Goal: Transaction & Acquisition: Purchase product/service

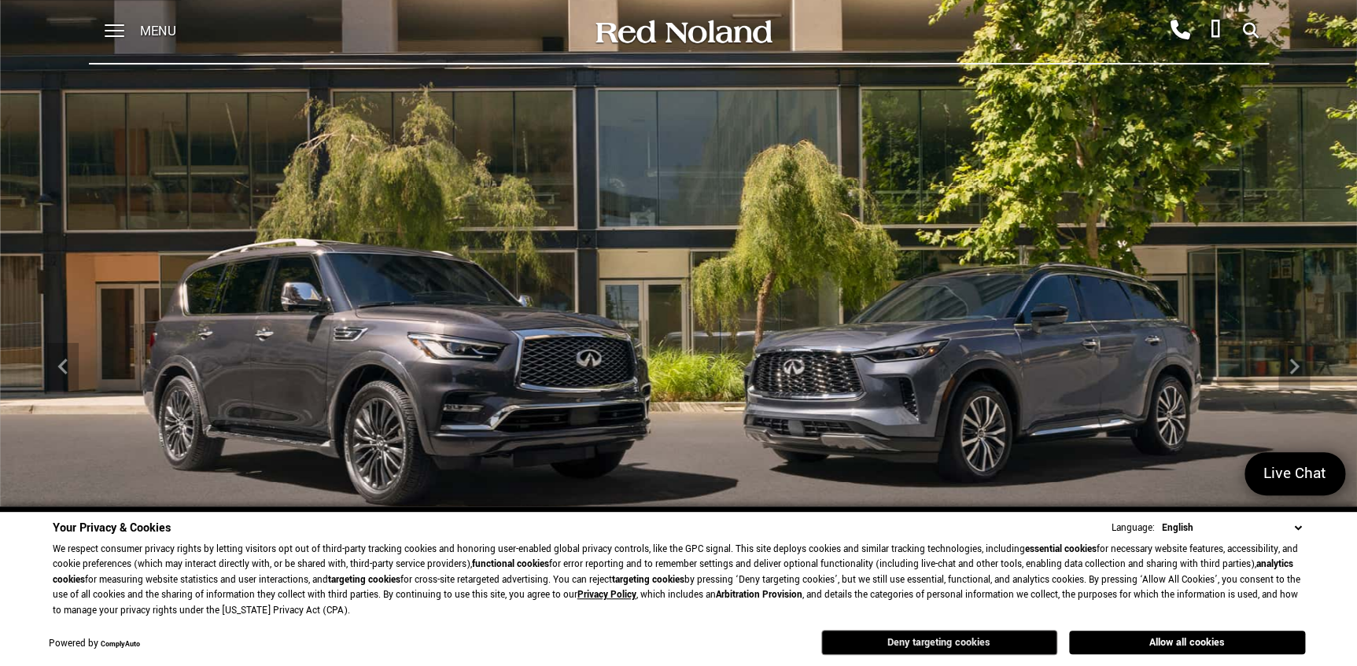
click at [981, 640] on button "Deny targeting cookies" at bounding box center [939, 642] width 236 height 25
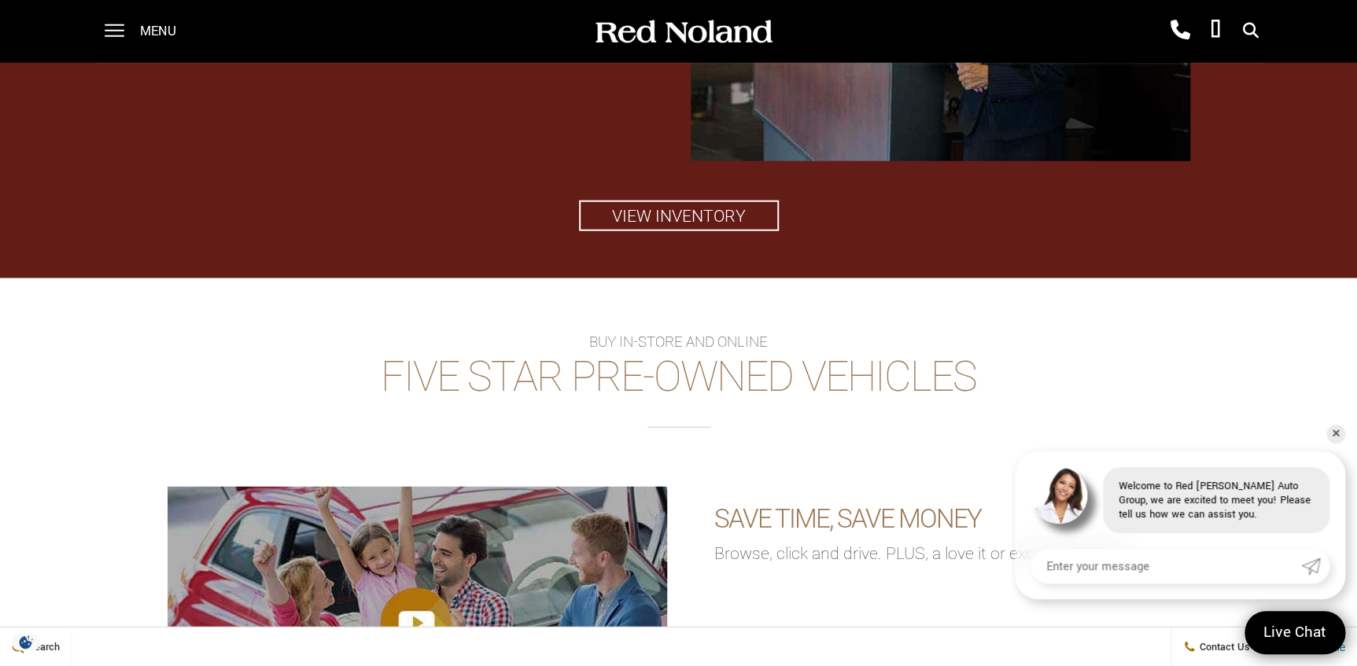
scroll to position [2002, 0]
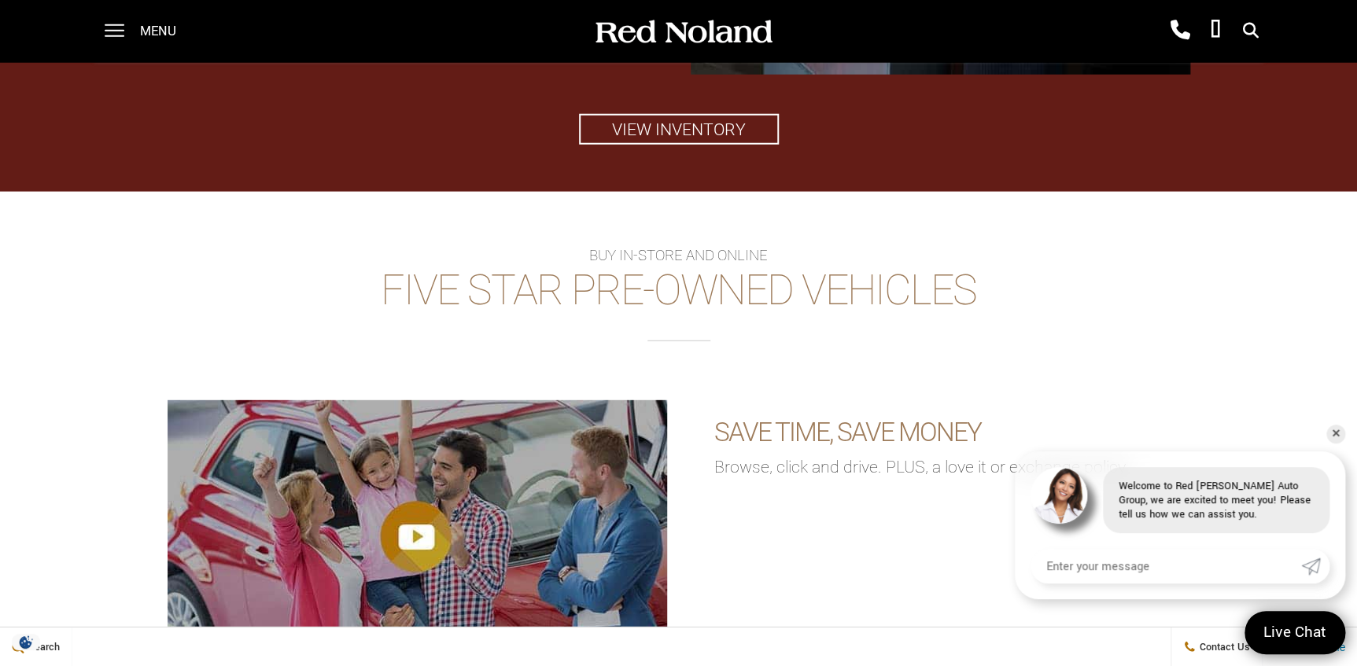
click at [629, 284] on h2 "Five Star Pre-Owned Vehicles" at bounding box center [679, 304] width 1310 height 73
click at [611, 291] on h2 "Five Star Pre-Owned Vehicles" at bounding box center [679, 304] width 1310 height 73
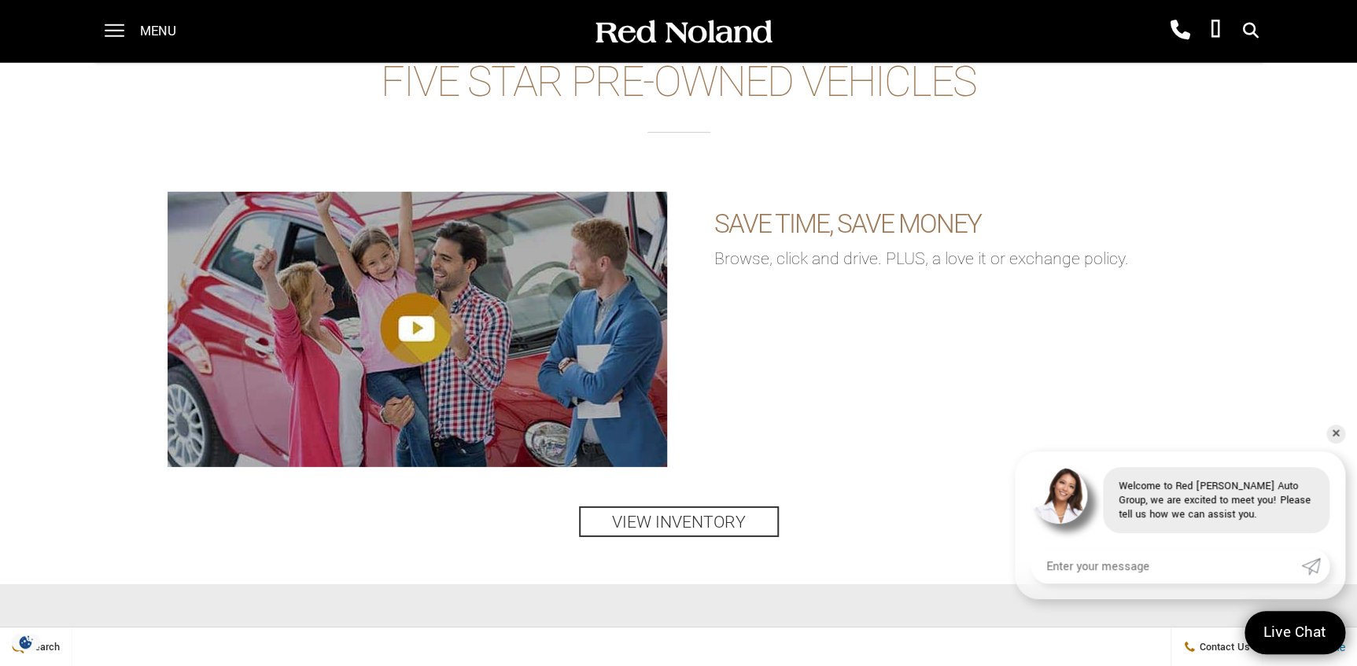
scroll to position [2217, 0]
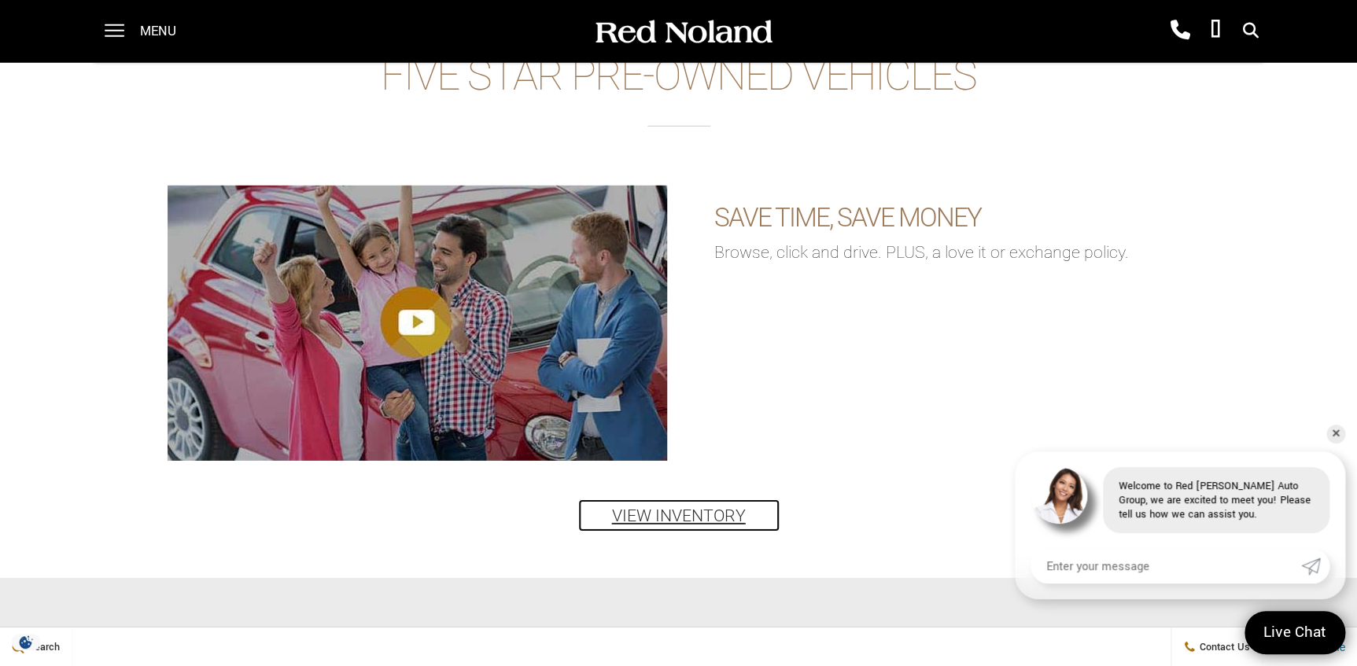
click at [662, 513] on link "View Inventory" at bounding box center [679, 515] width 200 height 31
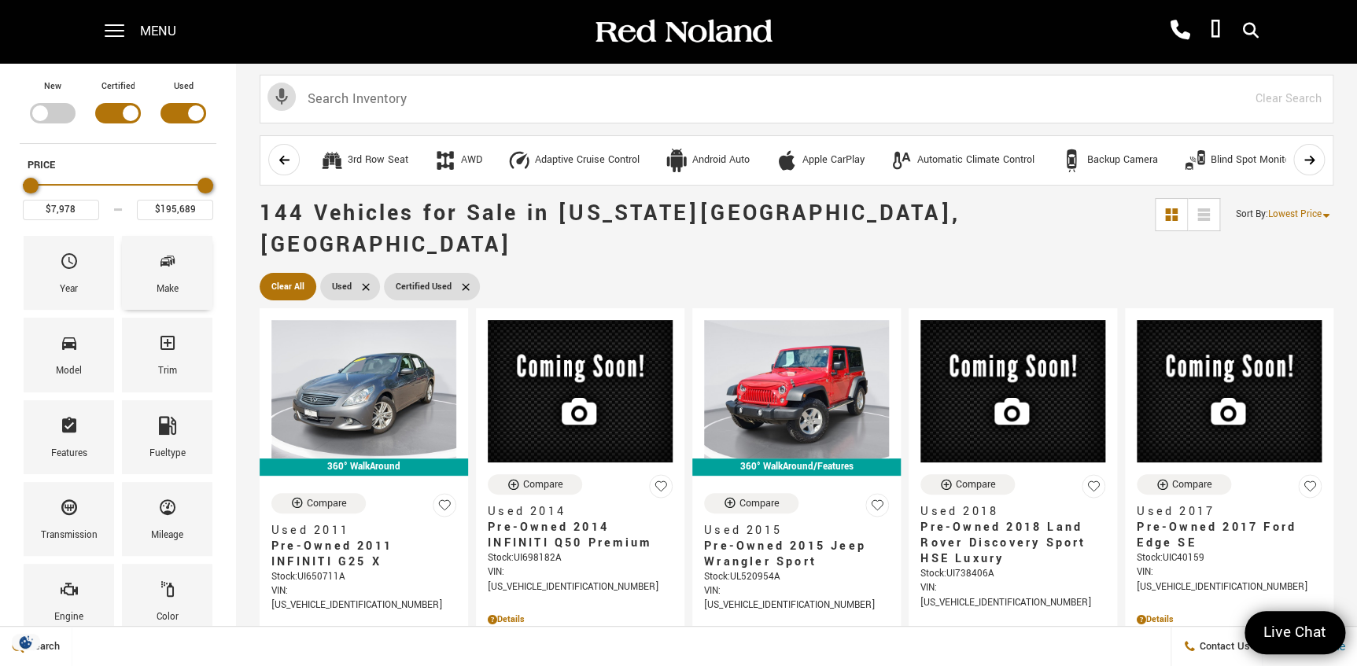
click at [171, 281] on div "Make" at bounding box center [168, 289] width 22 height 17
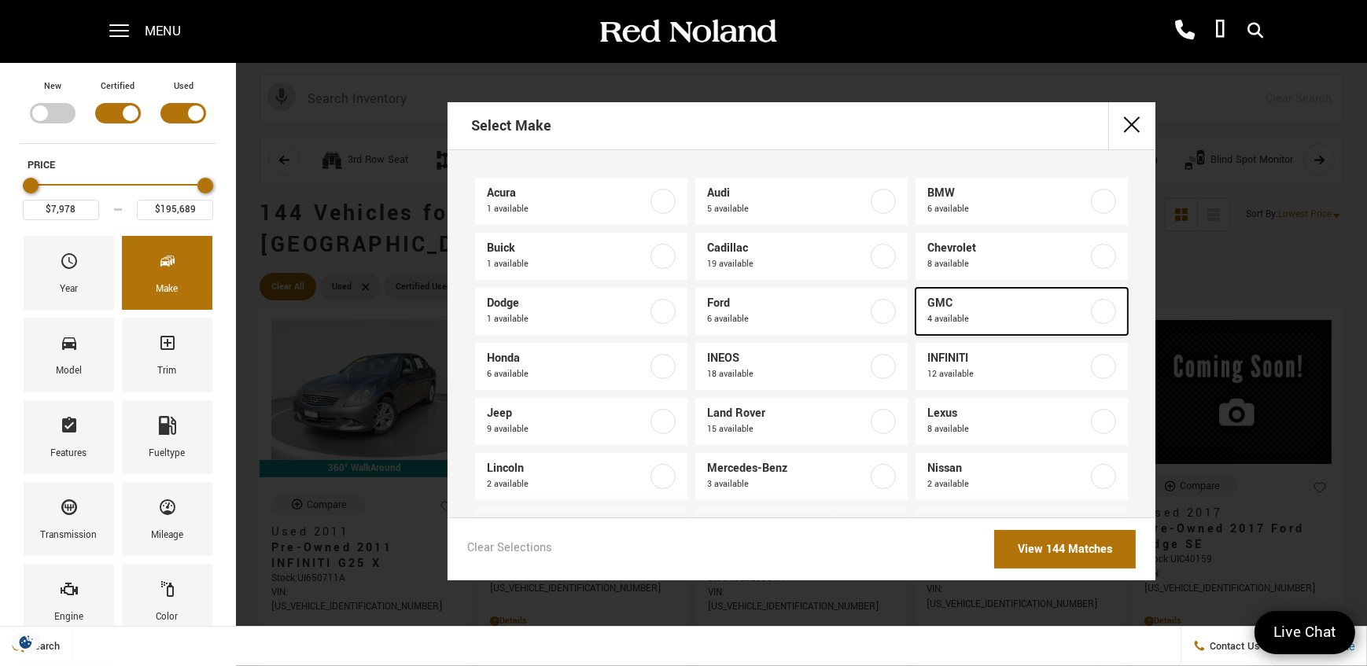
click at [935, 304] on span "GMC" at bounding box center [1008, 304] width 160 height 16
type input "$46,188"
type input "$85,689"
checkbox input "true"
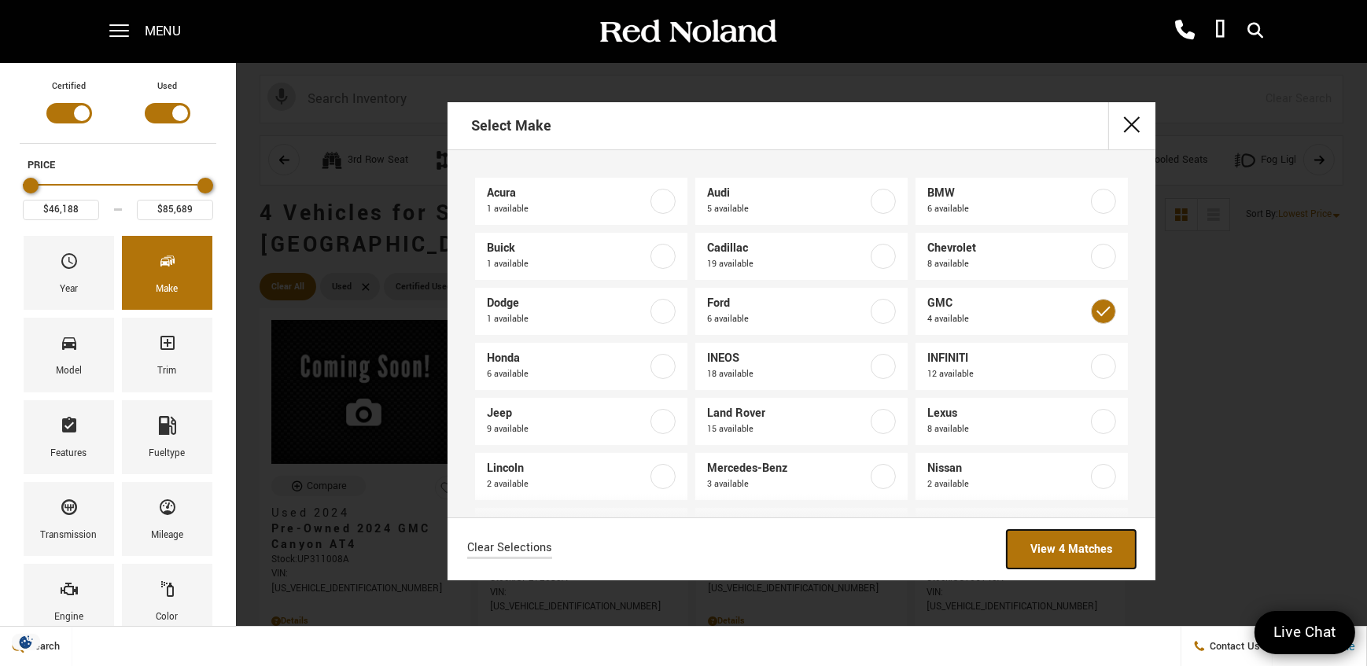
click at [1046, 551] on link "View 4 Matches" at bounding box center [1071, 549] width 129 height 39
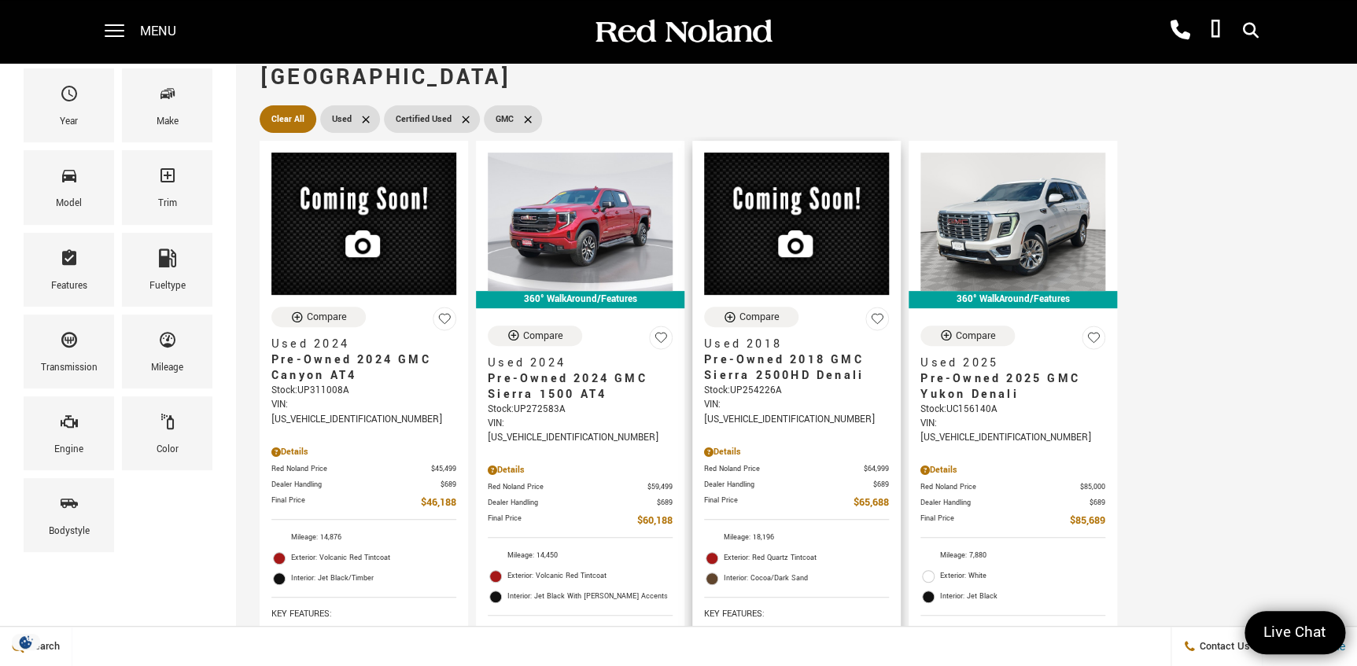
scroll to position [142, 0]
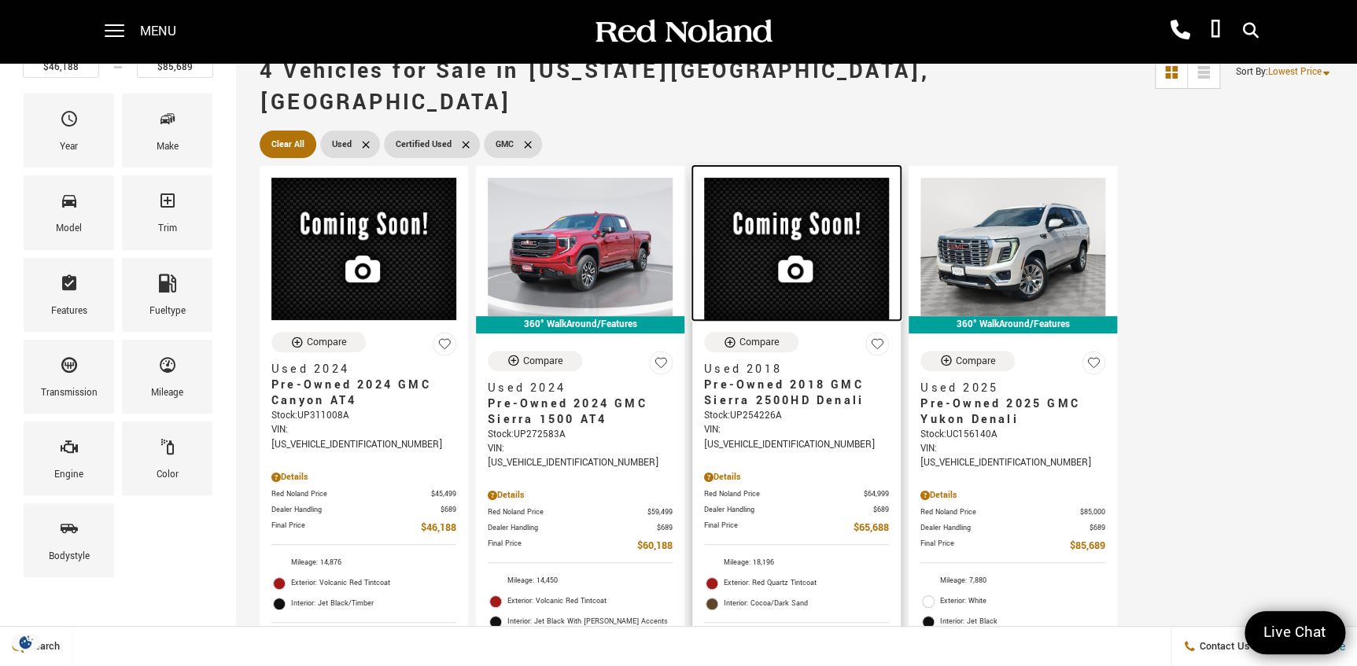
click at [834, 253] on img at bounding box center [796, 249] width 185 height 142
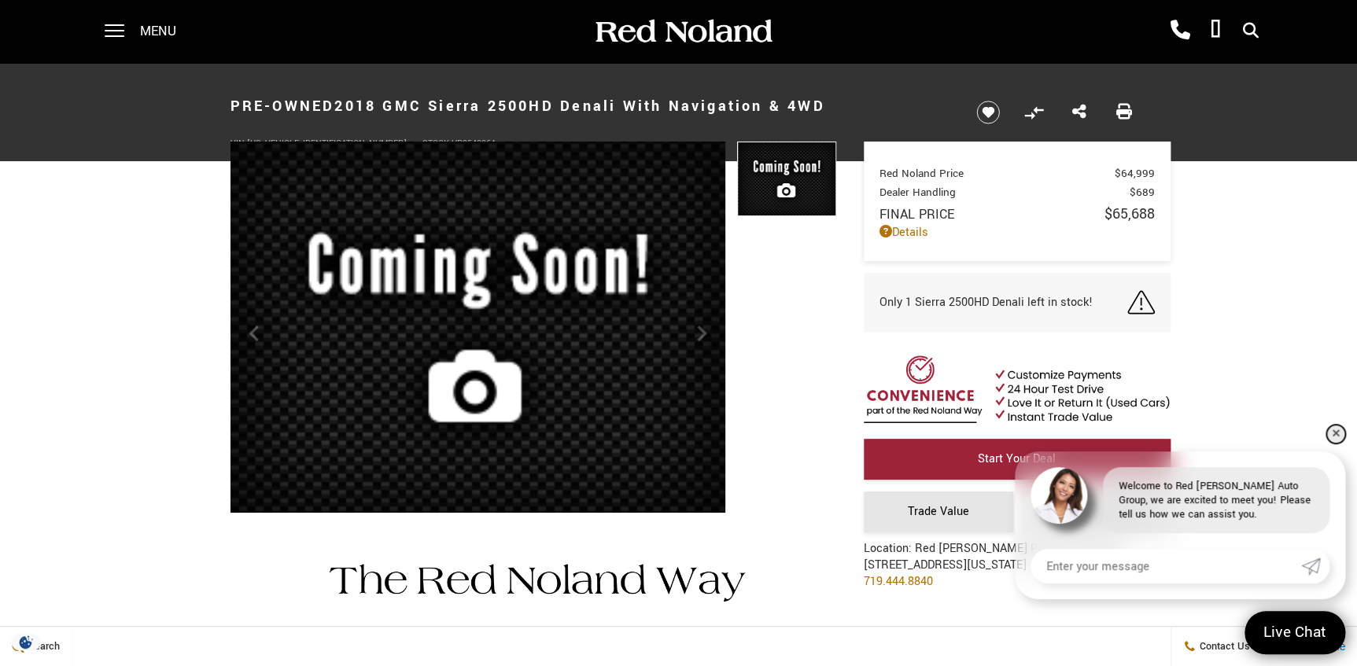
click at [1335, 433] on link "✕" at bounding box center [1335, 434] width 19 height 19
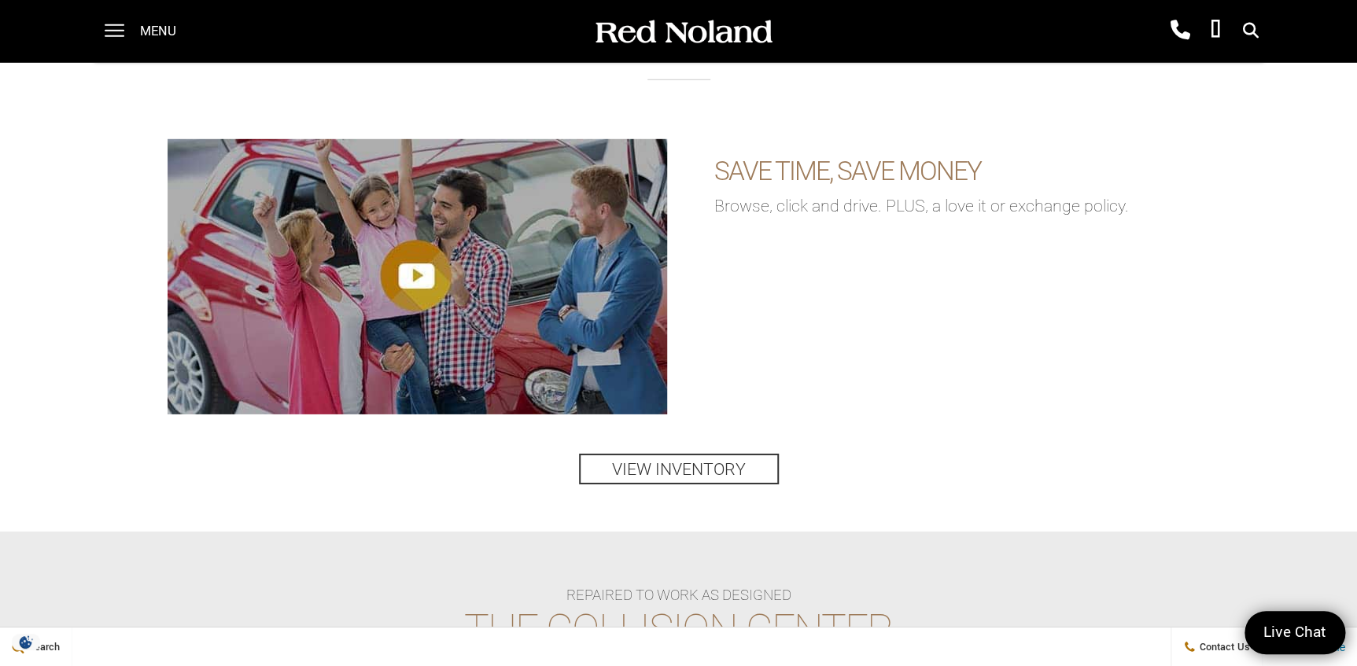
scroll to position [2296, 0]
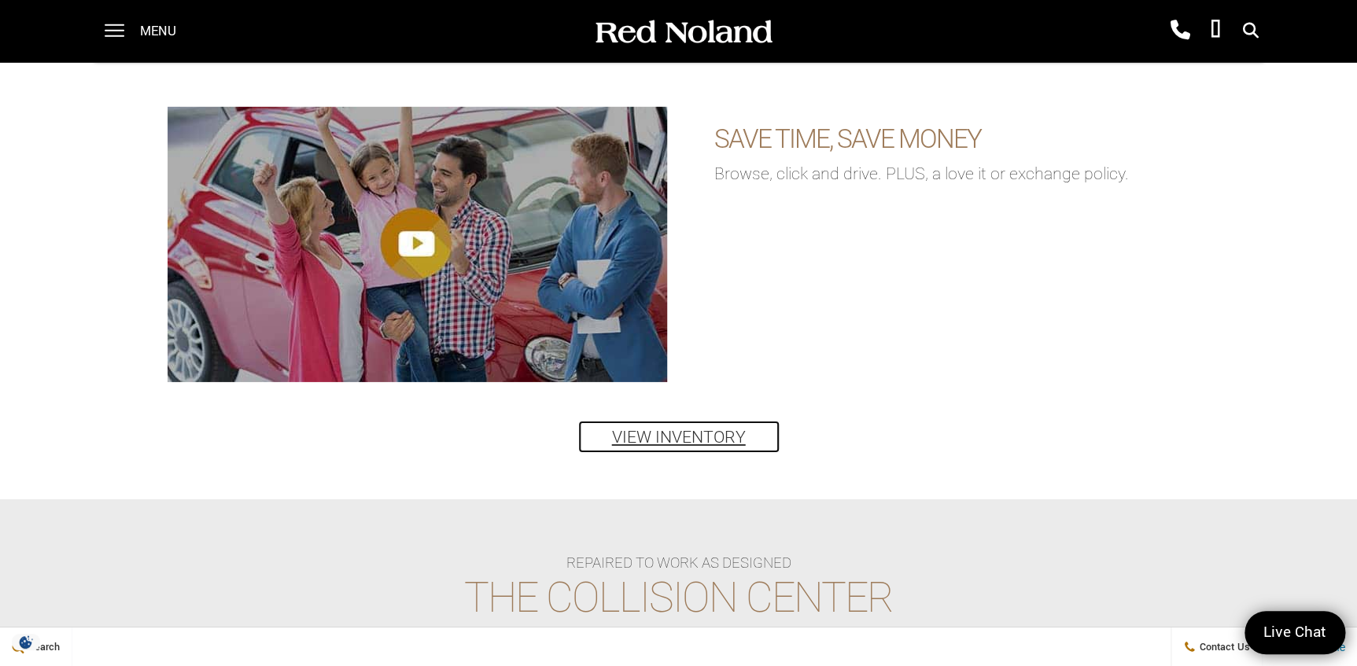
click at [680, 433] on link "View Inventory" at bounding box center [679, 437] width 200 height 31
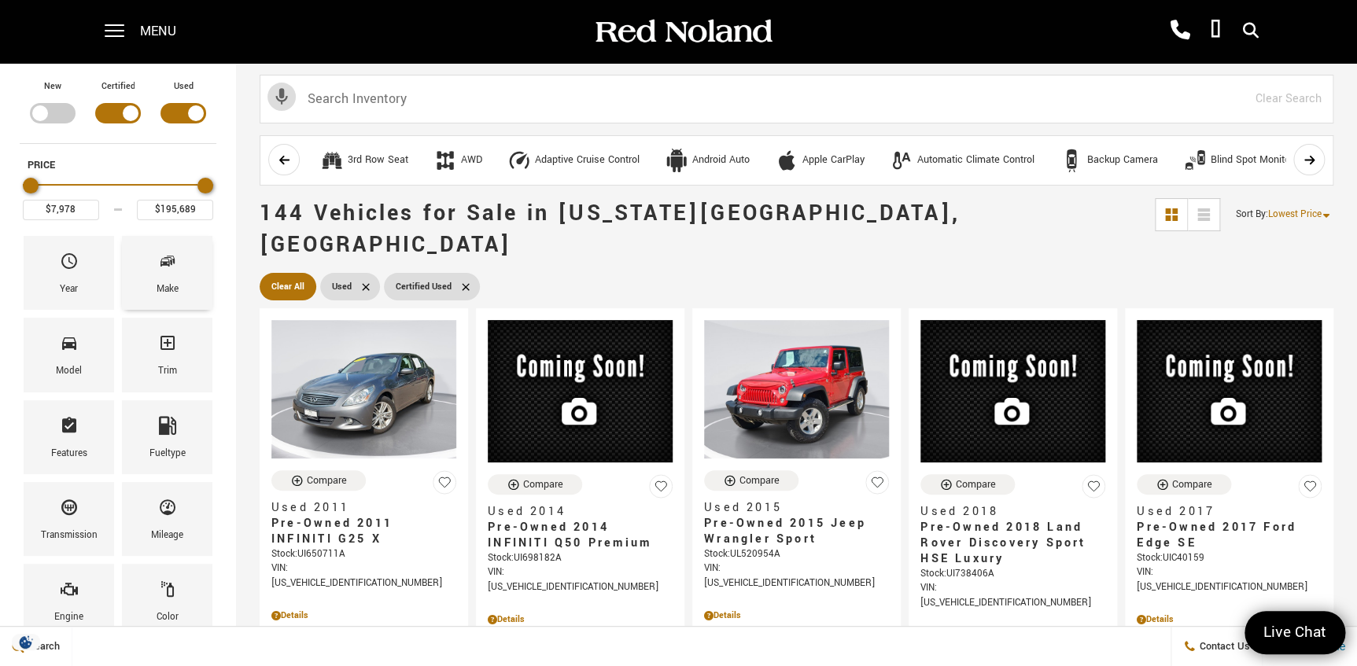
click at [182, 256] on div "Make" at bounding box center [167, 273] width 90 height 74
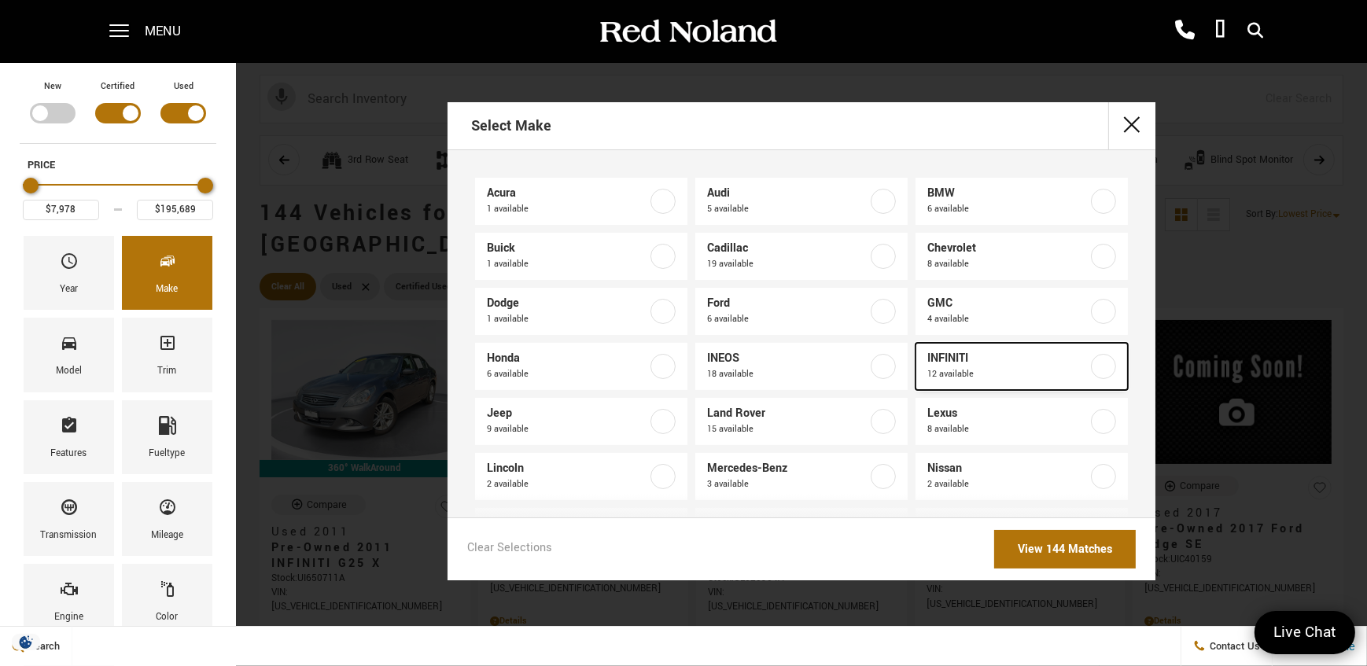
click at [930, 356] on span "INFINITI" at bounding box center [1008, 359] width 160 height 16
type input "$80,378"
checkbox input "true"
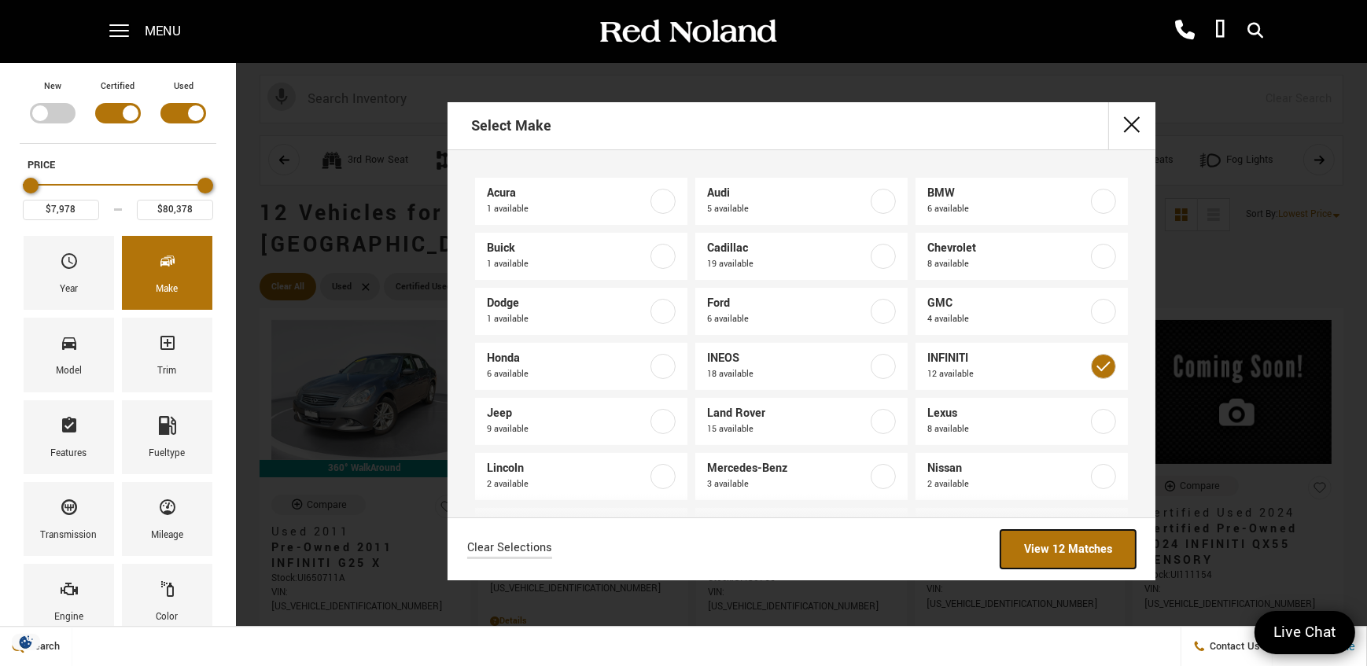
click at [1078, 549] on link "View 12 Matches" at bounding box center [1068, 549] width 135 height 39
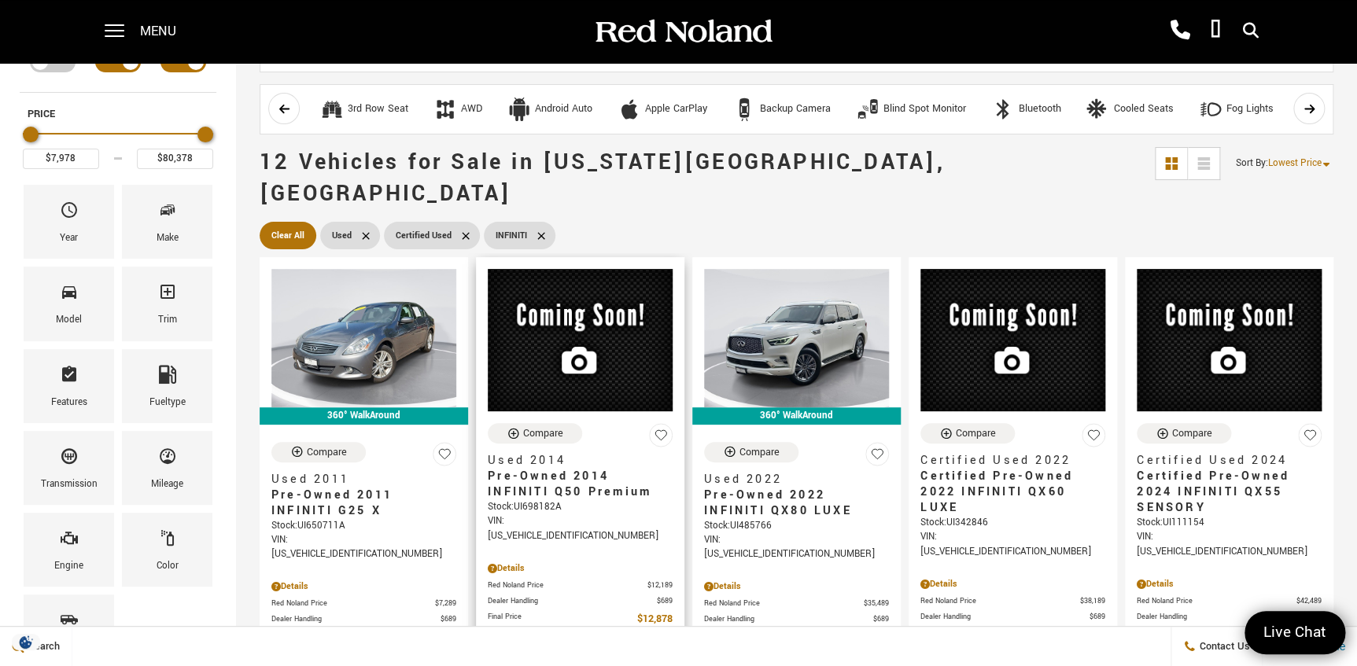
scroll to position [71, 0]
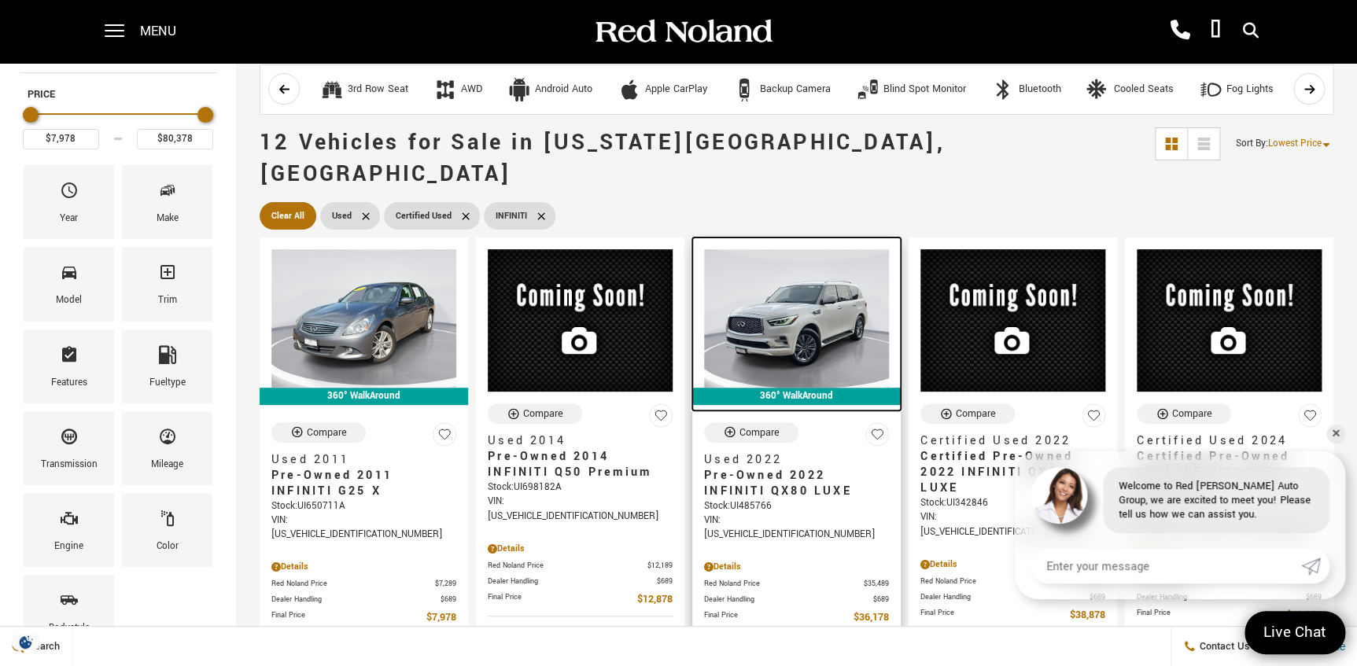
click at [808, 330] on img at bounding box center [796, 318] width 185 height 138
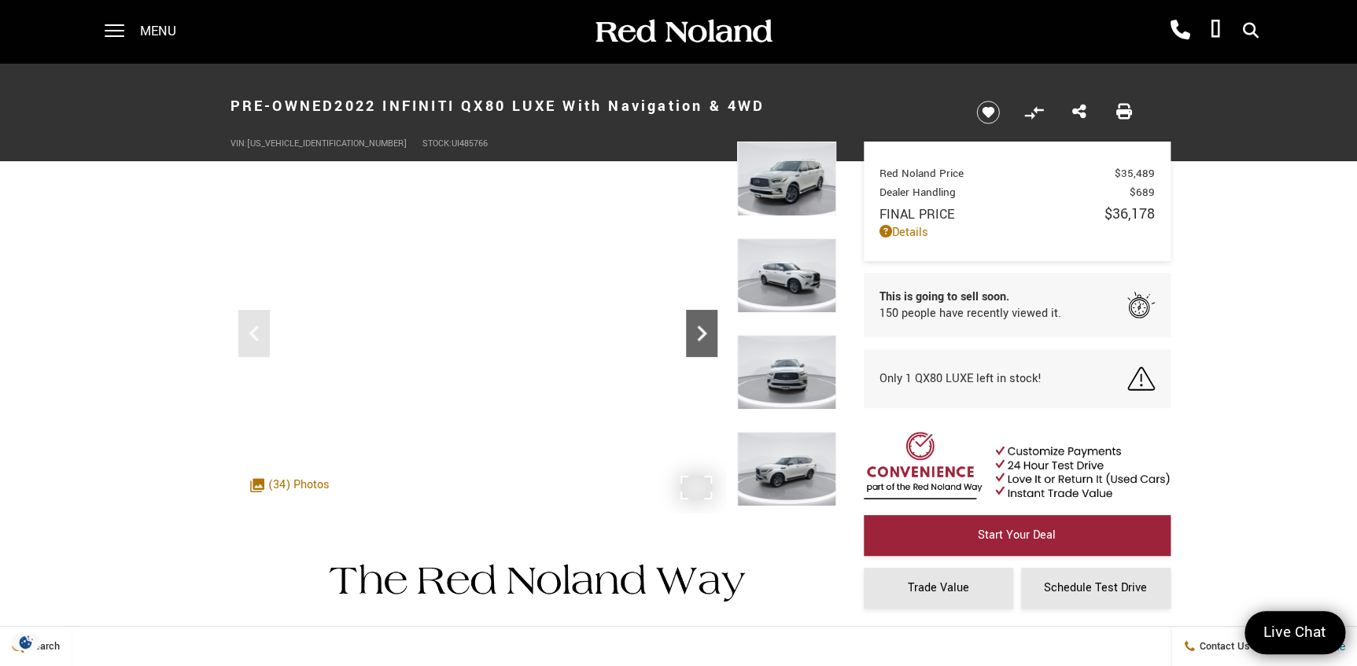
click at [701, 336] on icon "Next" at bounding box center [701, 334] width 9 height 16
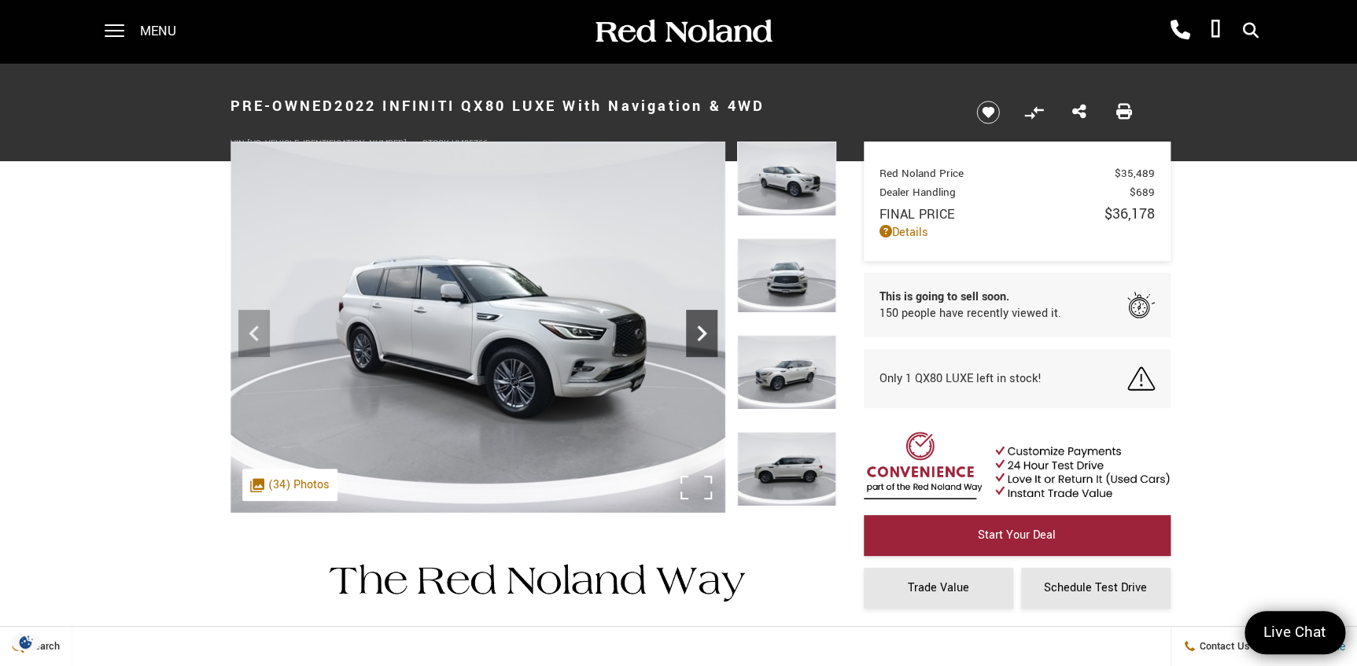
click at [701, 336] on icon "Next" at bounding box center [701, 334] width 9 height 16
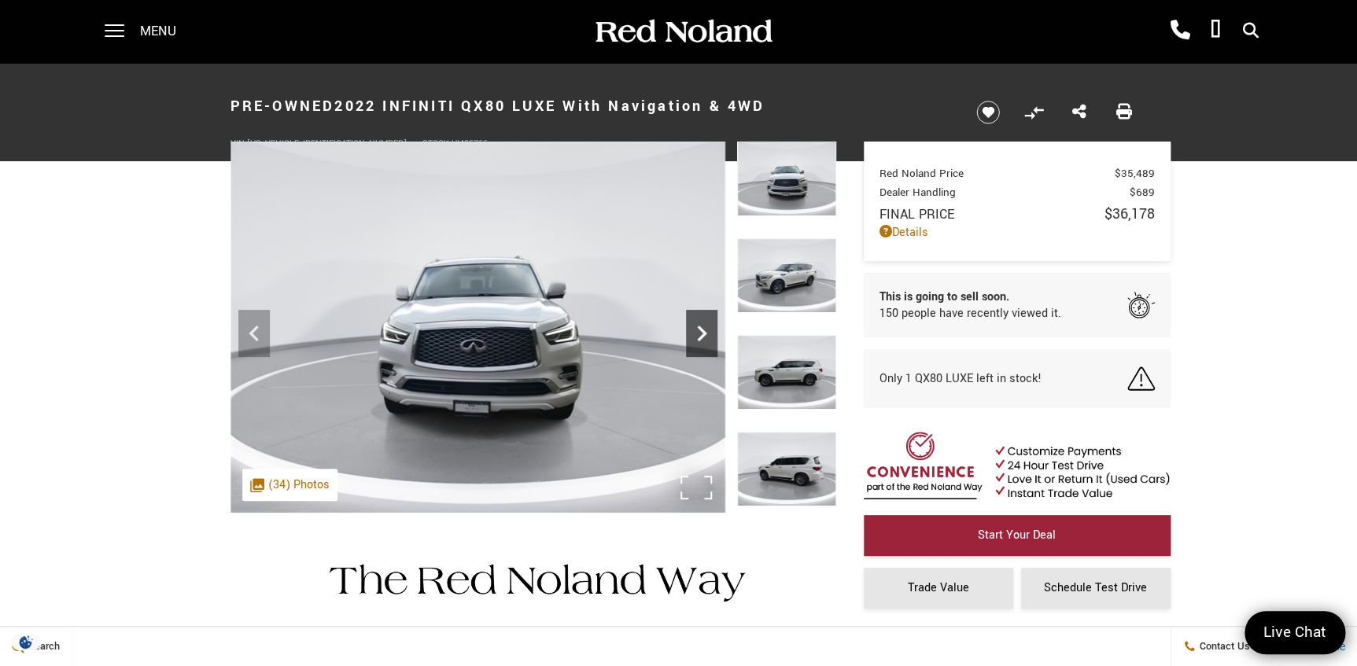
click at [701, 336] on icon "Next" at bounding box center [701, 334] width 9 height 16
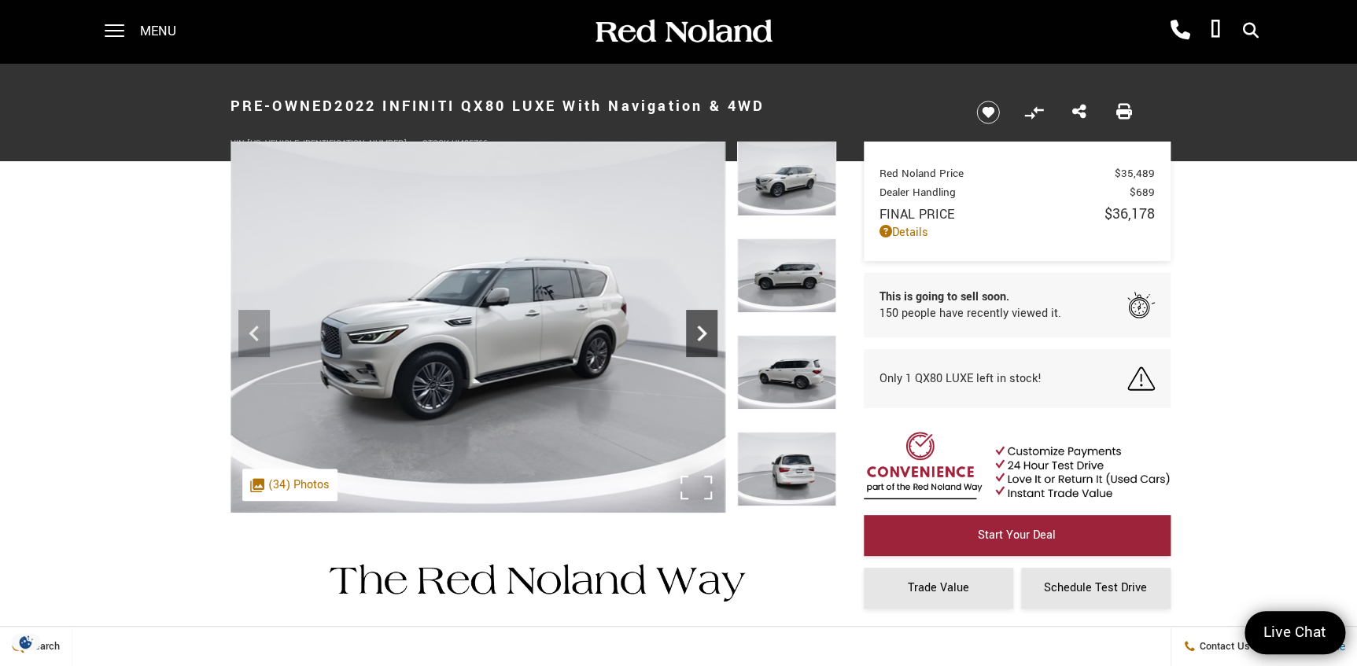
click at [701, 336] on icon "Next" at bounding box center [701, 334] width 9 height 16
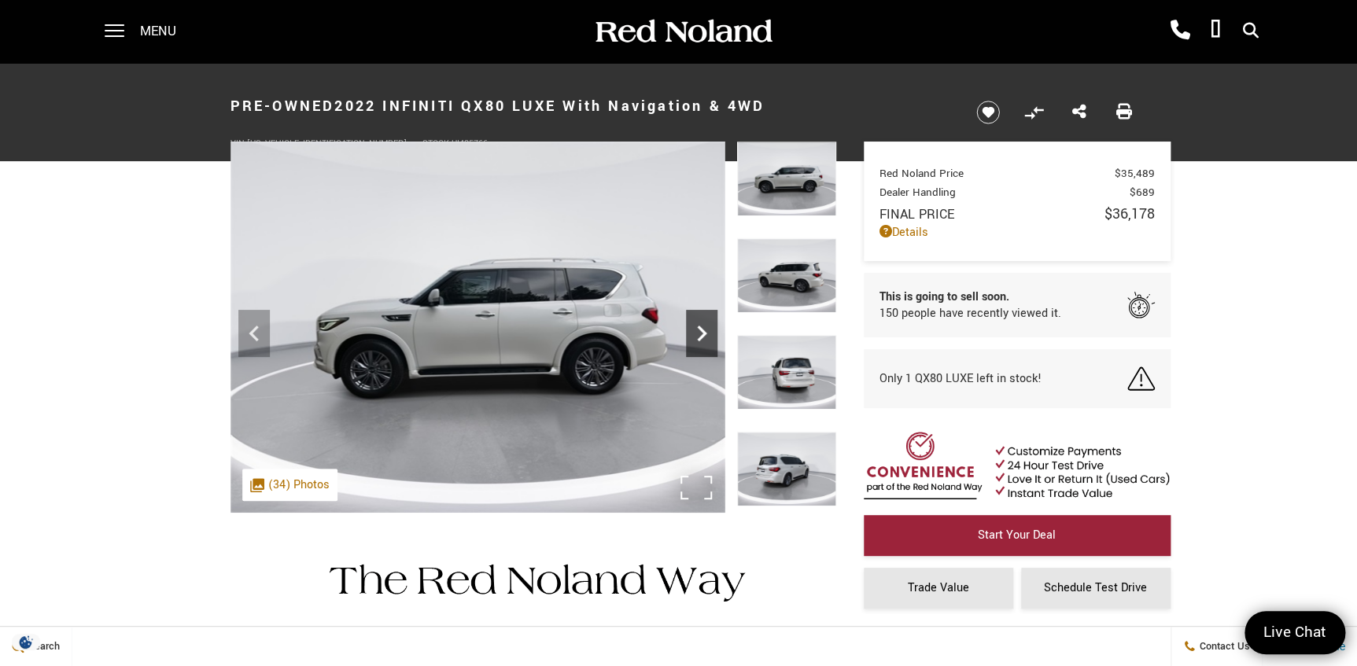
click at [701, 336] on icon "Next" at bounding box center [701, 334] width 9 height 16
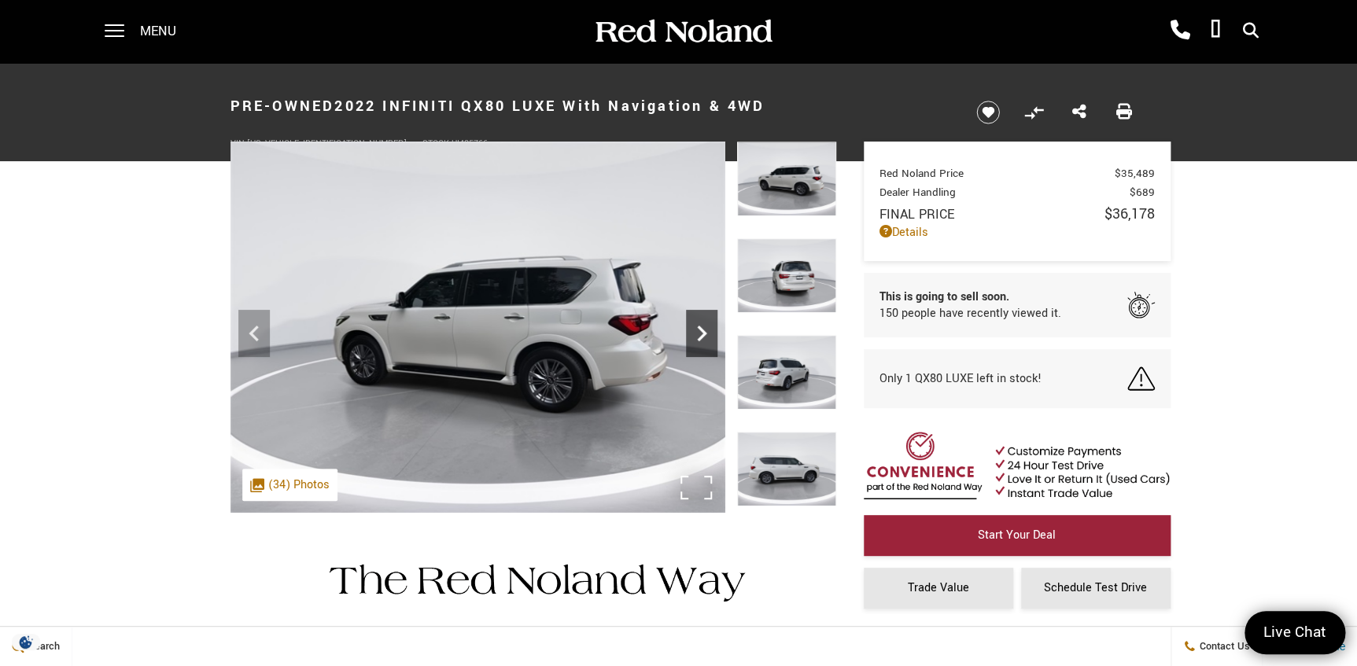
click at [701, 336] on icon "Next" at bounding box center [701, 334] width 9 height 16
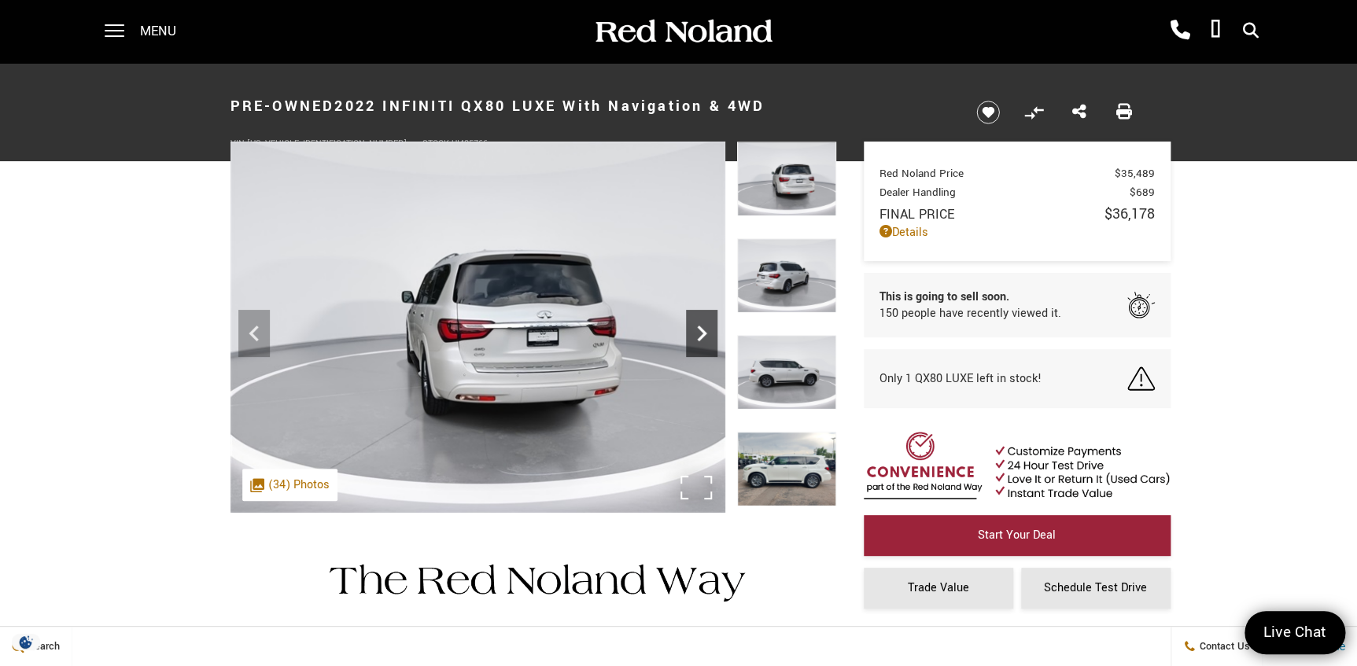
click at [701, 336] on icon "Next" at bounding box center [701, 334] width 9 height 16
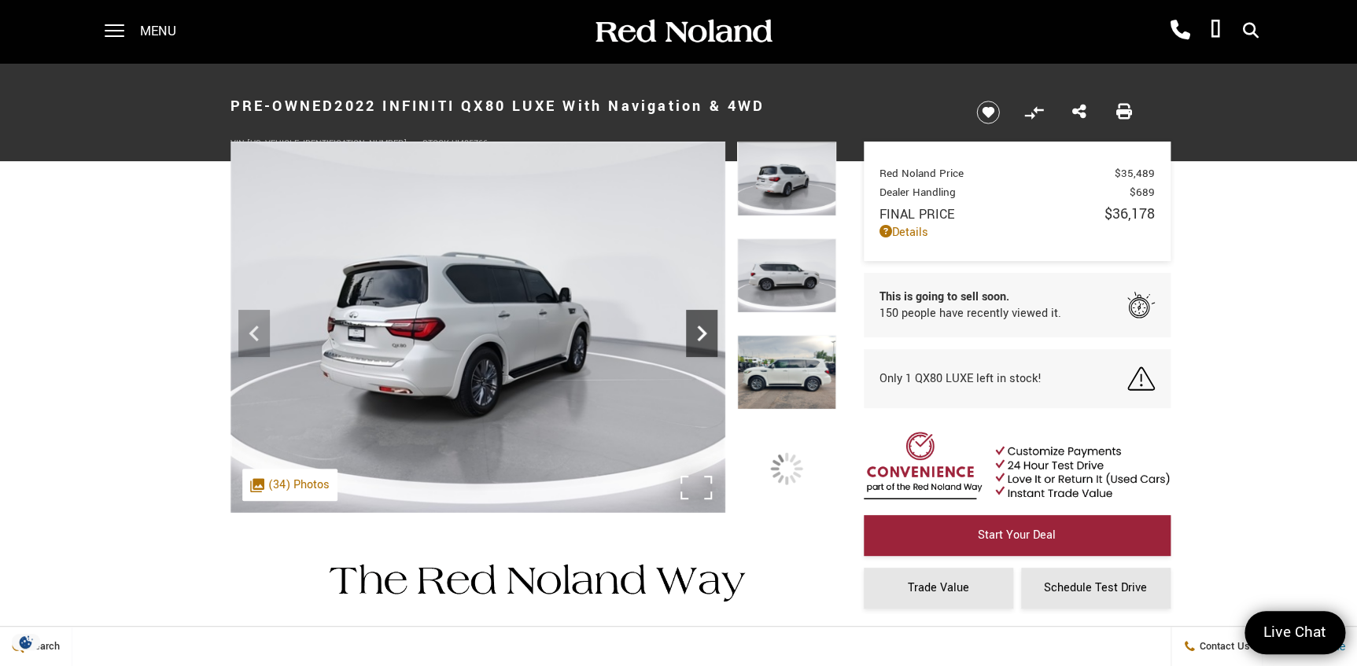
click at [701, 336] on icon "Next" at bounding box center [701, 334] width 9 height 16
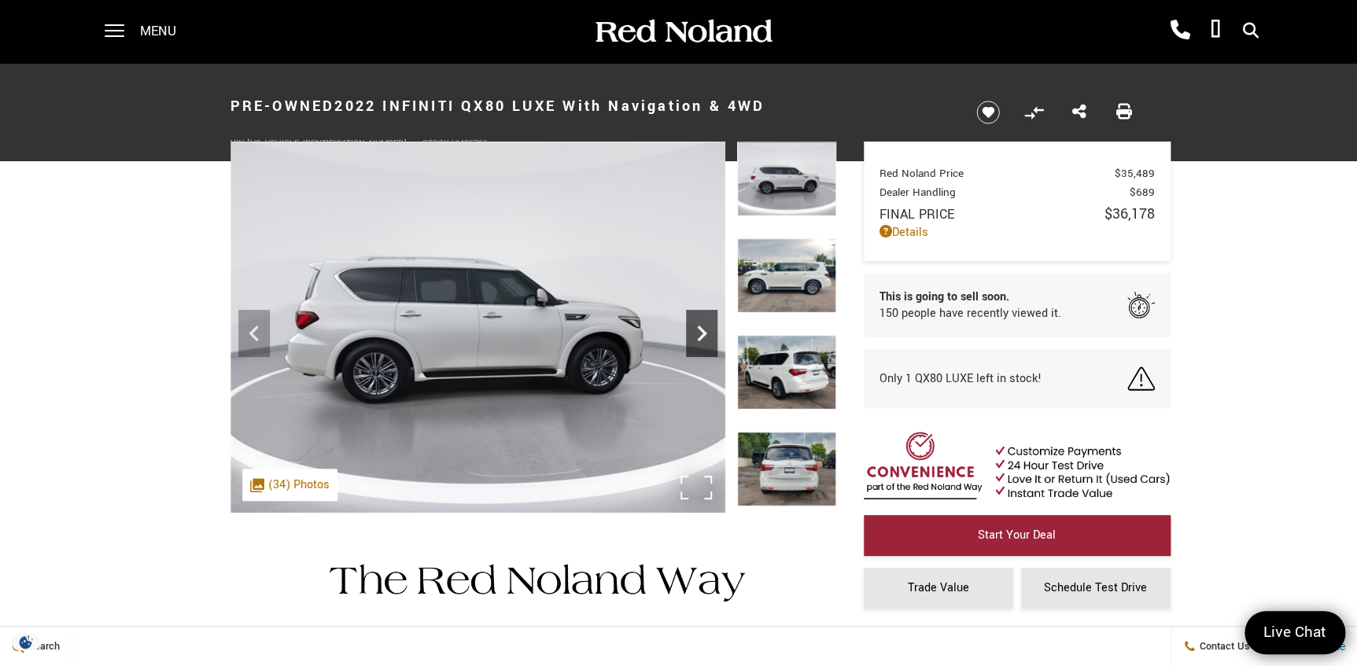
click at [701, 336] on icon "Next" at bounding box center [701, 334] width 9 height 16
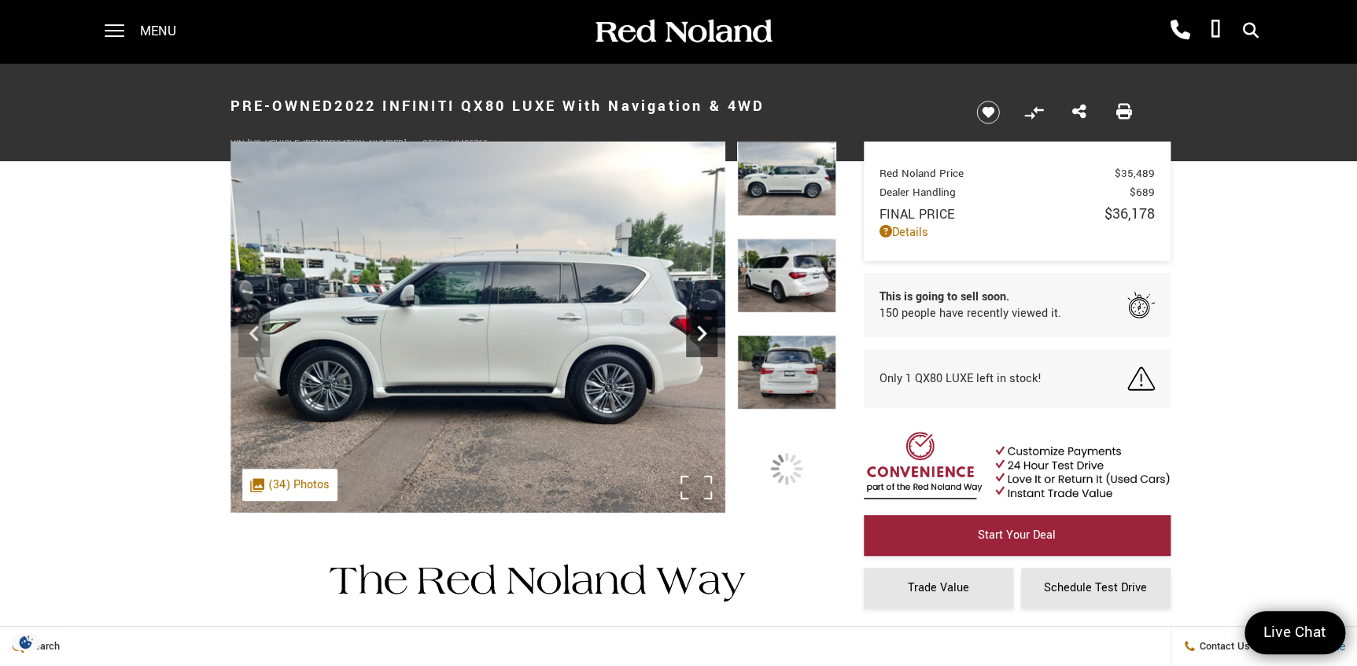
click at [701, 336] on icon "Next" at bounding box center [701, 334] width 9 height 16
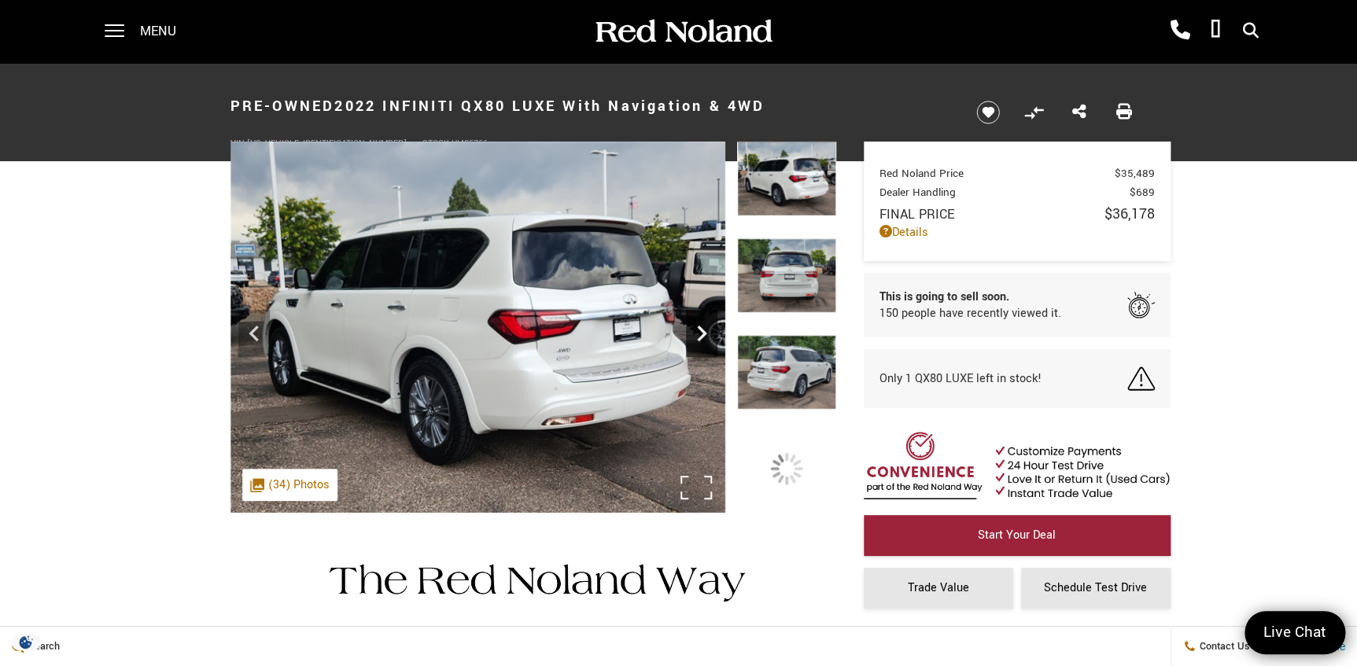
click at [701, 336] on icon "Next" at bounding box center [701, 334] width 9 height 16
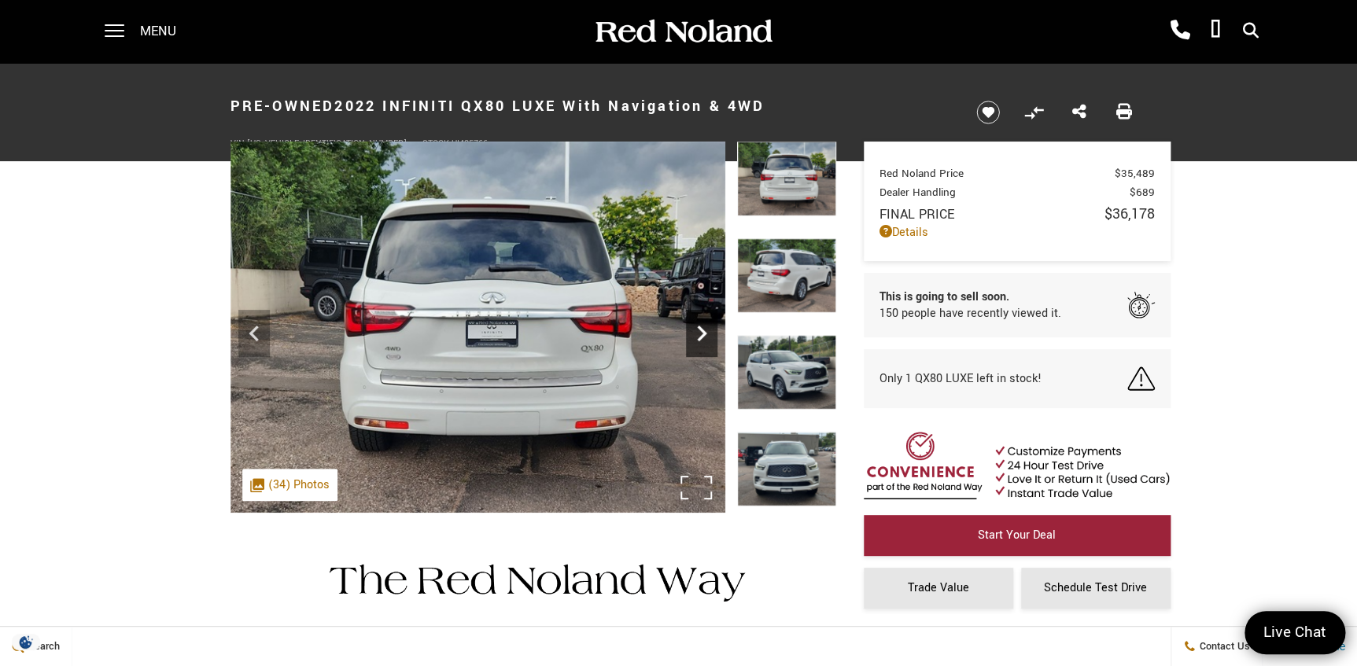
click at [701, 336] on icon "Next" at bounding box center [701, 334] width 9 height 16
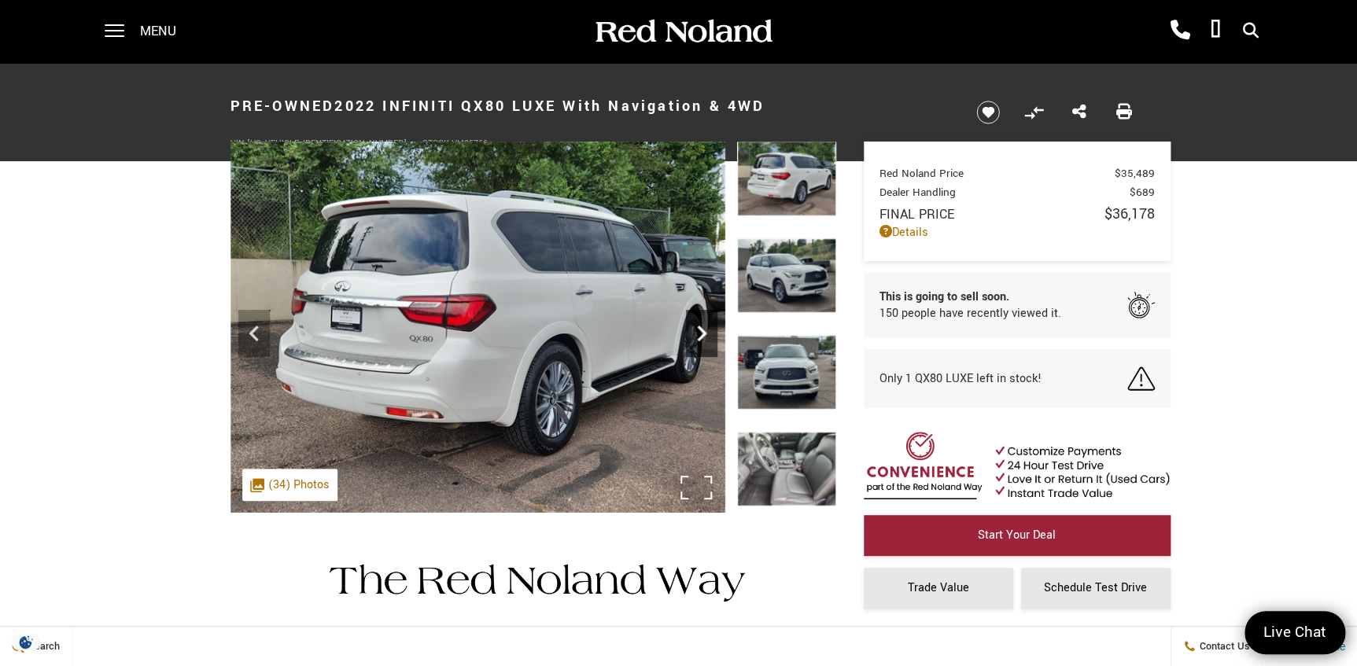
click at [701, 336] on icon "Next" at bounding box center [701, 334] width 9 height 16
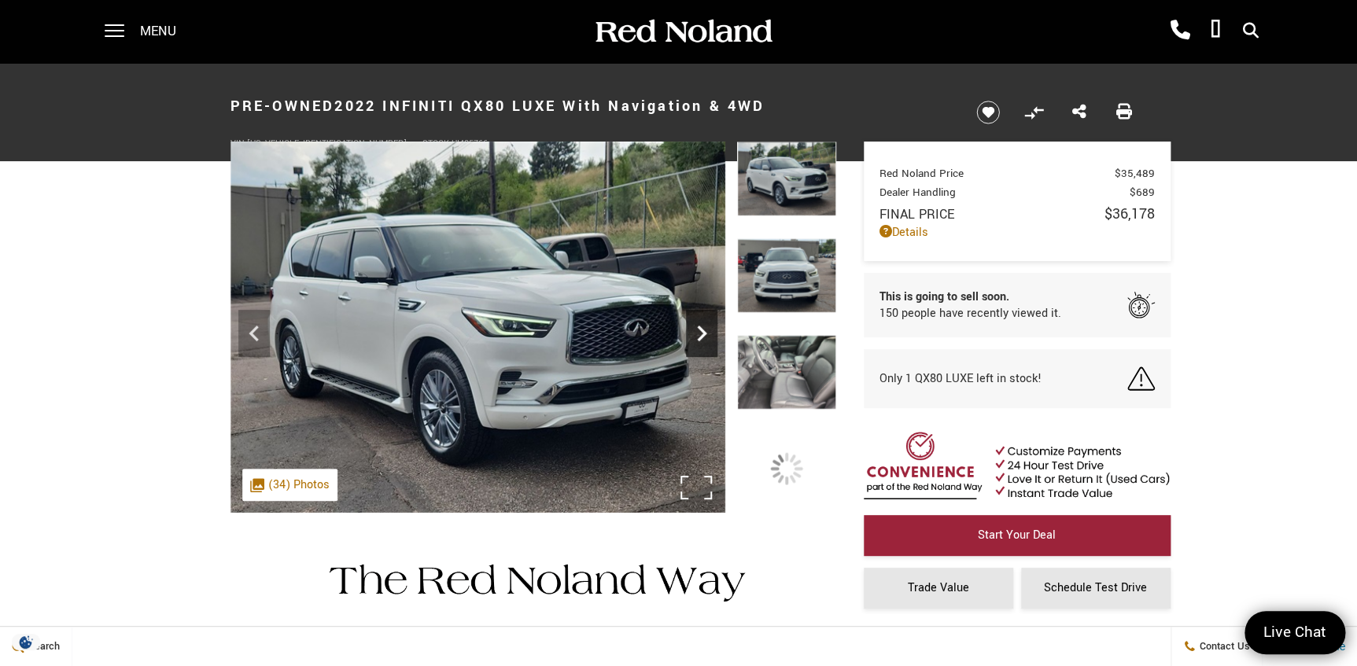
click at [701, 336] on icon "Next" at bounding box center [701, 334] width 9 height 16
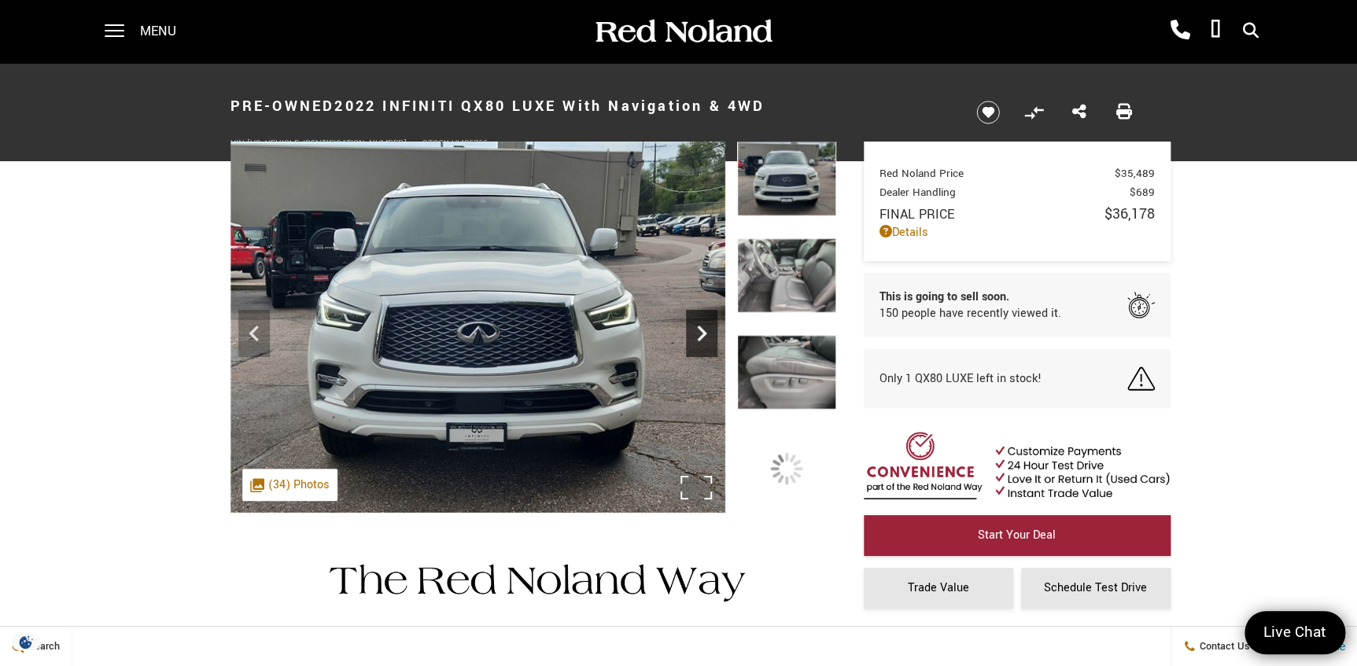
click at [701, 336] on icon "Next" at bounding box center [701, 334] width 9 height 16
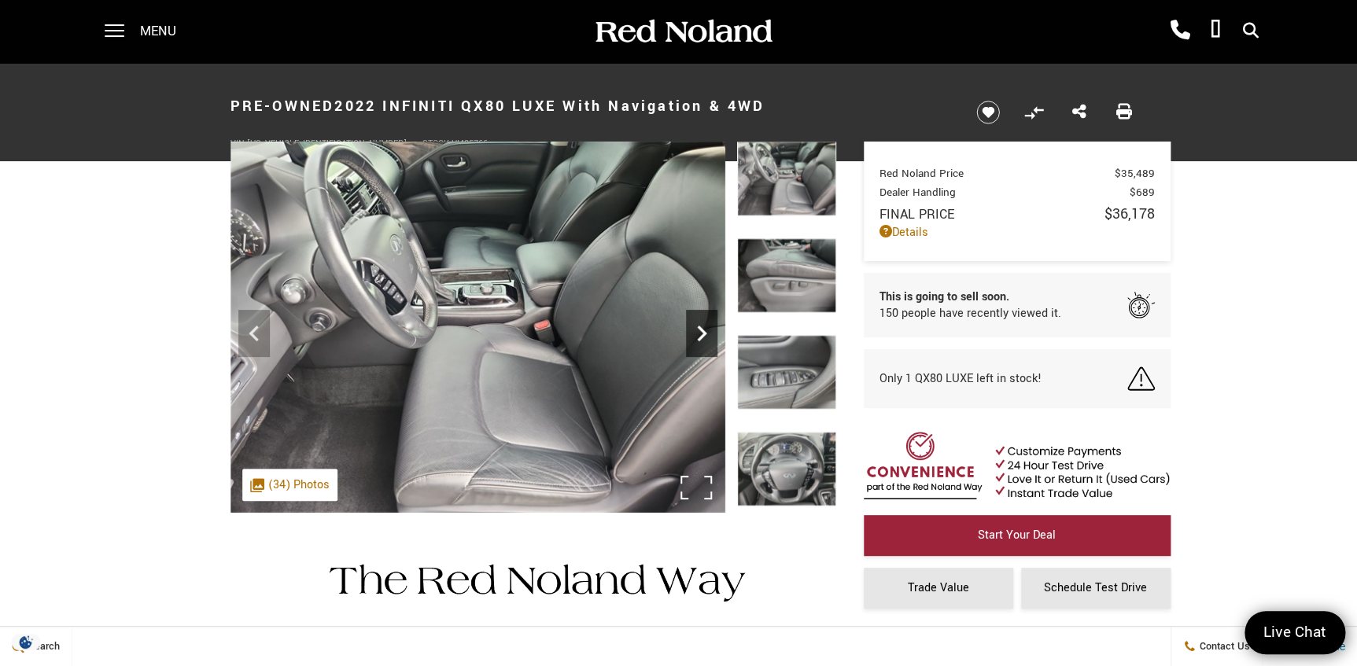
click at [700, 336] on icon "Next" at bounding box center [701, 334] width 9 height 16
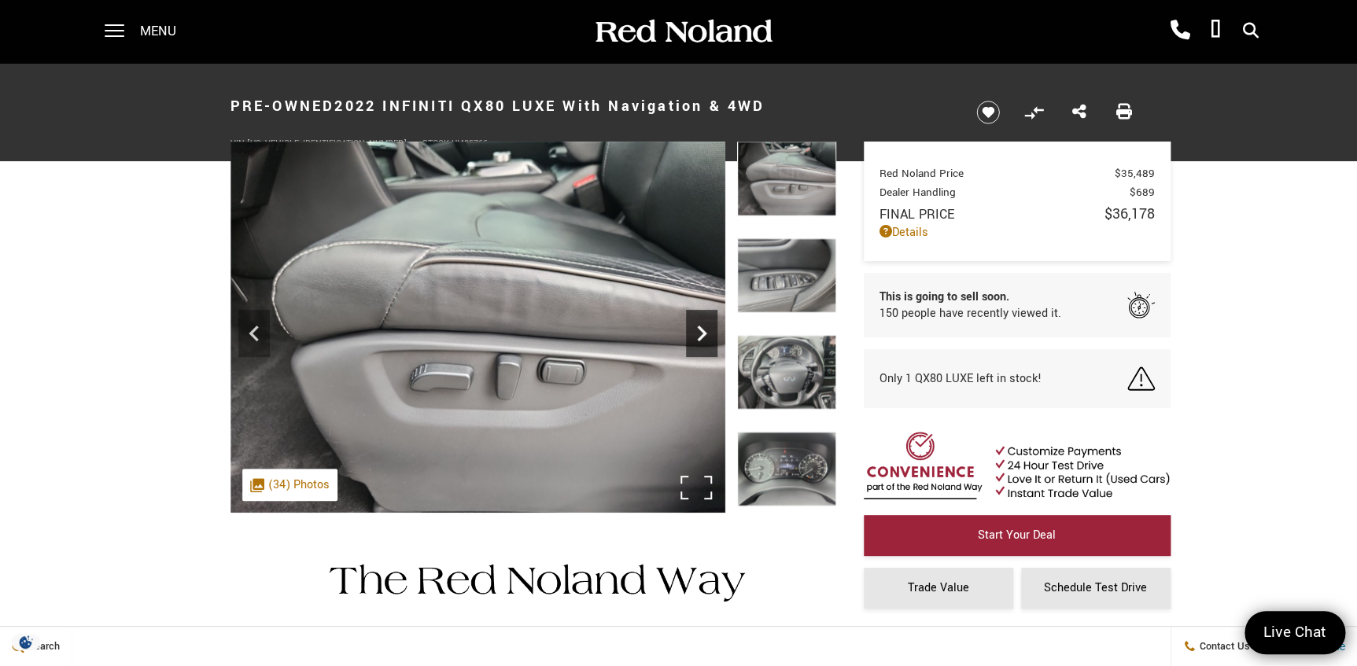
click at [700, 336] on icon "Next" at bounding box center [701, 334] width 9 height 16
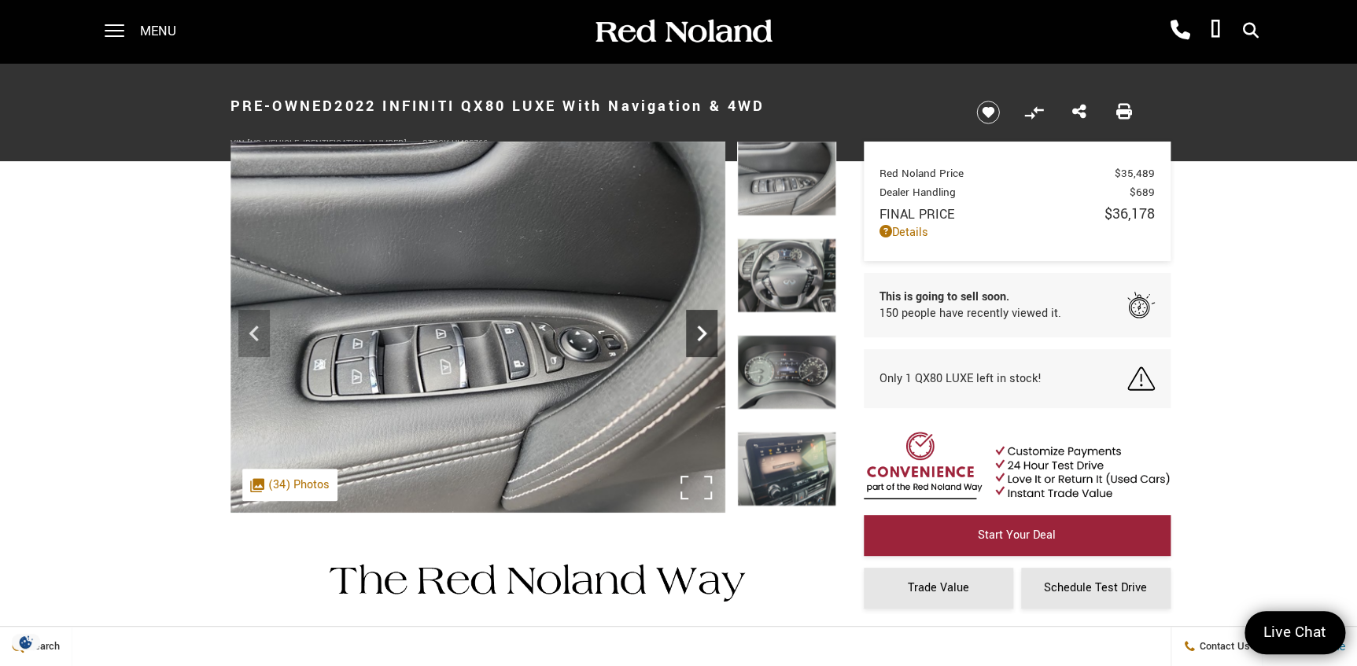
click at [700, 336] on icon "Next" at bounding box center [701, 334] width 9 height 16
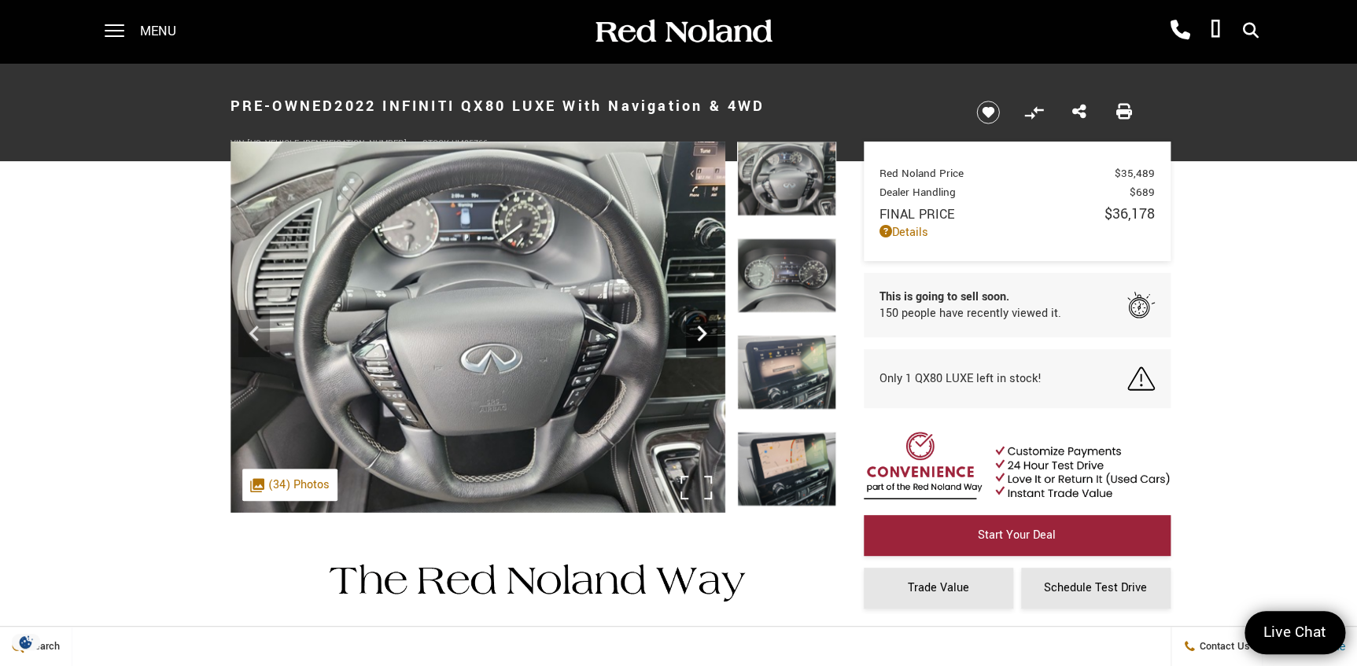
click at [700, 336] on icon "Next" at bounding box center [701, 334] width 9 height 16
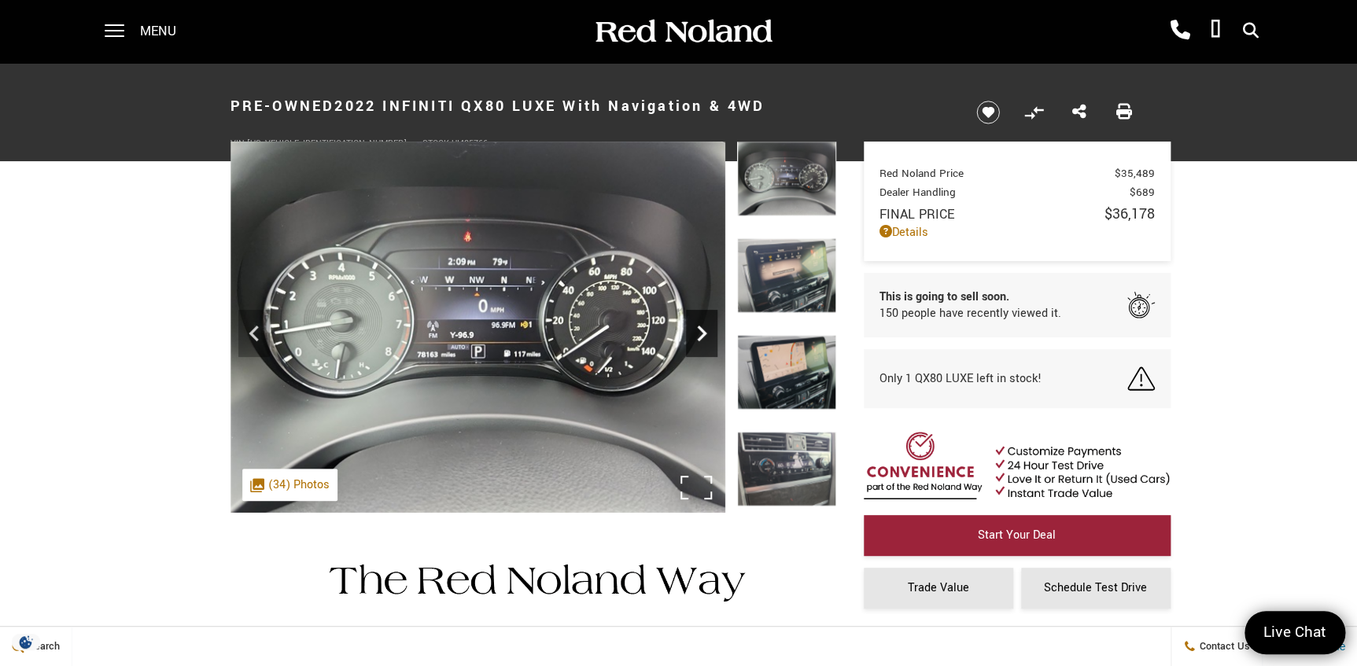
click at [700, 336] on icon "Next" at bounding box center [701, 334] width 9 height 16
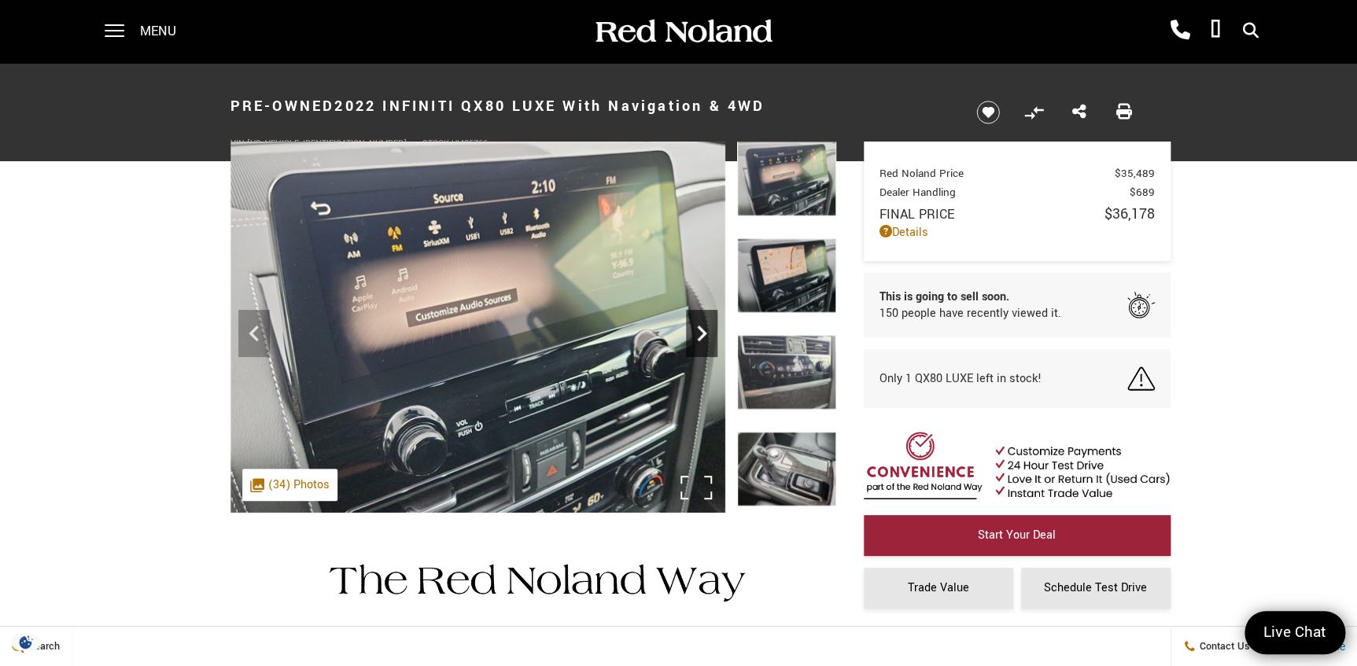
click at [700, 335] on icon "Next" at bounding box center [701, 333] width 31 height 31
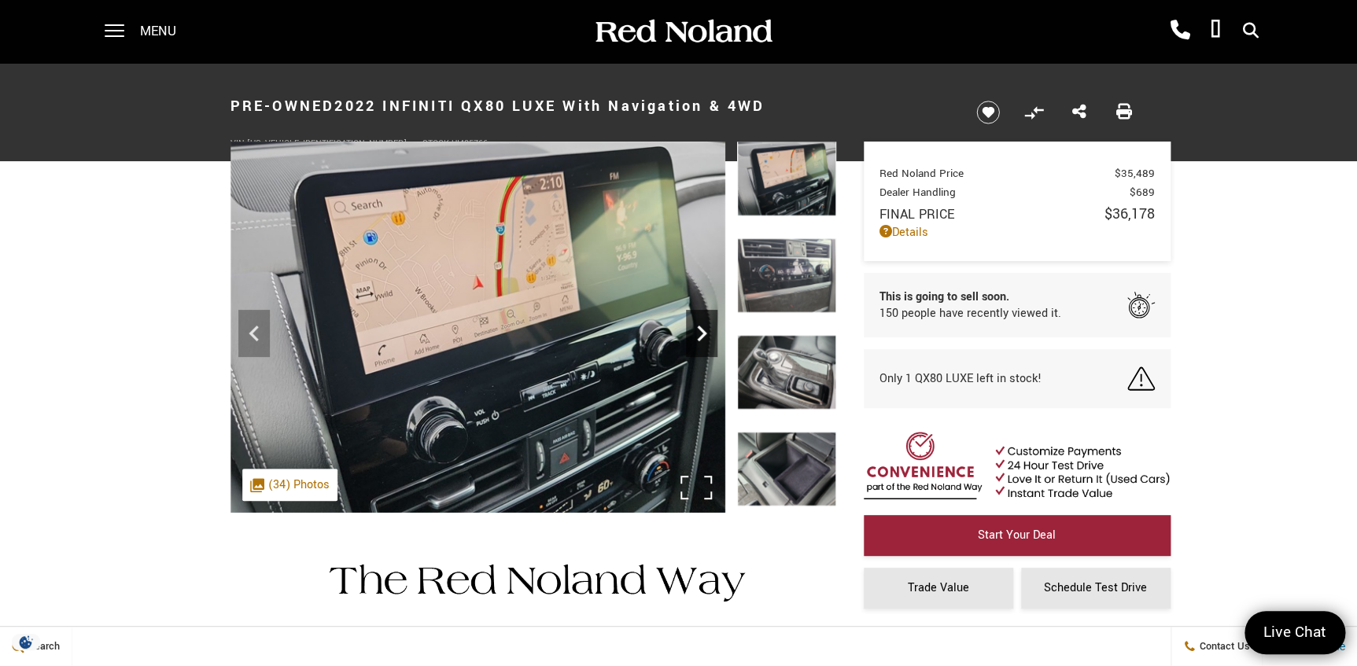
click at [700, 335] on icon "Next" at bounding box center [701, 333] width 31 height 31
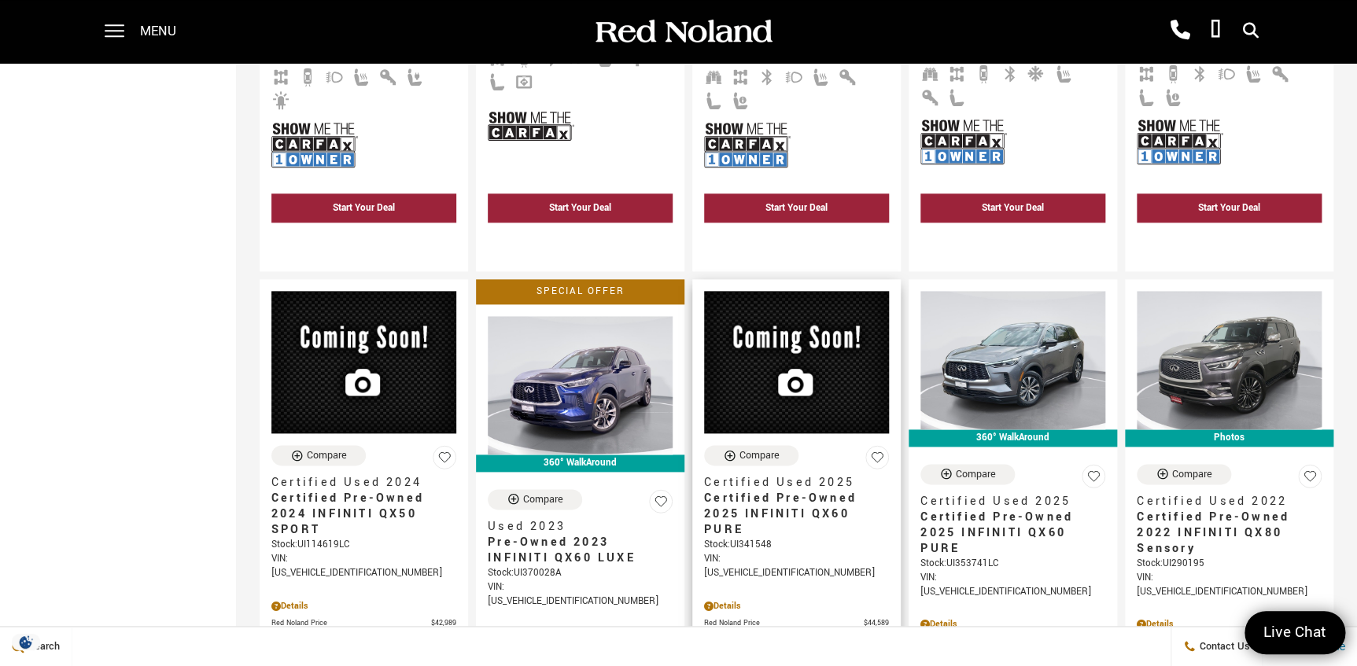
scroll to position [929, 0]
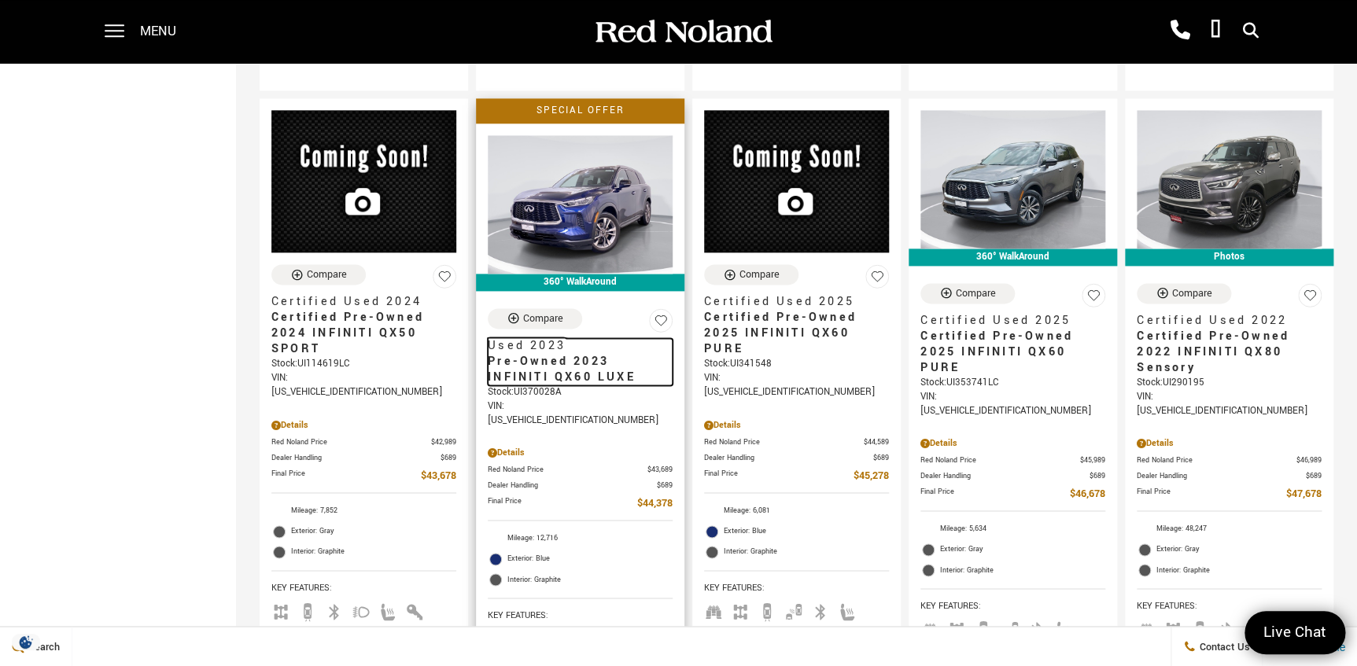
click at [561, 354] on span "Pre-Owned 2023 INFINITI QX60 LUXE" at bounding box center [574, 369] width 173 height 31
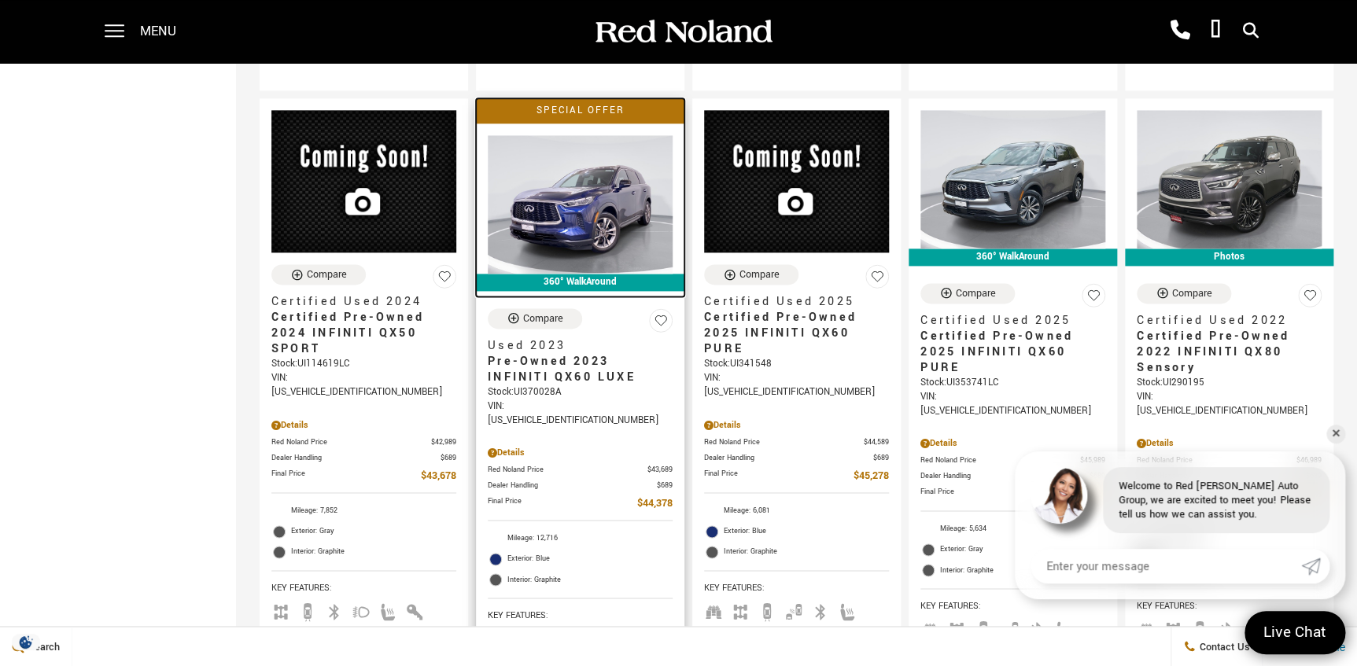
click at [551, 196] on img at bounding box center [580, 204] width 185 height 138
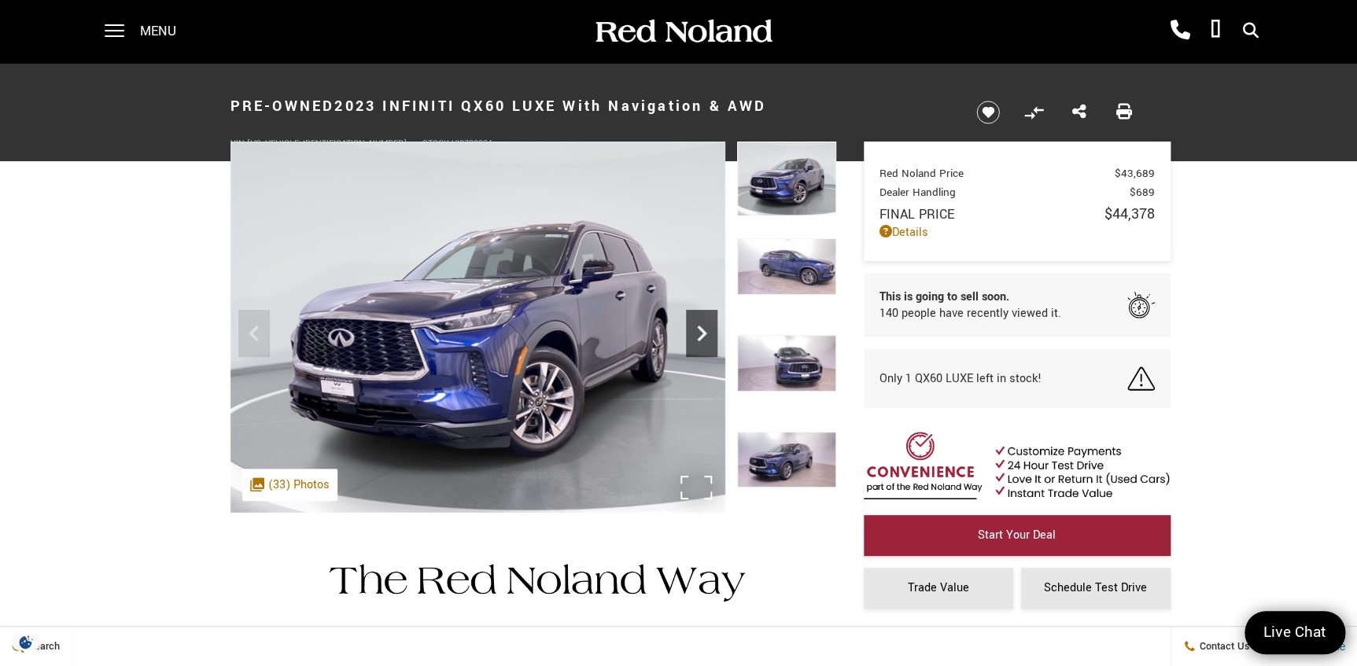
click at [703, 335] on icon "Next" at bounding box center [701, 334] width 9 height 16
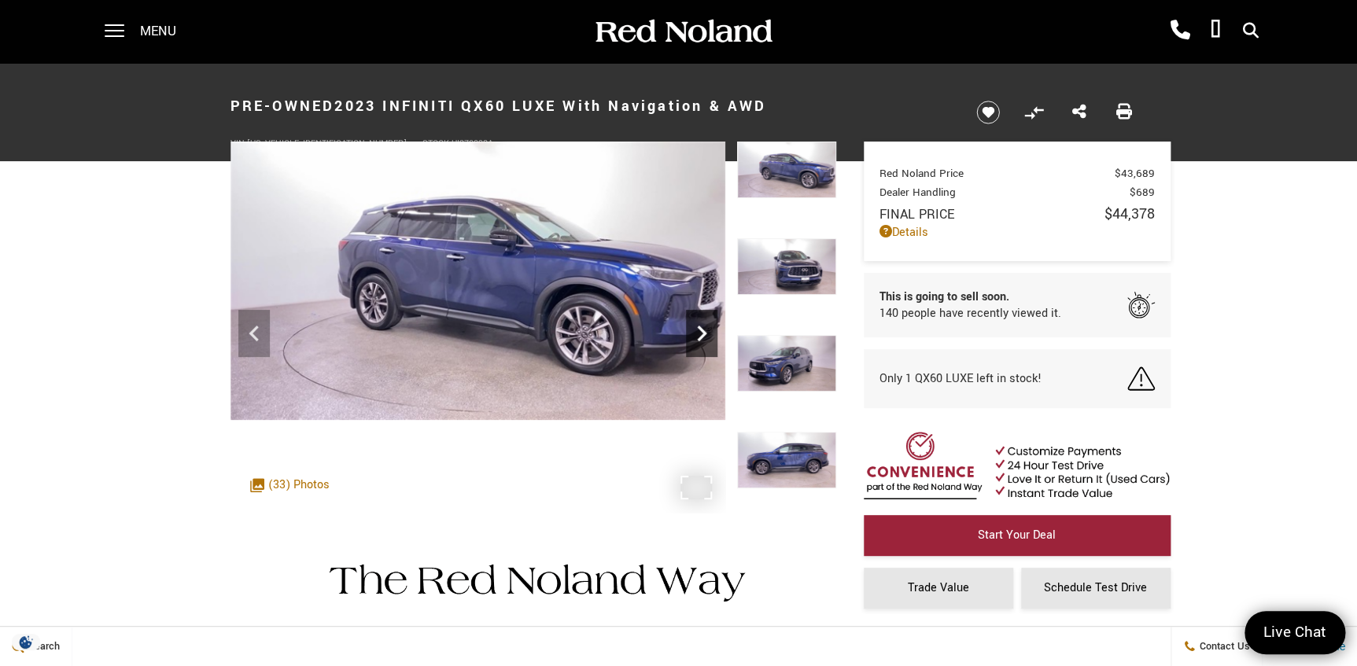
click at [703, 335] on icon "Next" at bounding box center [701, 334] width 9 height 16
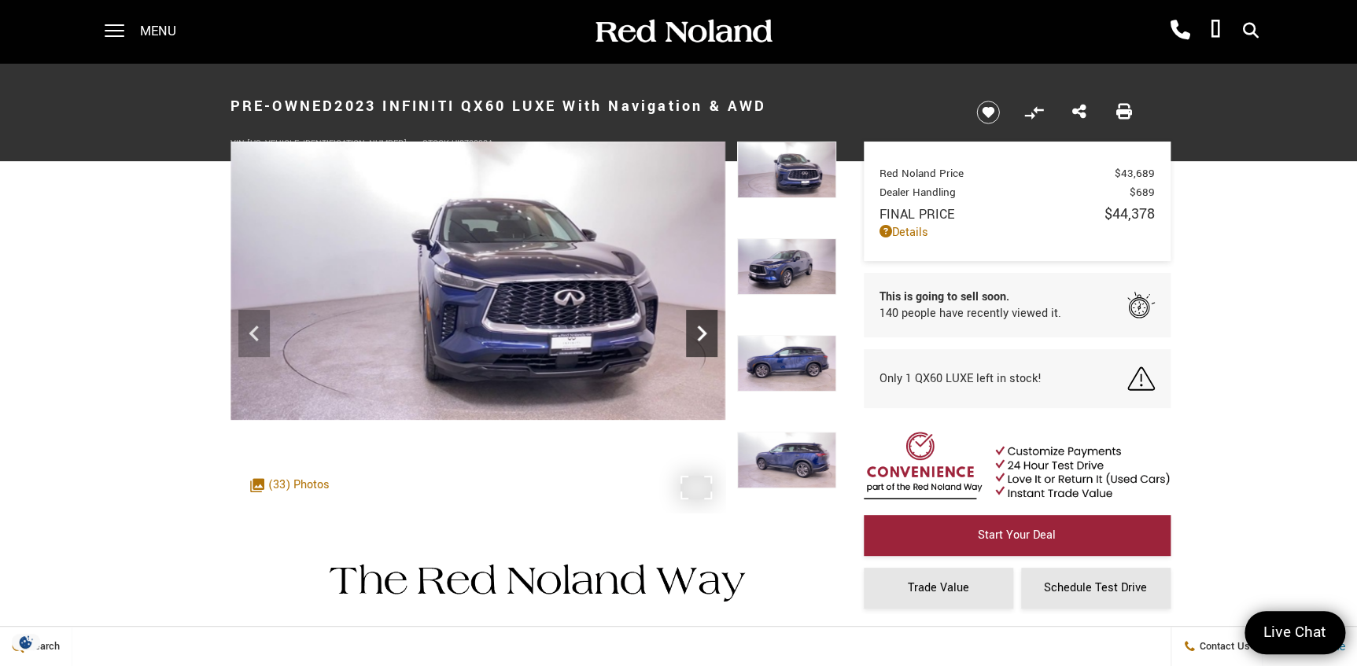
click at [703, 334] on icon "Next" at bounding box center [701, 334] width 9 height 16
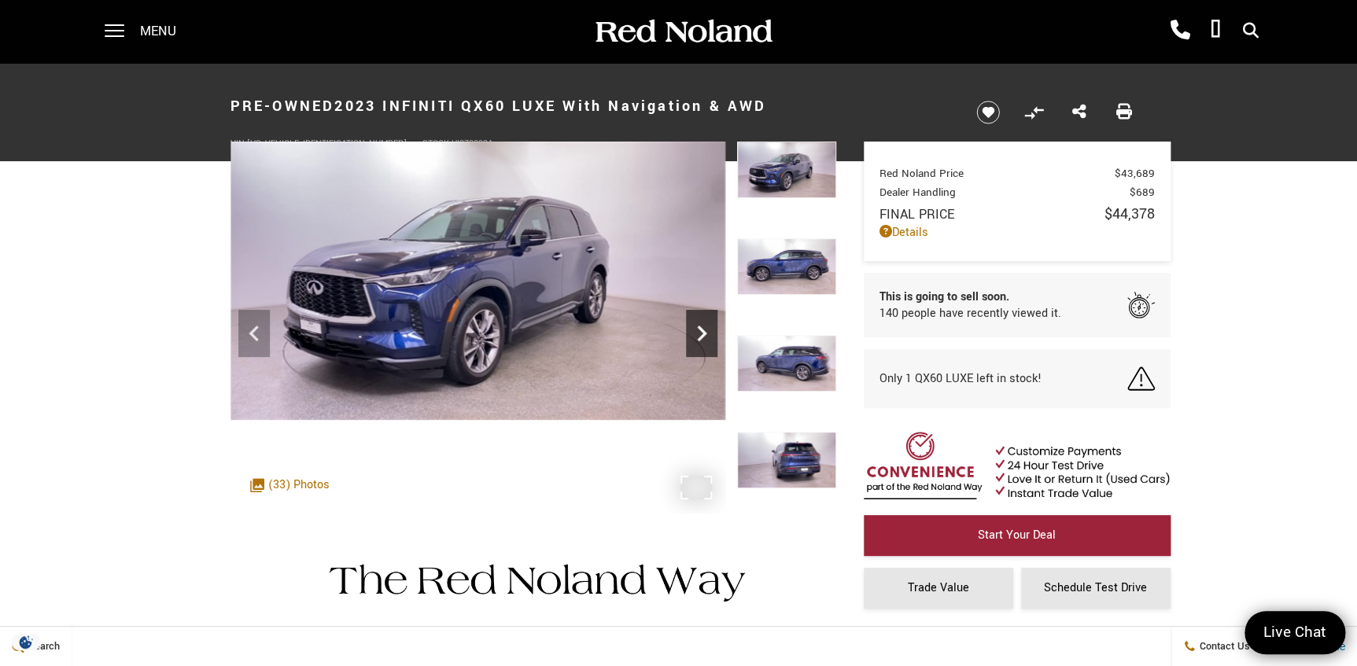
click at [703, 334] on icon "Next" at bounding box center [701, 334] width 9 height 16
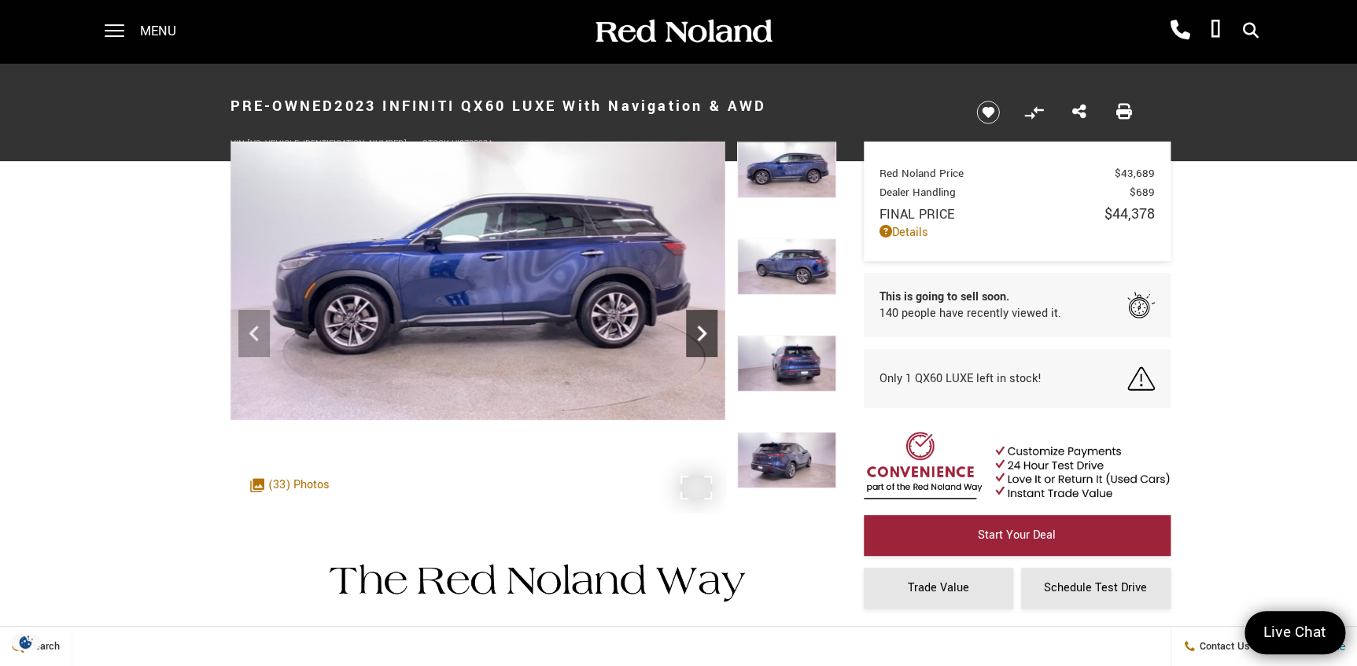
click at [703, 334] on icon "Next" at bounding box center [701, 334] width 9 height 16
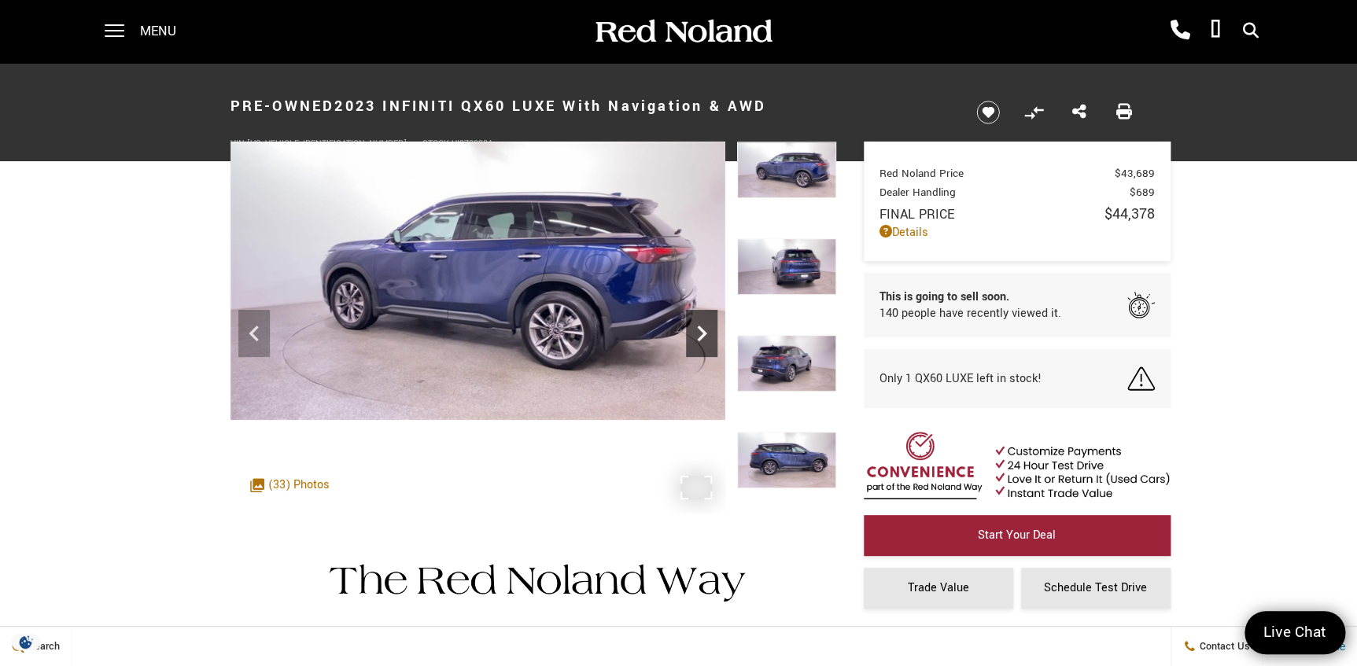
click at [703, 334] on icon "Next" at bounding box center [701, 334] width 9 height 16
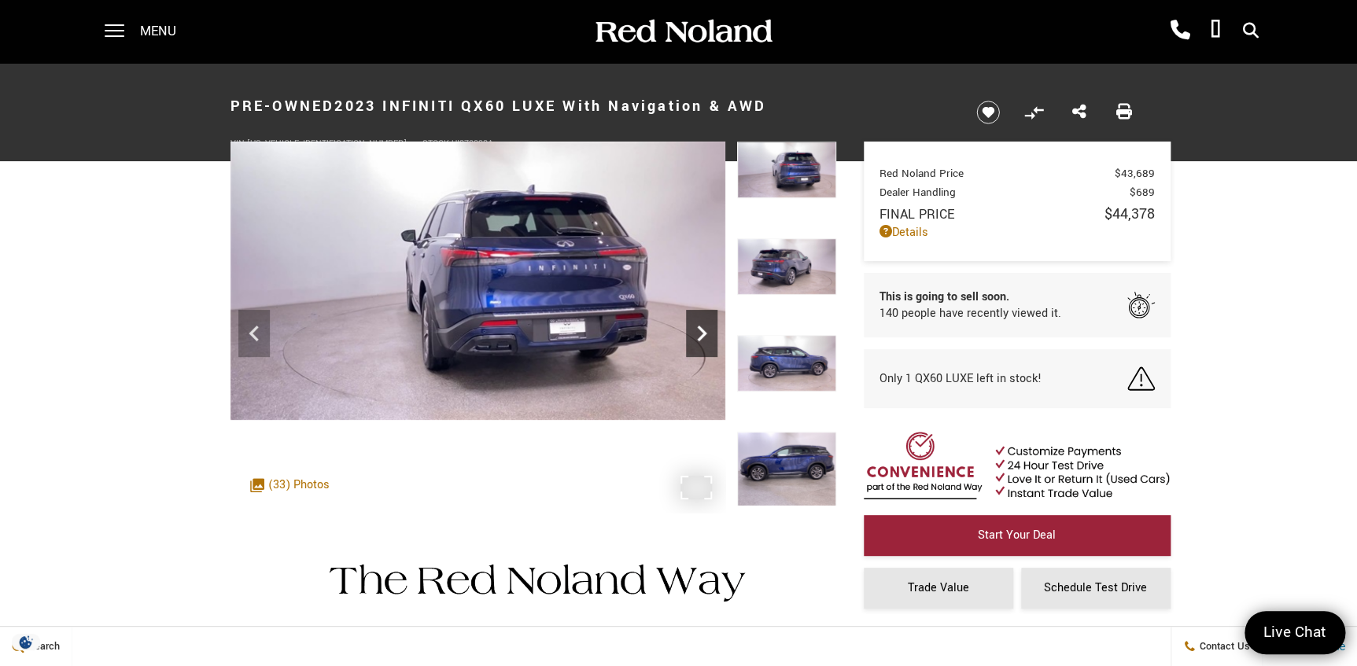
click at [703, 334] on icon "Next" at bounding box center [701, 334] width 9 height 16
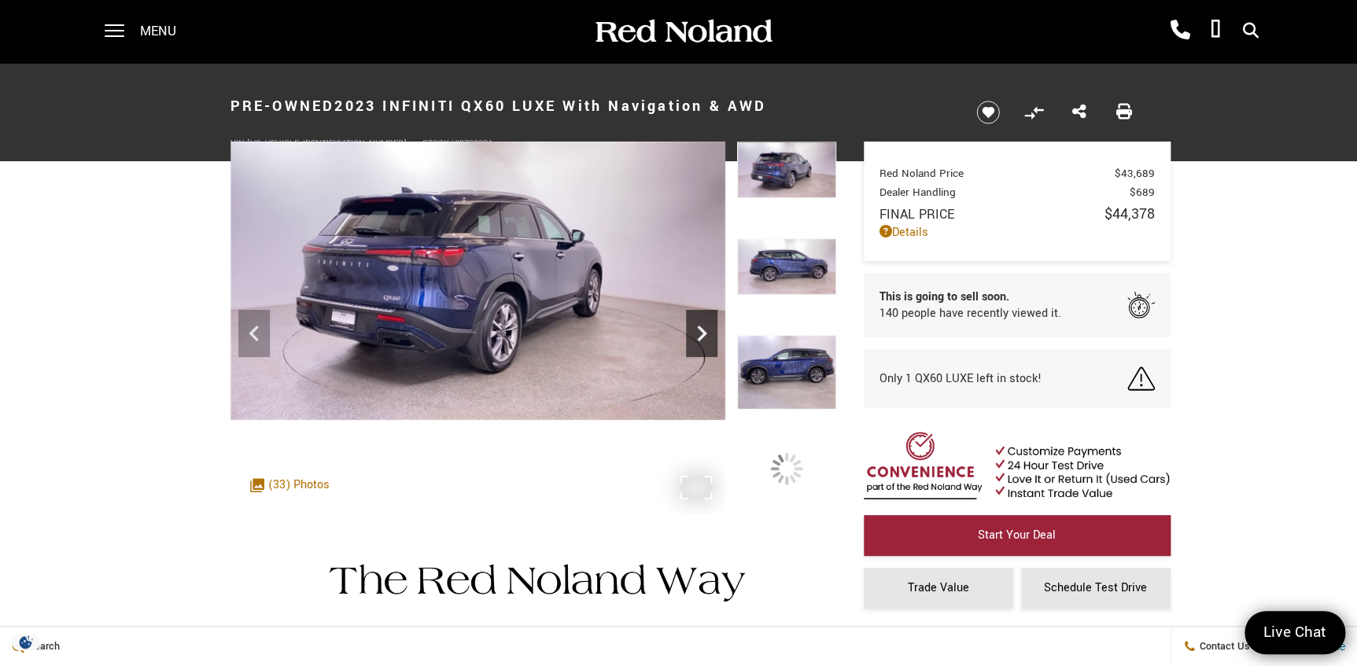
click at [703, 334] on icon "Next" at bounding box center [701, 334] width 9 height 16
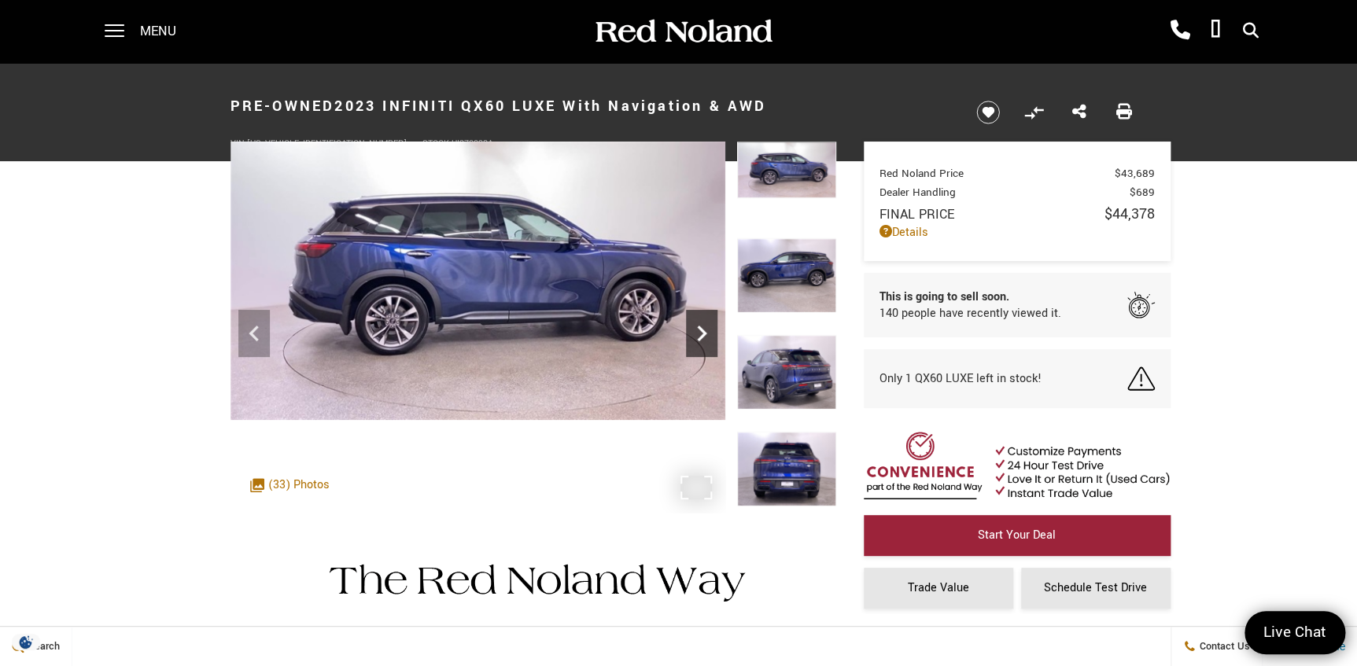
click at [703, 334] on icon "Next" at bounding box center [701, 334] width 9 height 16
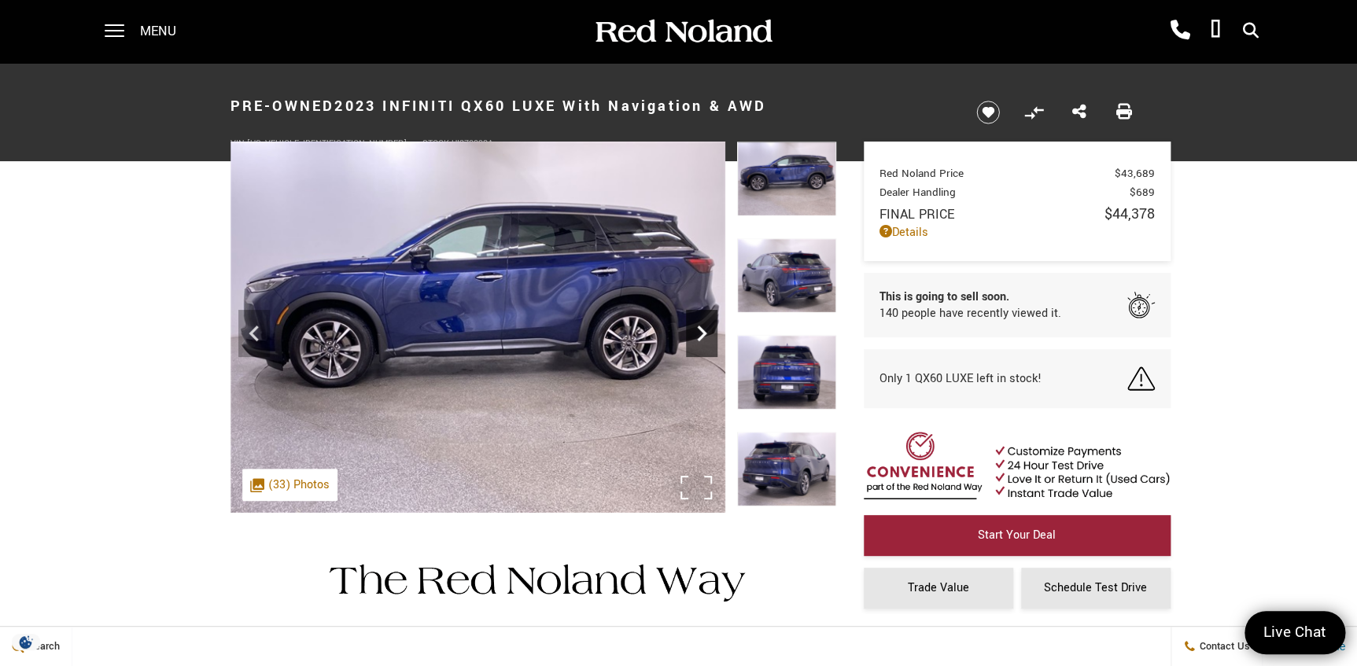
click at [703, 334] on icon "Next" at bounding box center [701, 334] width 9 height 16
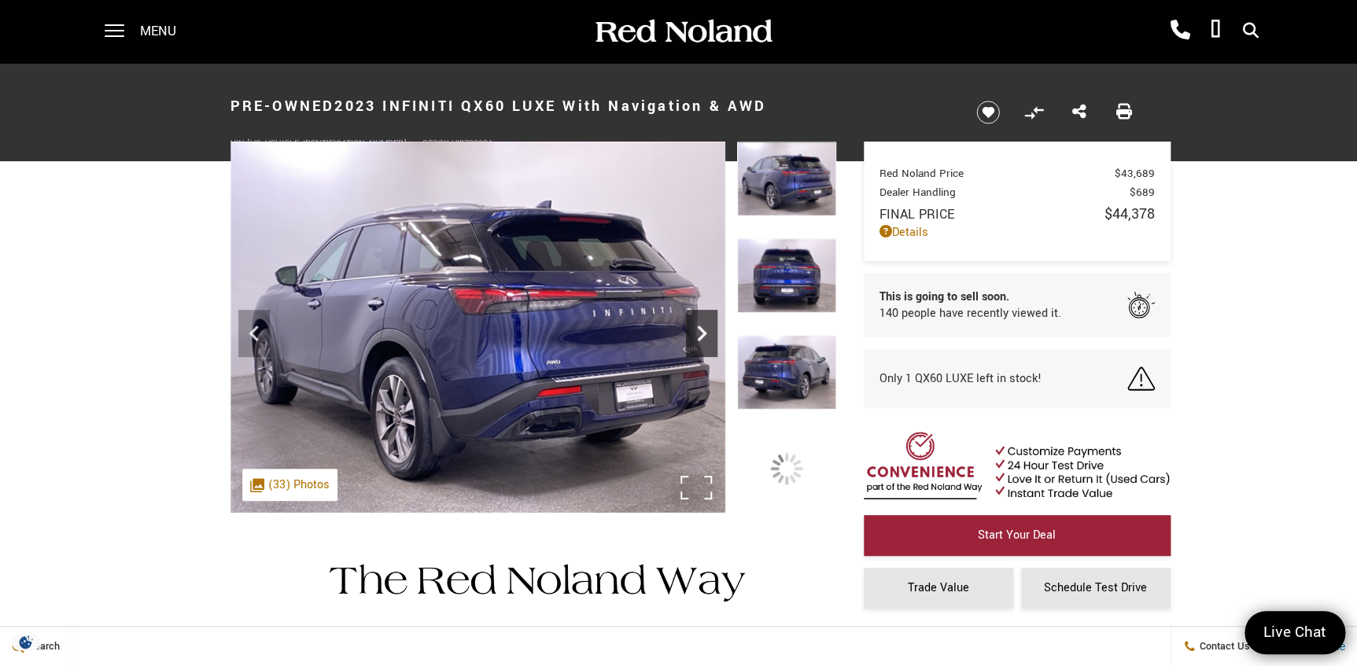
click at [703, 334] on icon "Next" at bounding box center [701, 334] width 9 height 16
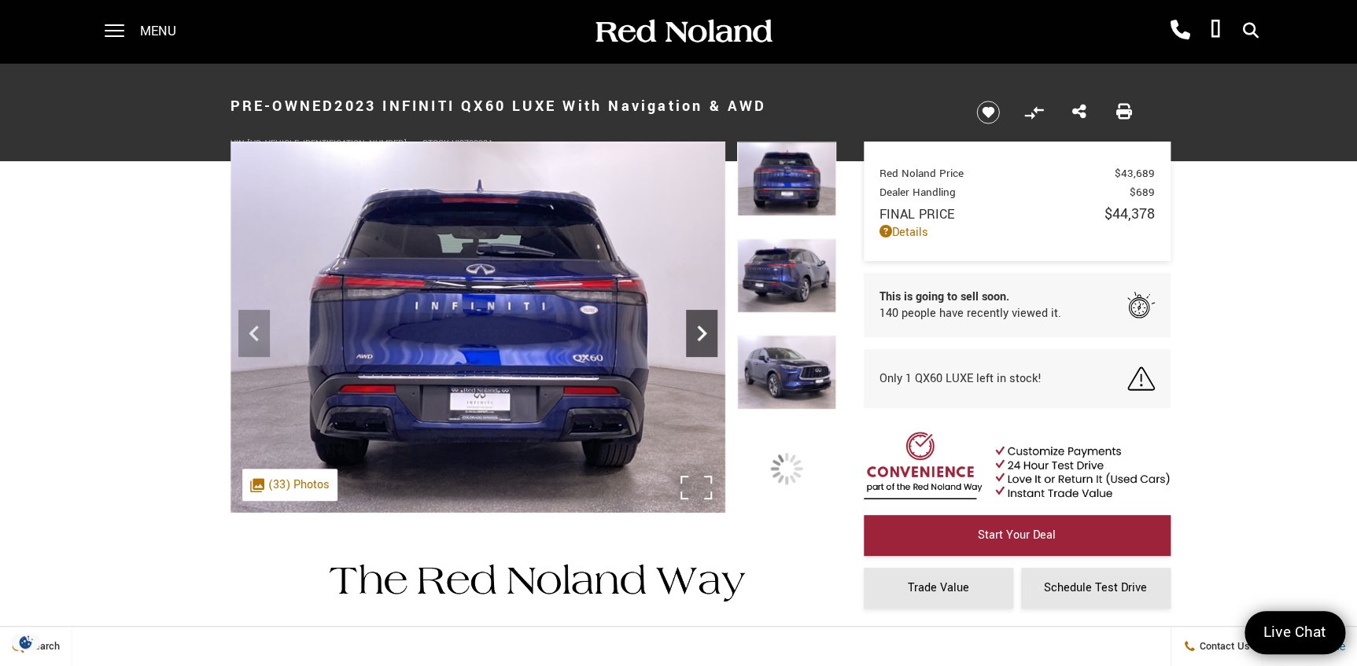
click at [703, 334] on icon "Next" at bounding box center [701, 334] width 9 height 16
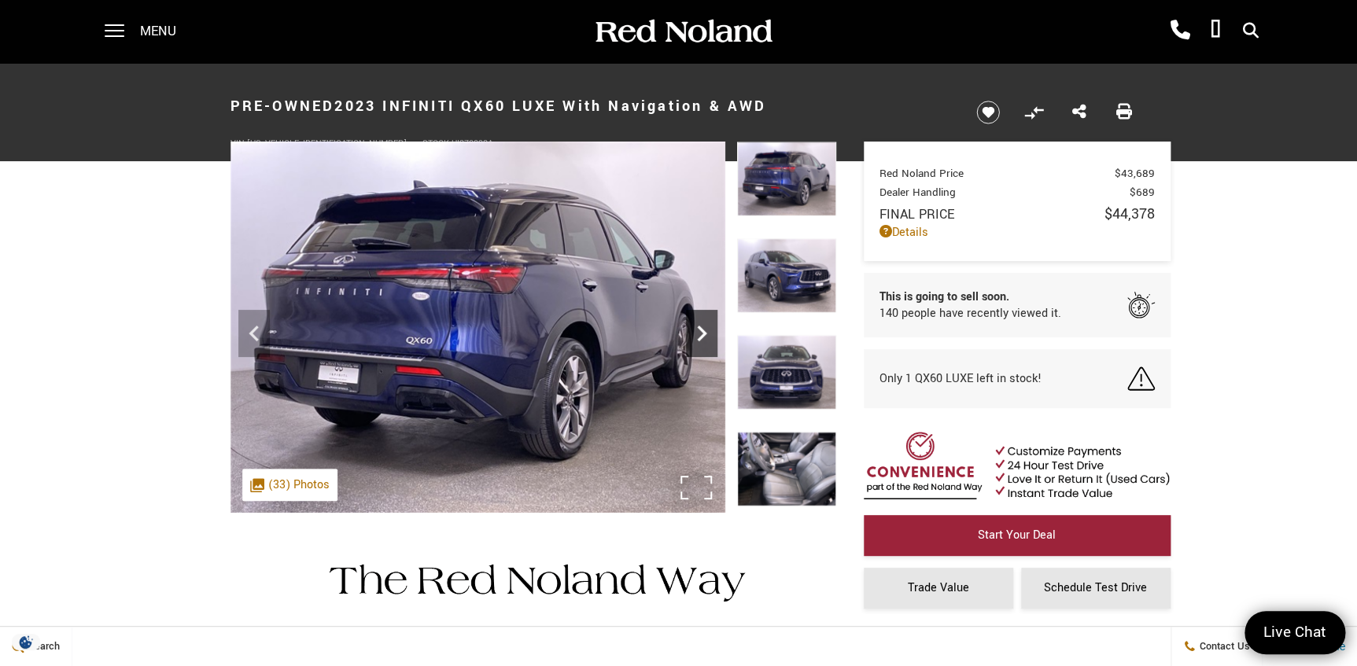
click at [701, 334] on icon "Next" at bounding box center [701, 333] width 31 height 31
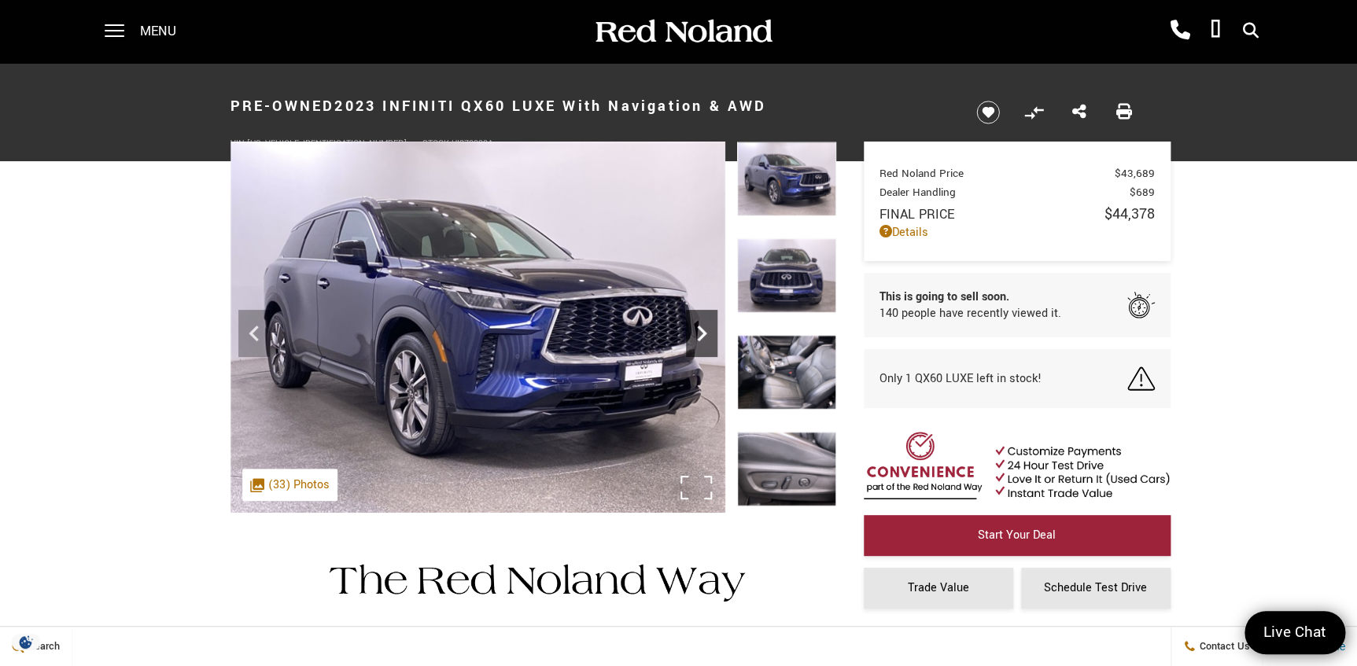
click at [701, 334] on icon "Next" at bounding box center [701, 333] width 31 height 31
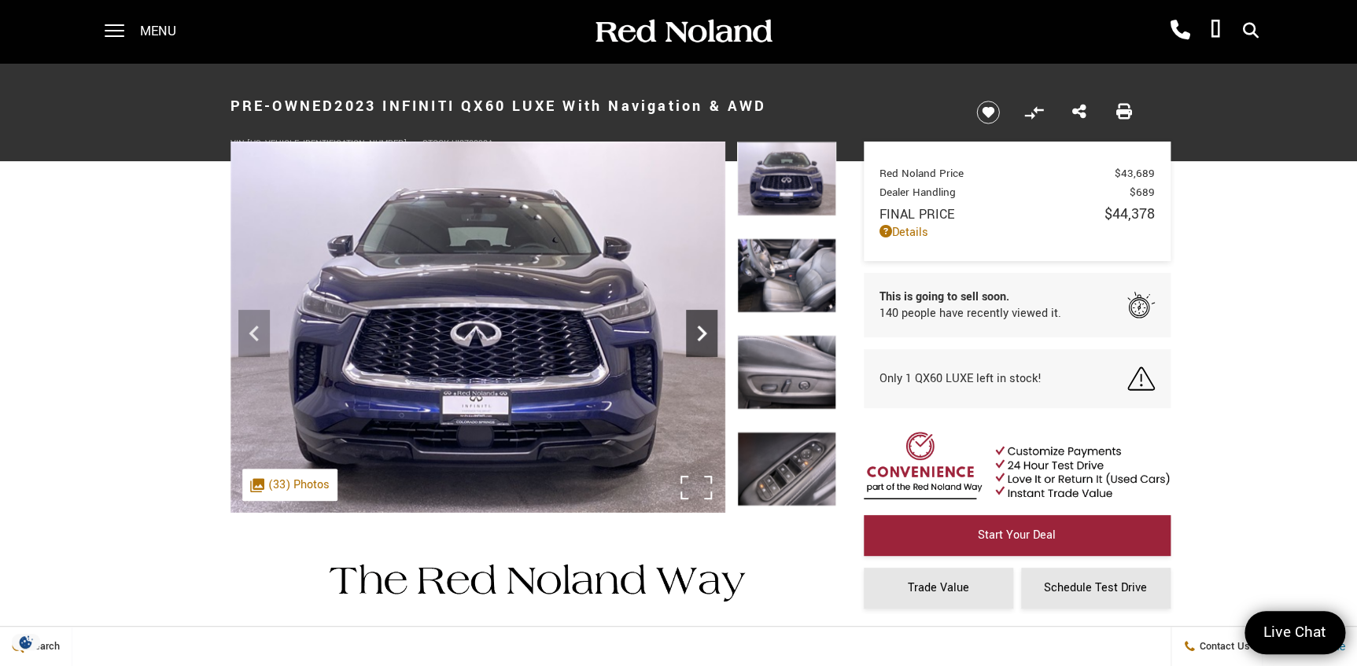
click at [701, 334] on icon "Next" at bounding box center [701, 333] width 31 height 31
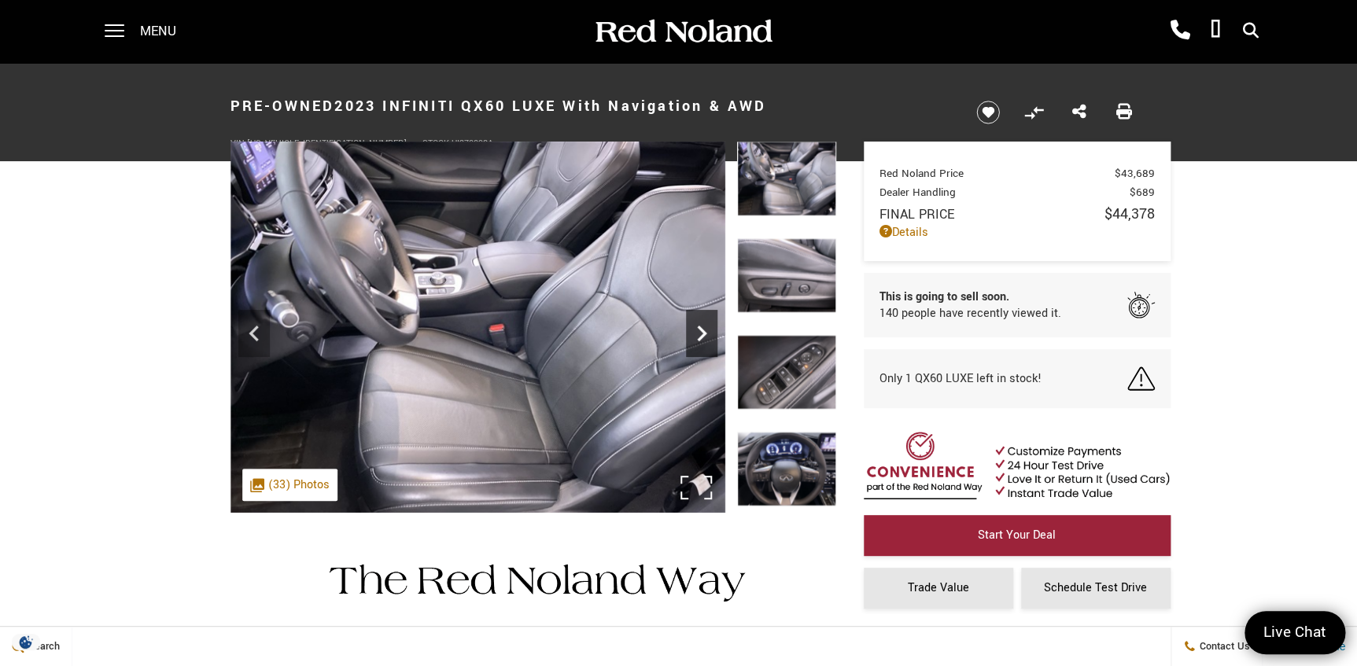
click at [701, 334] on icon "Next" at bounding box center [701, 333] width 31 height 31
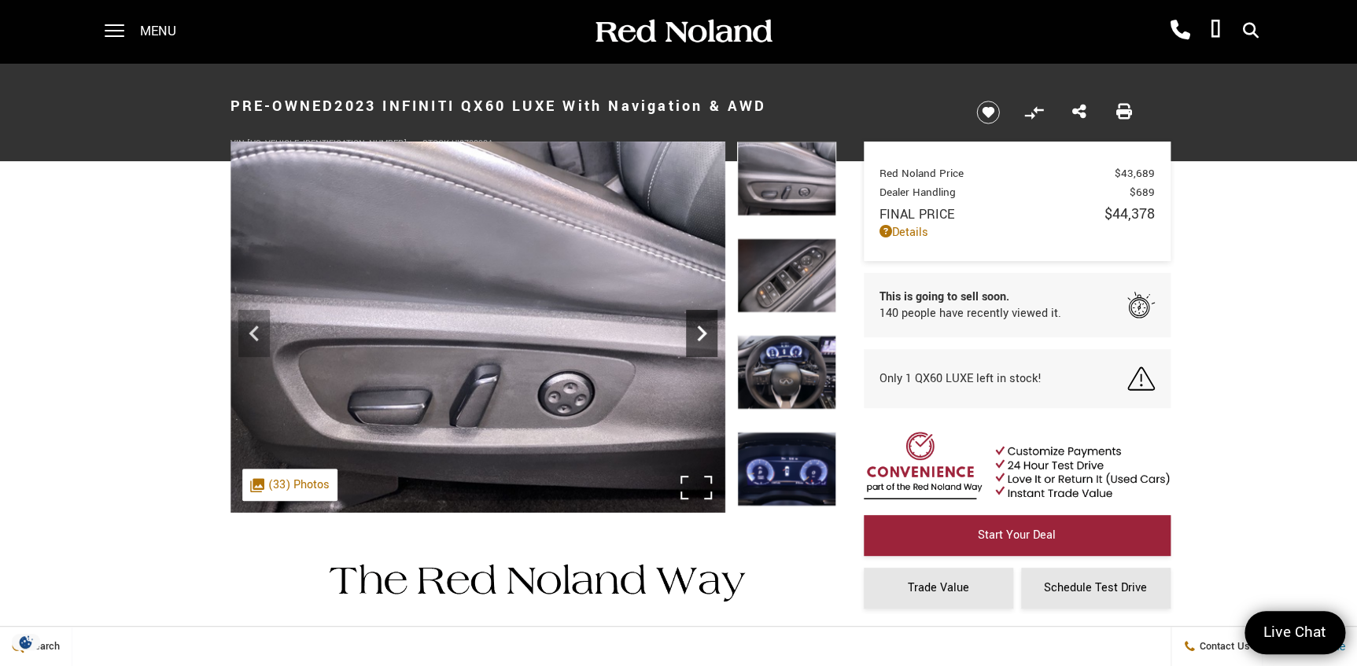
click at [701, 334] on icon "Next" at bounding box center [701, 333] width 31 height 31
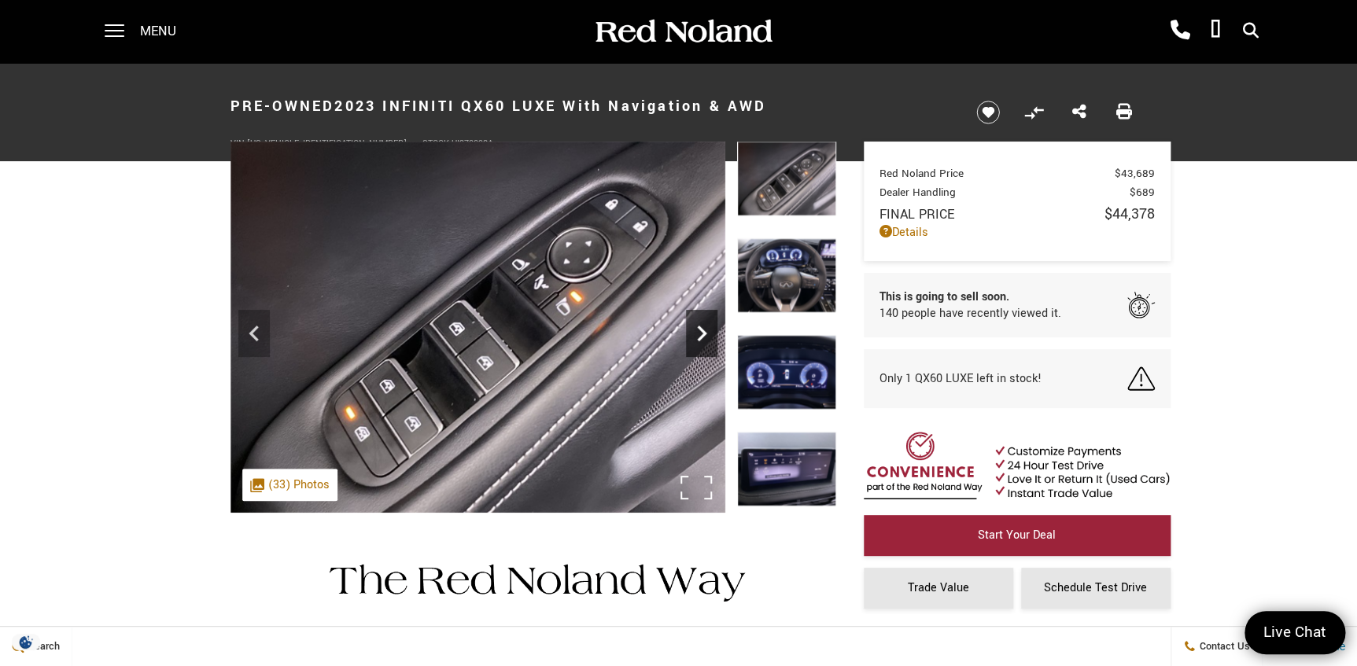
click at [701, 334] on icon "Next" at bounding box center [701, 333] width 31 height 31
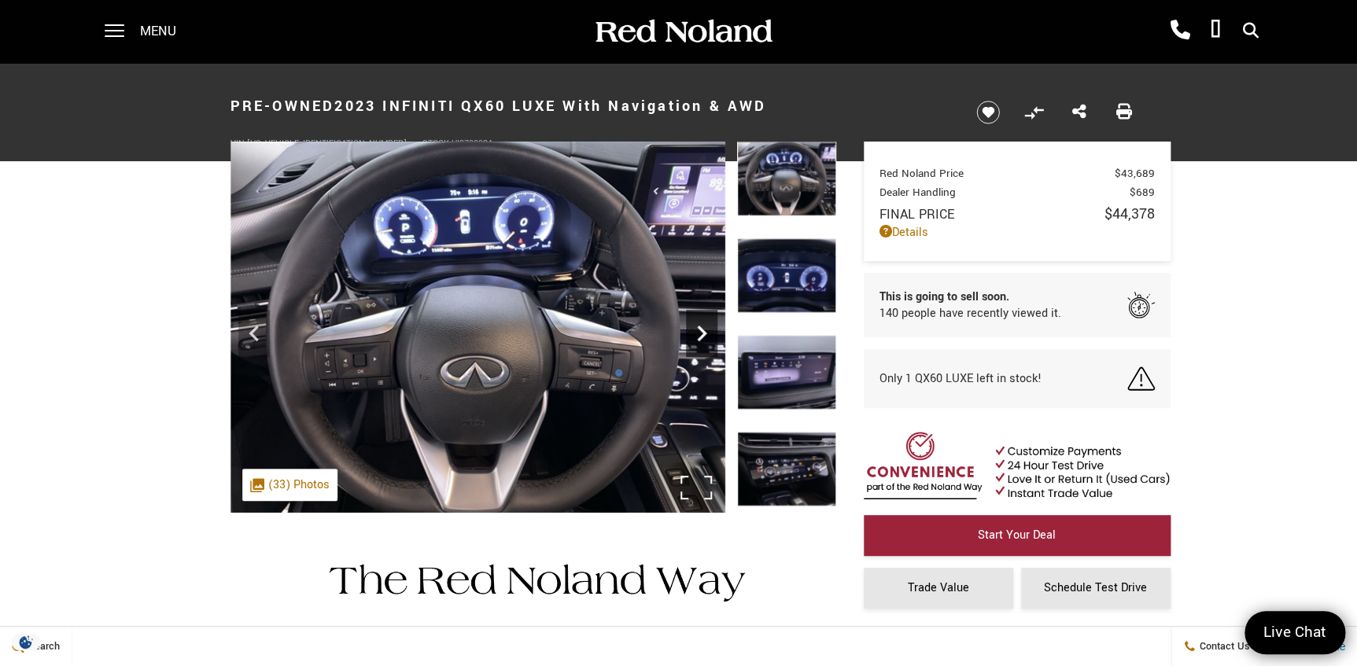
click at [701, 334] on icon "Next" at bounding box center [701, 333] width 31 height 31
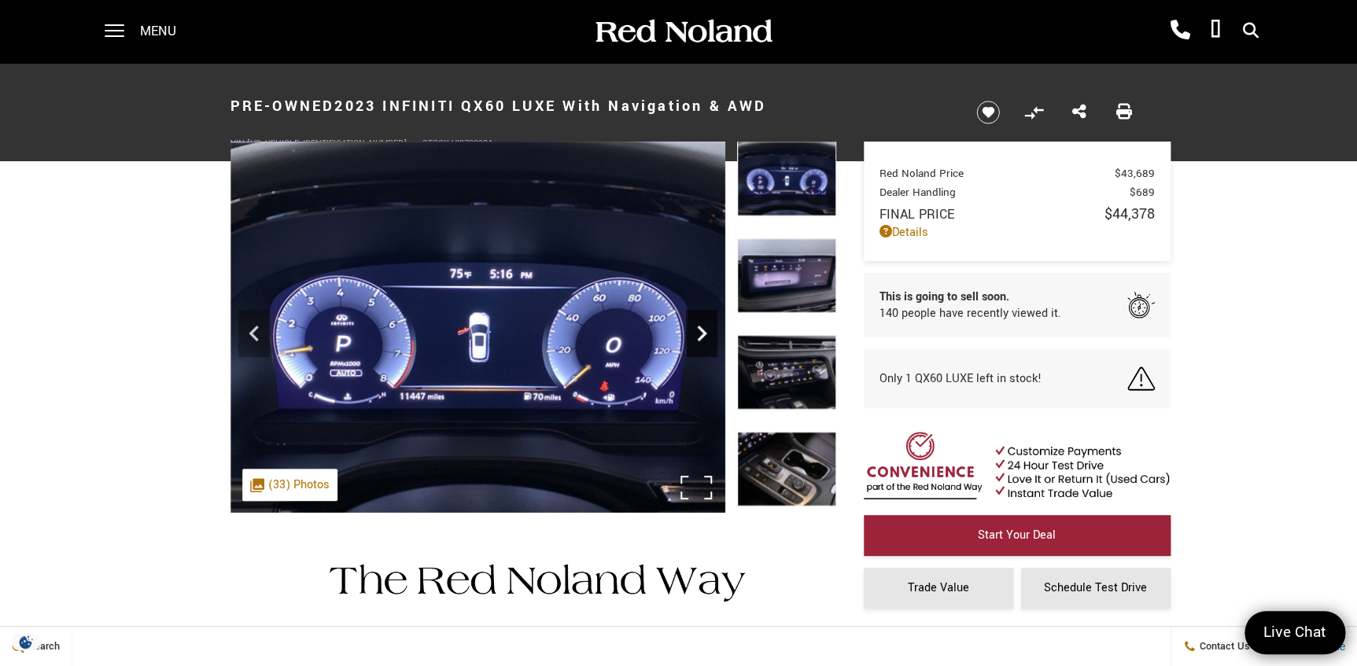
click at [701, 334] on icon "Next" at bounding box center [701, 333] width 31 height 31
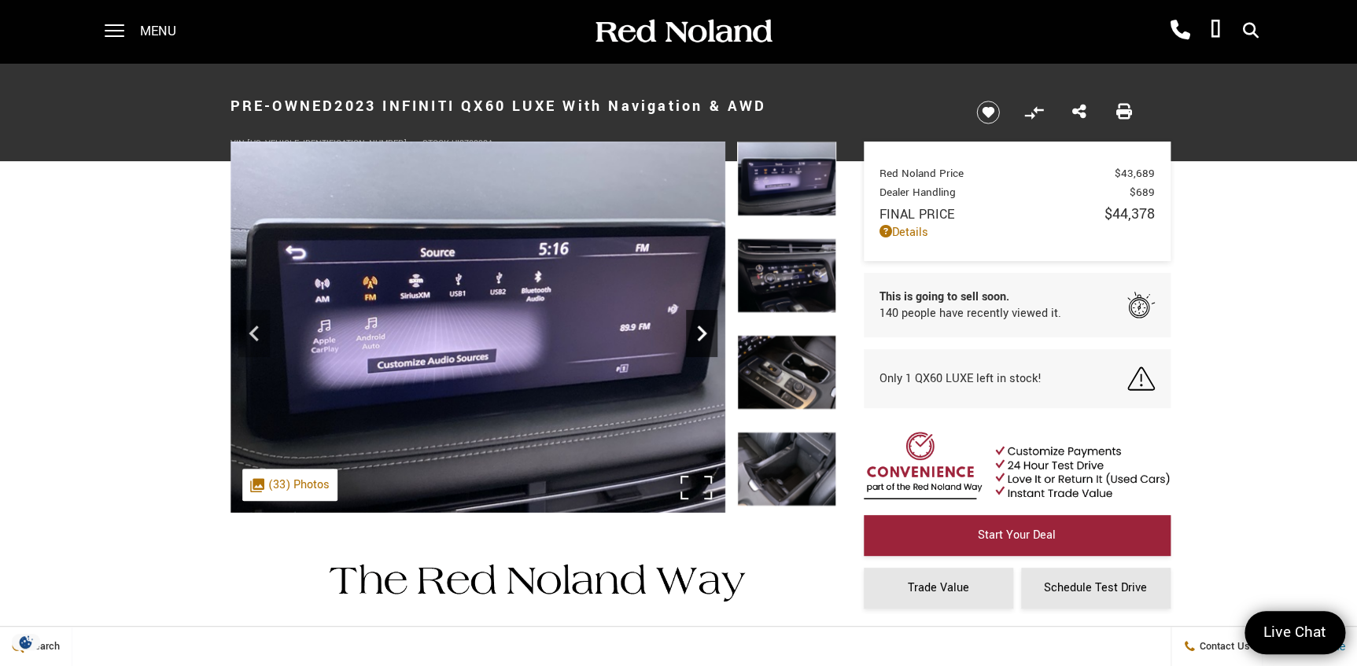
click at [701, 334] on icon "Next" at bounding box center [701, 333] width 31 height 31
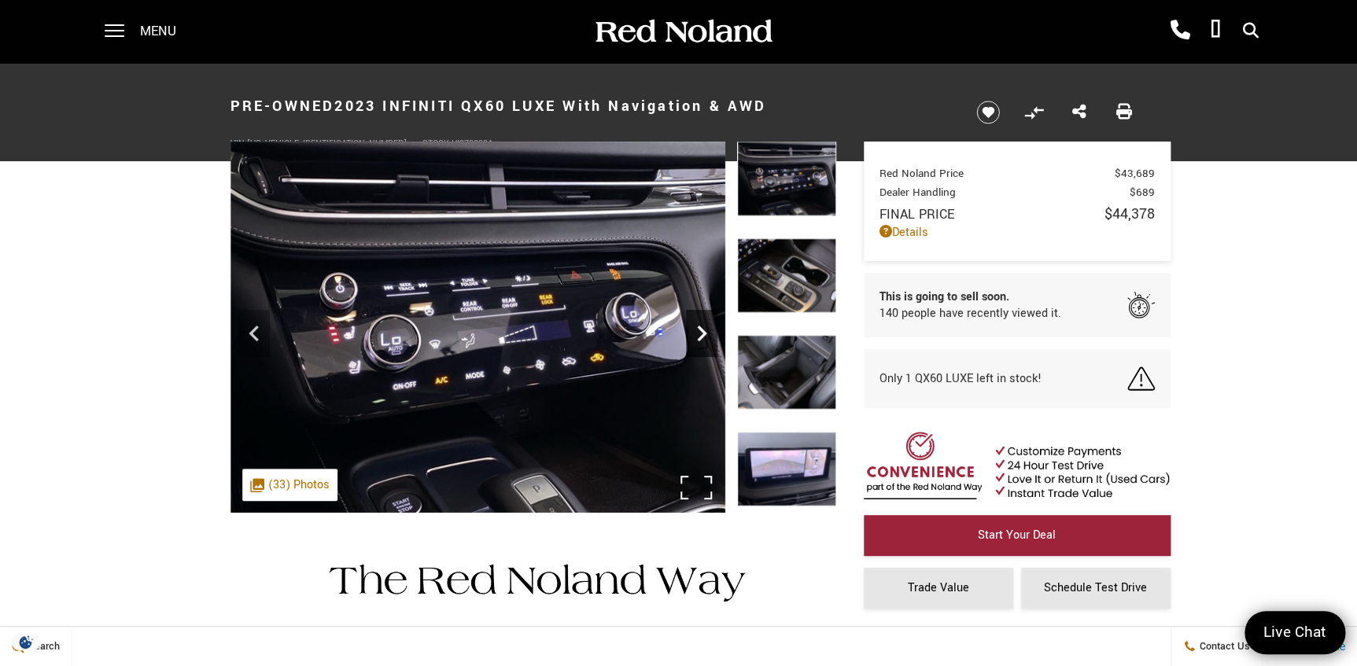
click at [701, 334] on icon "Next" at bounding box center [701, 333] width 31 height 31
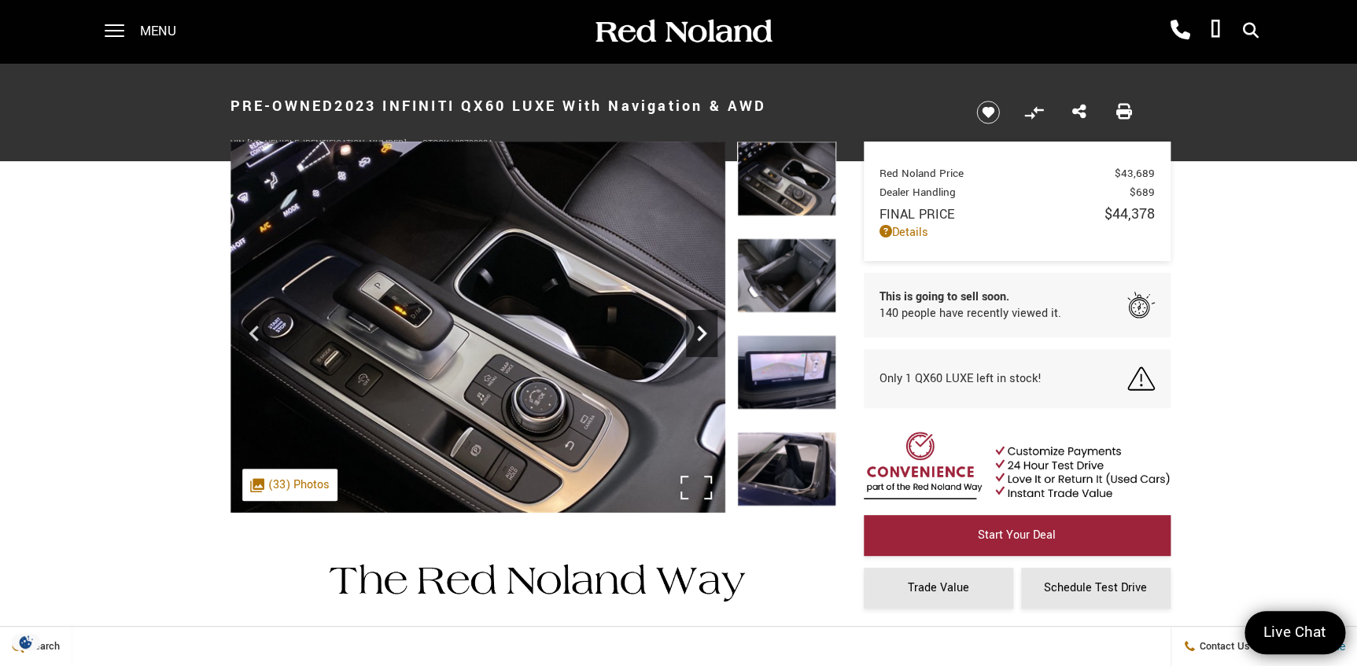
click at [701, 334] on icon "Next" at bounding box center [701, 333] width 31 height 31
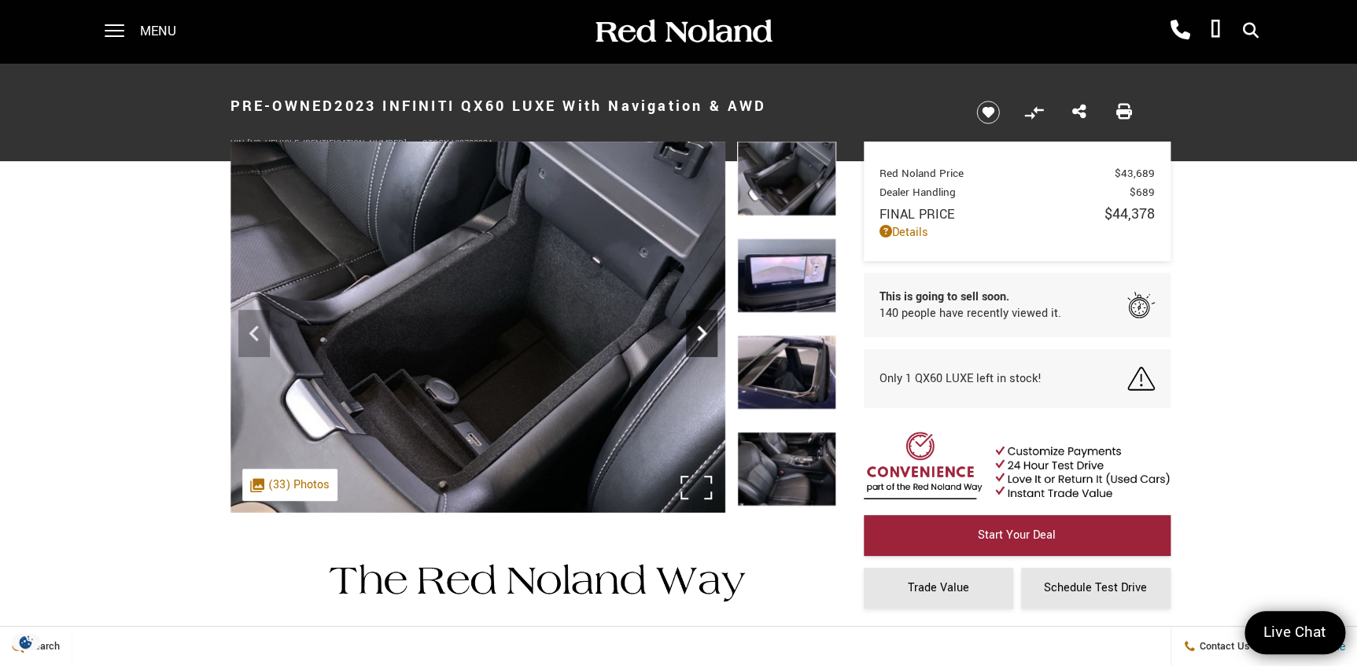
click at [700, 334] on icon "Next" at bounding box center [701, 333] width 31 height 31
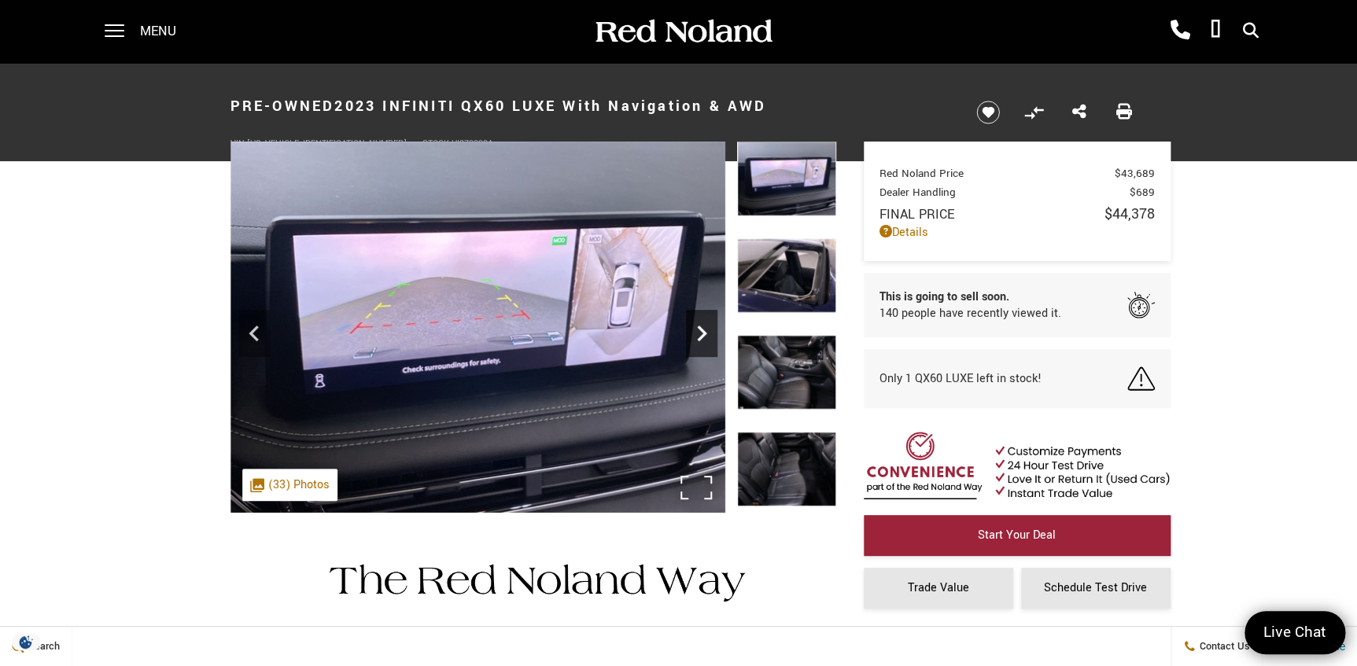
click at [699, 336] on icon "Next" at bounding box center [701, 333] width 31 height 31
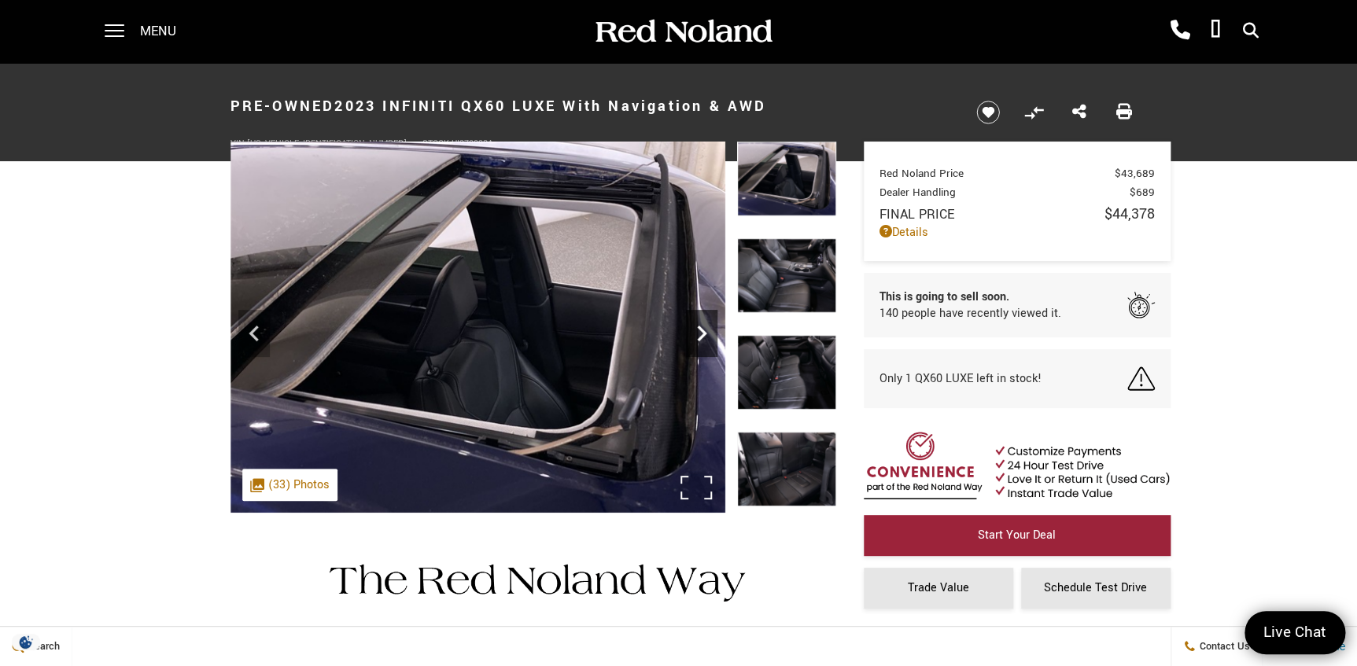
click at [705, 326] on icon "Next" at bounding box center [701, 333] width 31 height 31
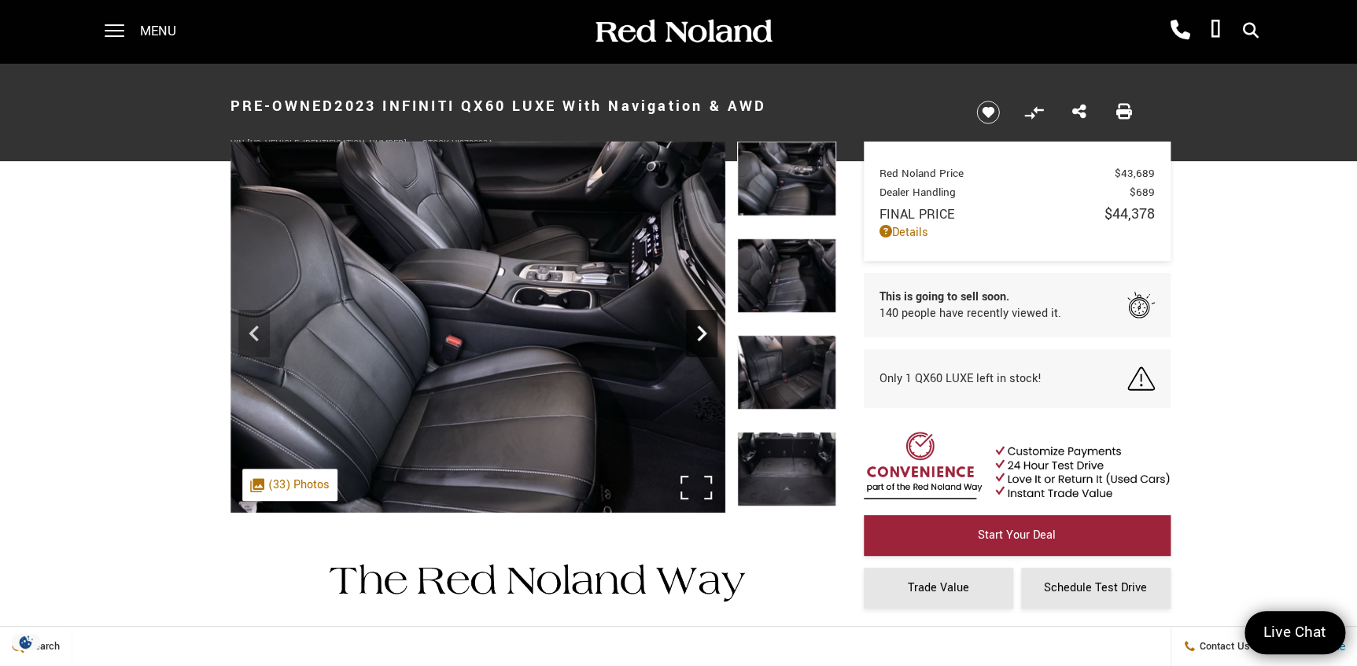
click at [705, 326] on icon "Next" at bounding box center [701, 333] width 31 height 31
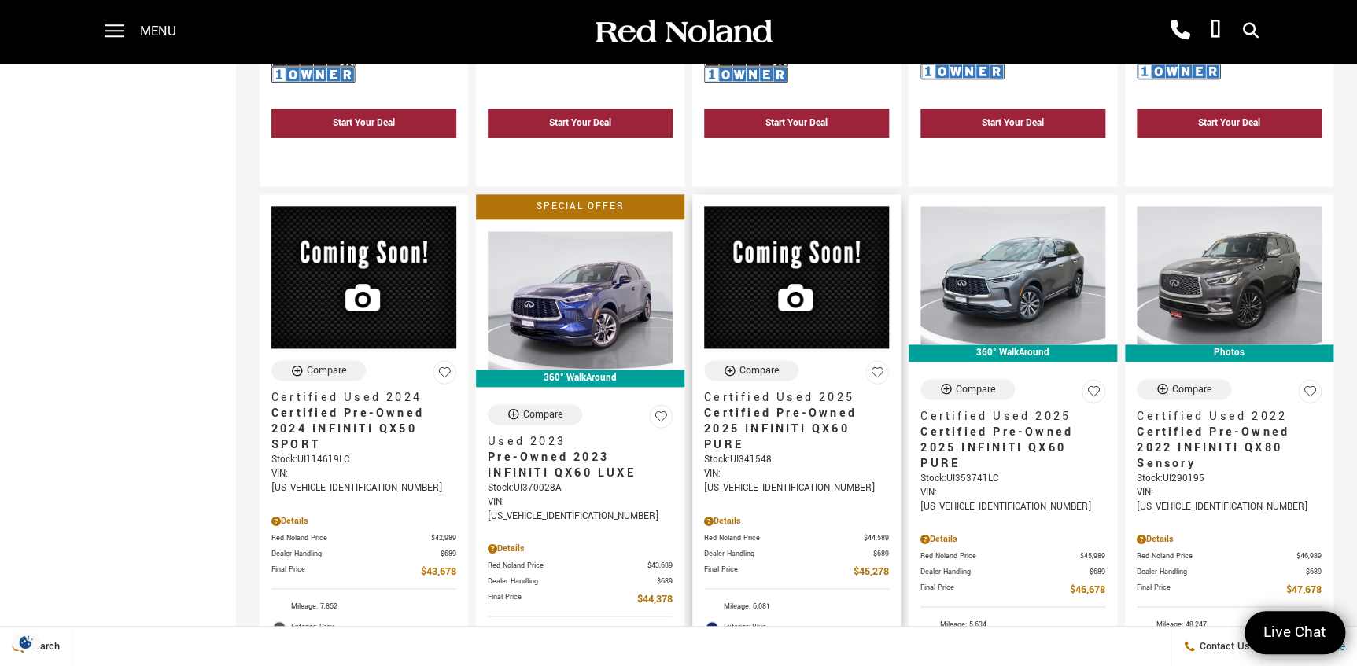
scroll to position [857, 0]
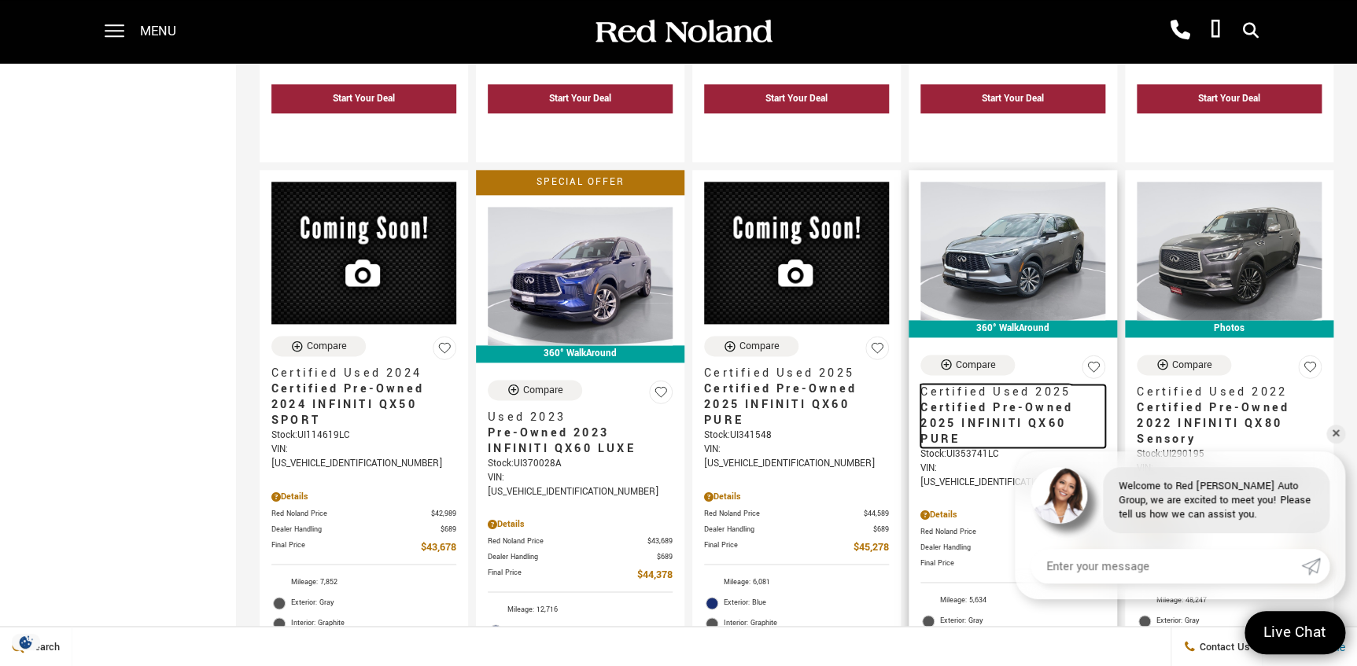
click at [1012, 400] on span "Certified Pre-Owned 2025 INFINITI QX60 PURE" at bounding box center [1006, 423] width 173 height 47
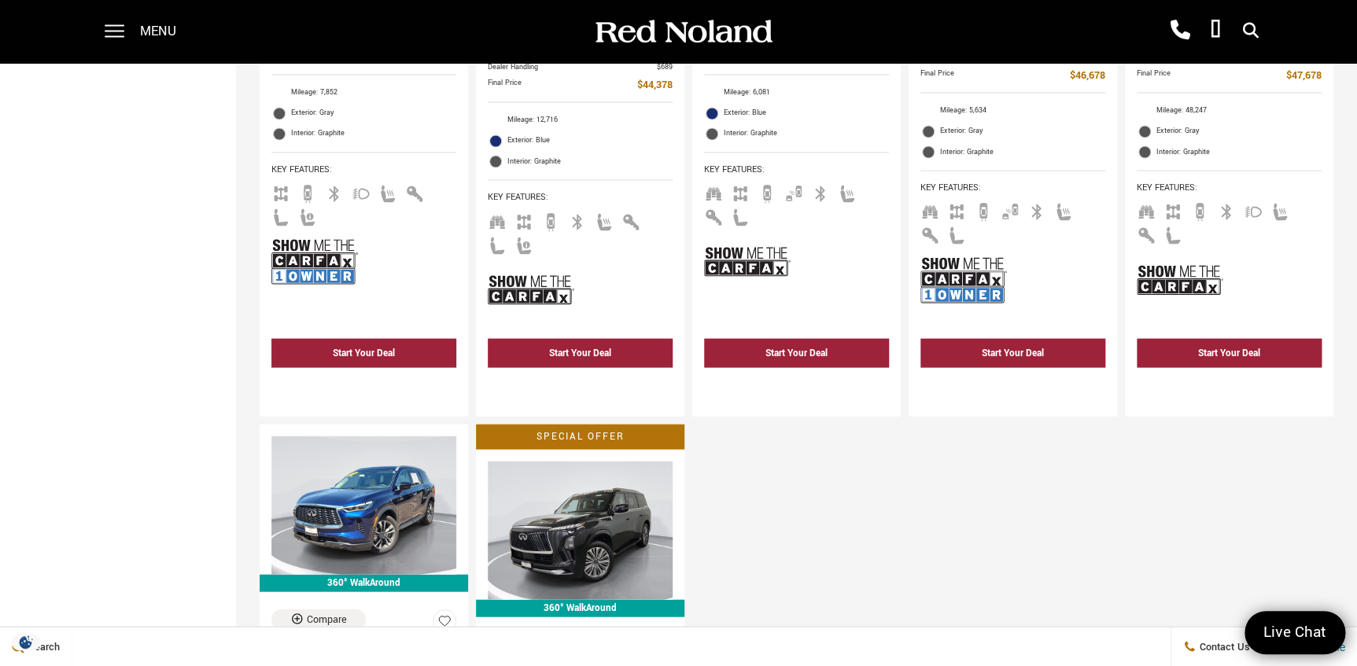
scroll to position [1430, 0]
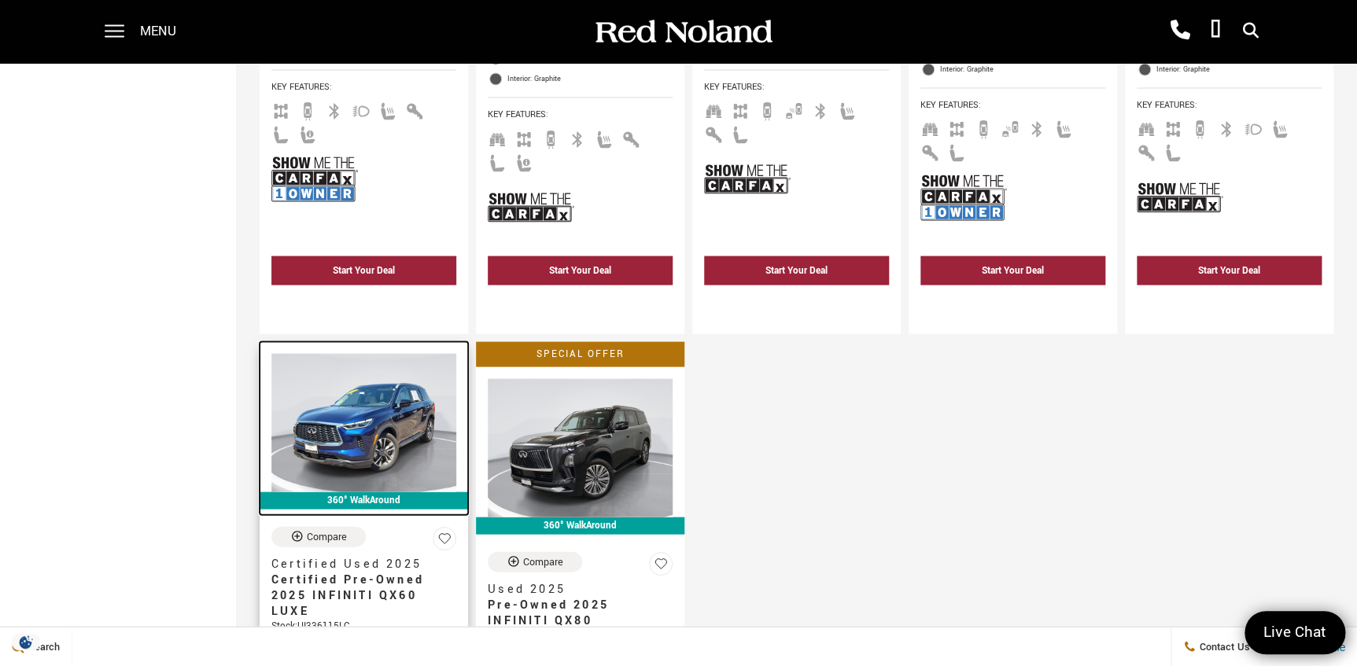
click at [368, 367] on img at bounding box center [363, 422] width 185 height 138
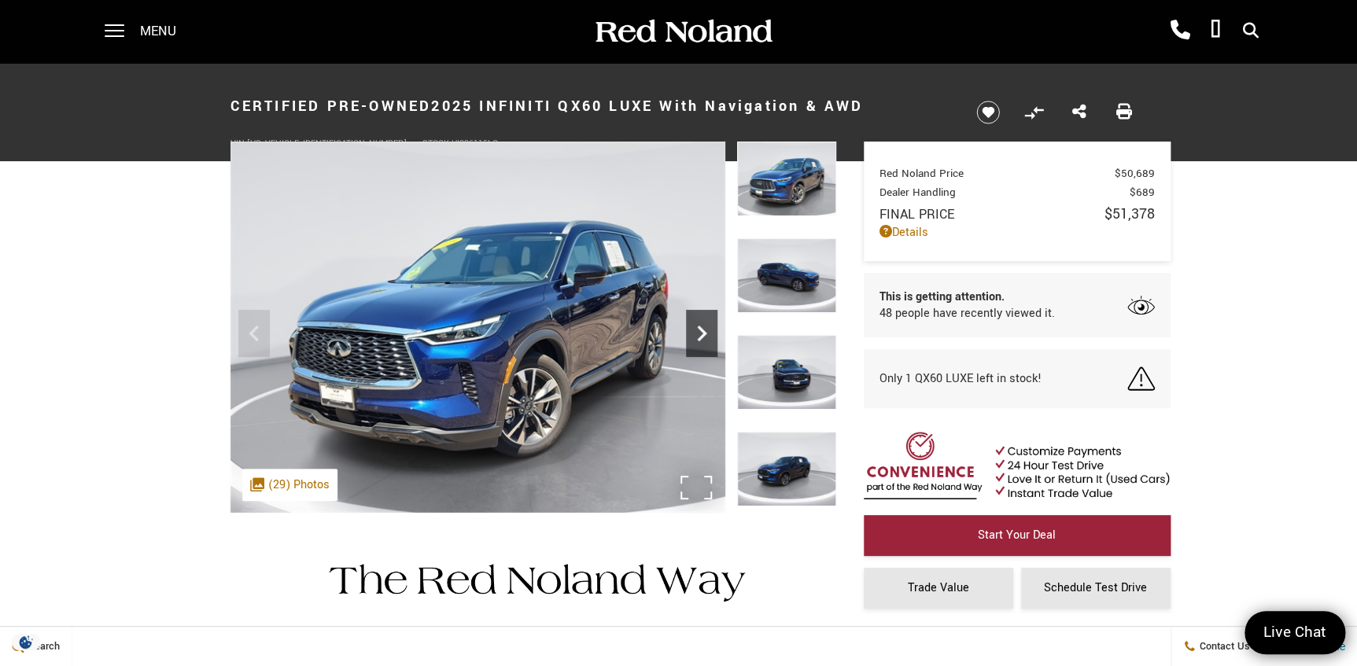
click at [700, 330] on icon "Next" at bounding box center [701, 334] width 9 height 16
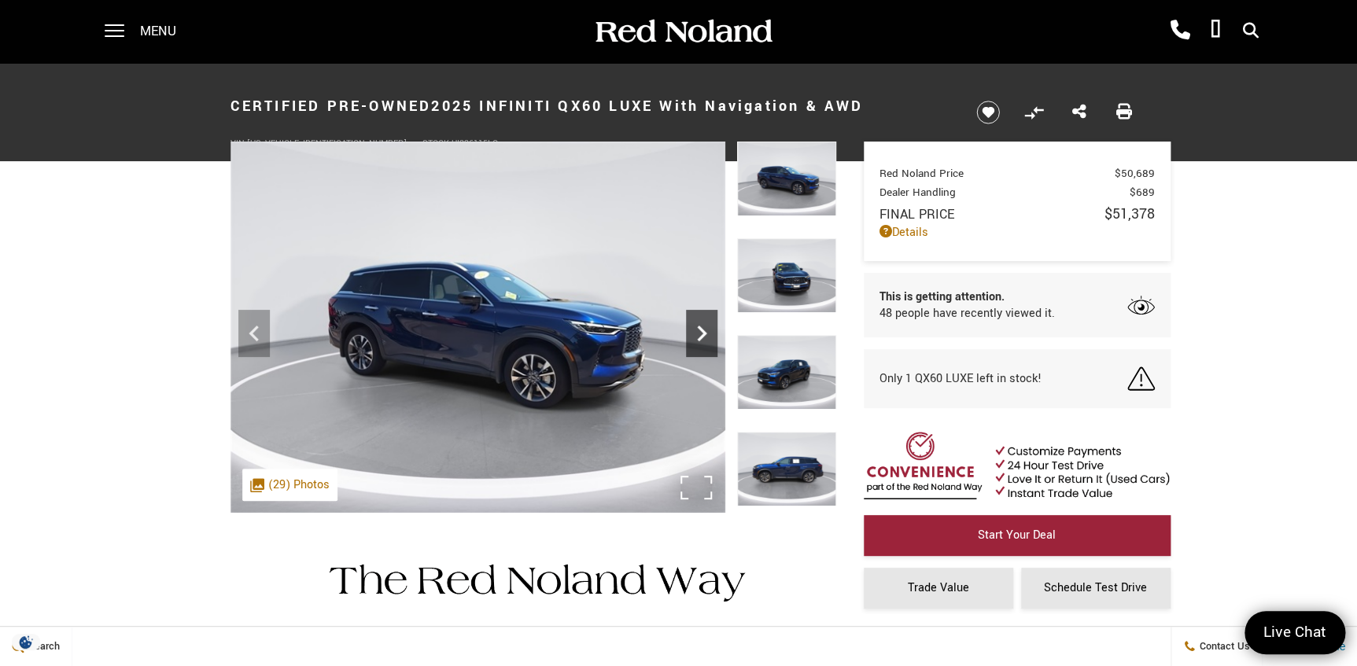
click at [700, 330] on icon "Next" at bounding box center [701, 334] width 9 height 16
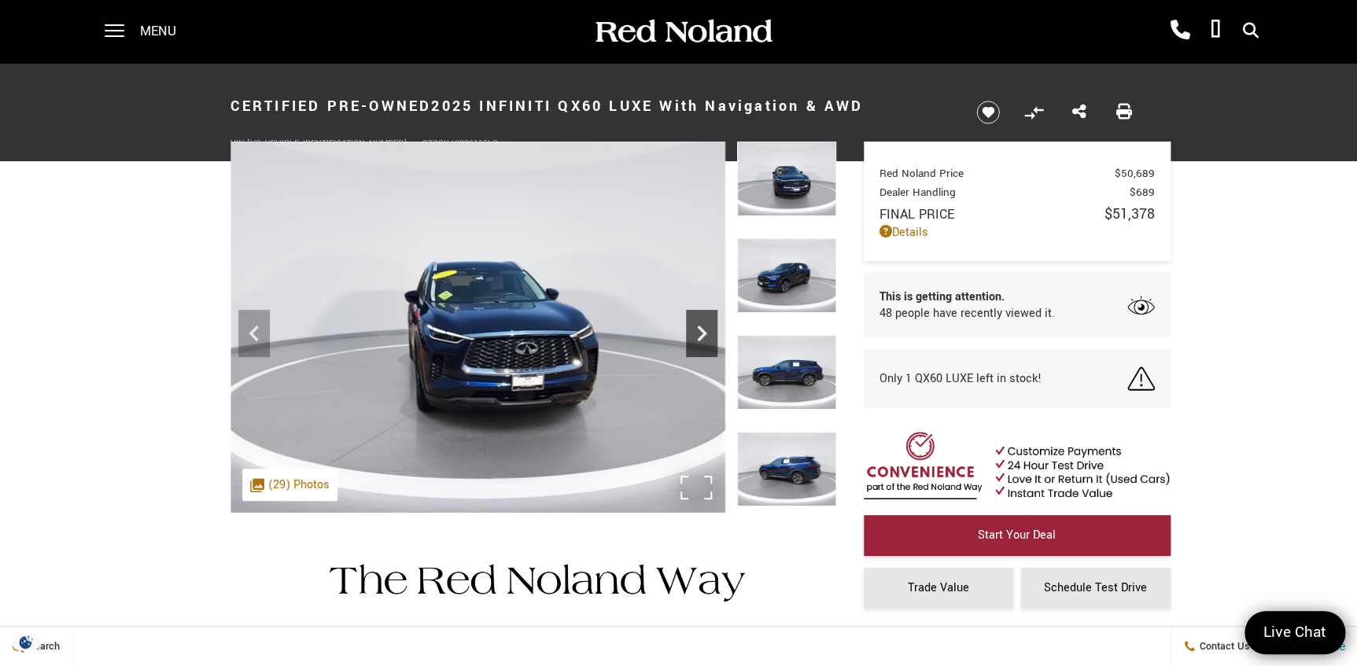
click at [700, 330] on icon "Next" at bounding box center [701, 334] width 9 height 16
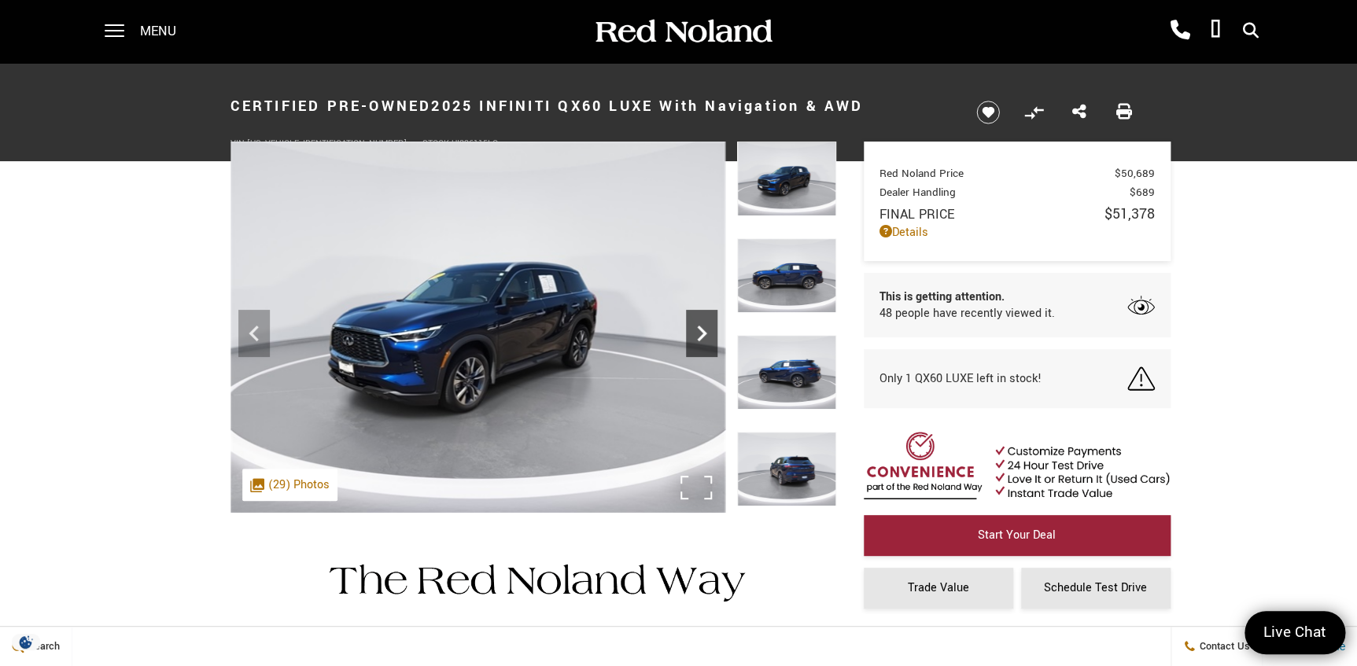
click at [702, 330] on icon "Next" at bounding box center [701, 334] width 9 height 16
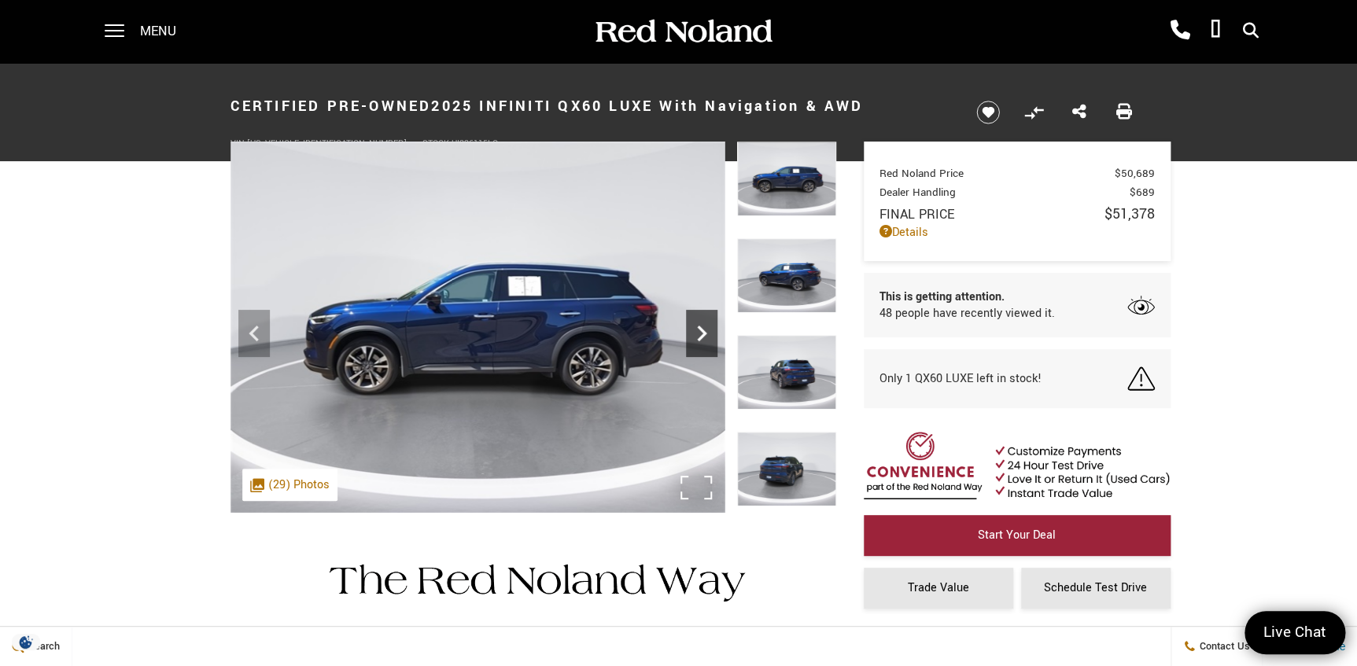
click at [702, 330] on icon "Next" at bounding box center [701, 334] width 9 height 16
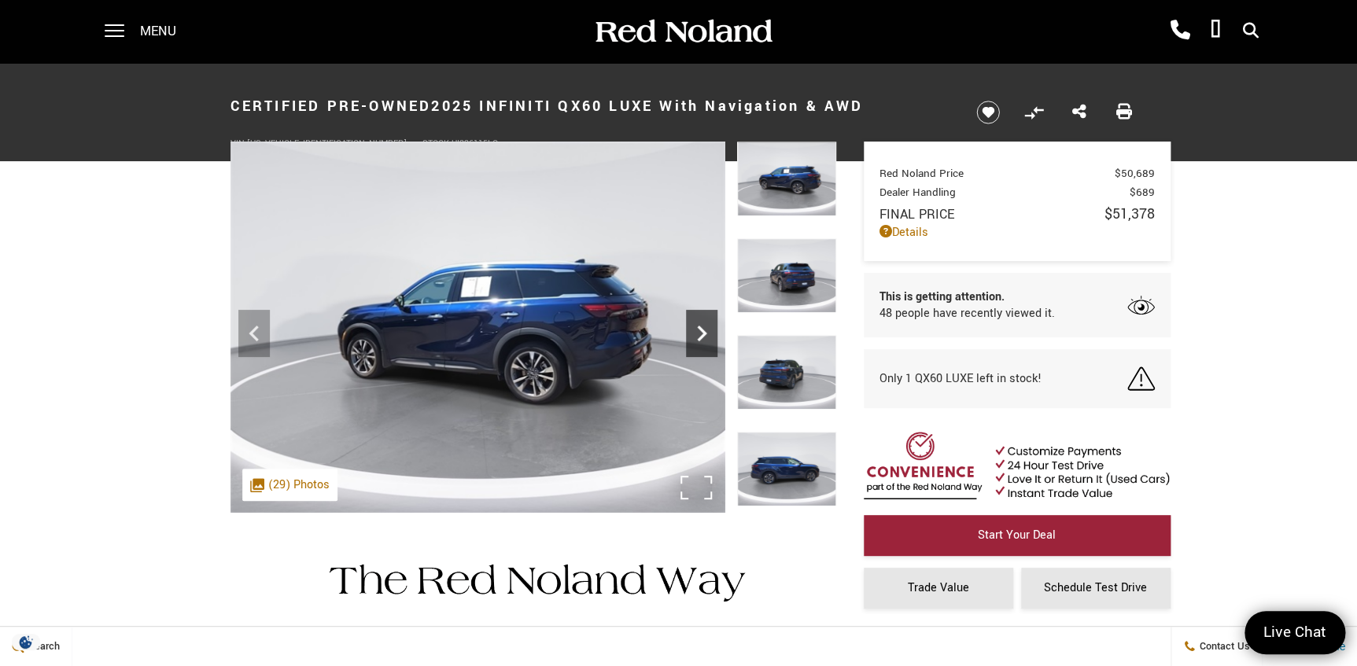
click at [702, 330] on icon "Next" at bounding box center [701, 334] width 9 height 16
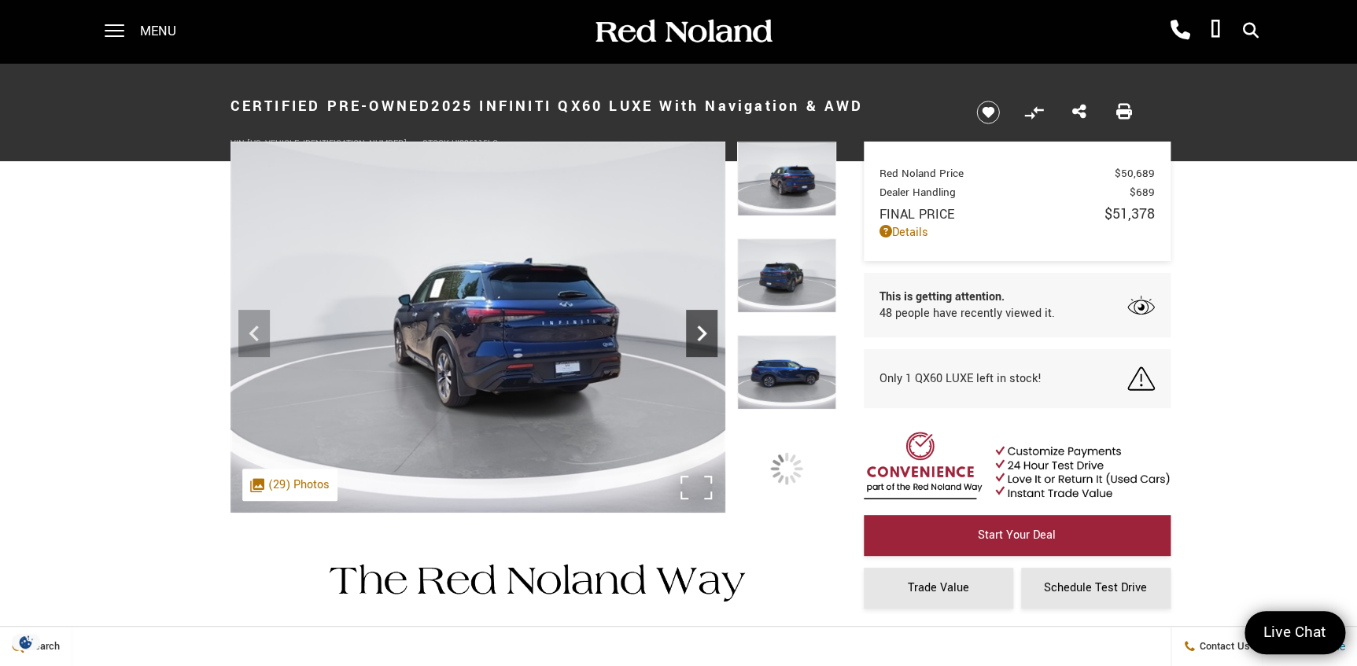
click at [702, 330] on icon "Next" at bounding box center [701, 334] width 9 height 16
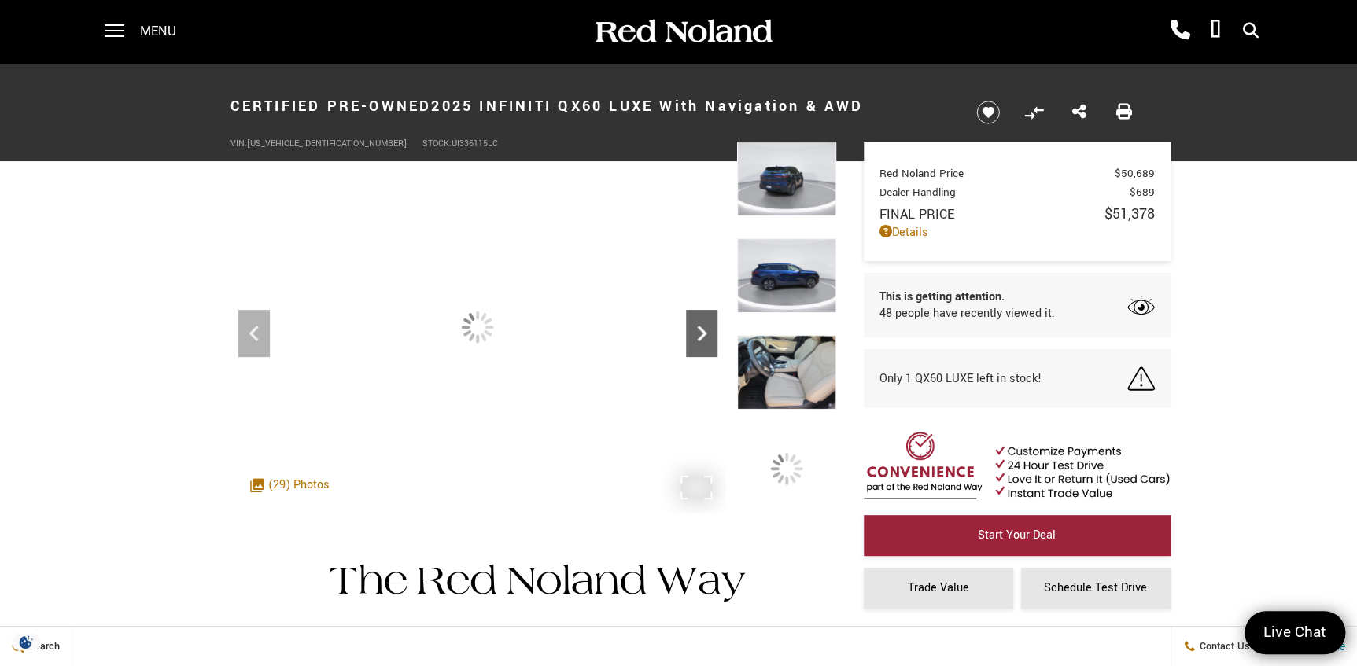
click at [702, 330] on icon "Next" at bounding box center [701, 334] width 9 height 16
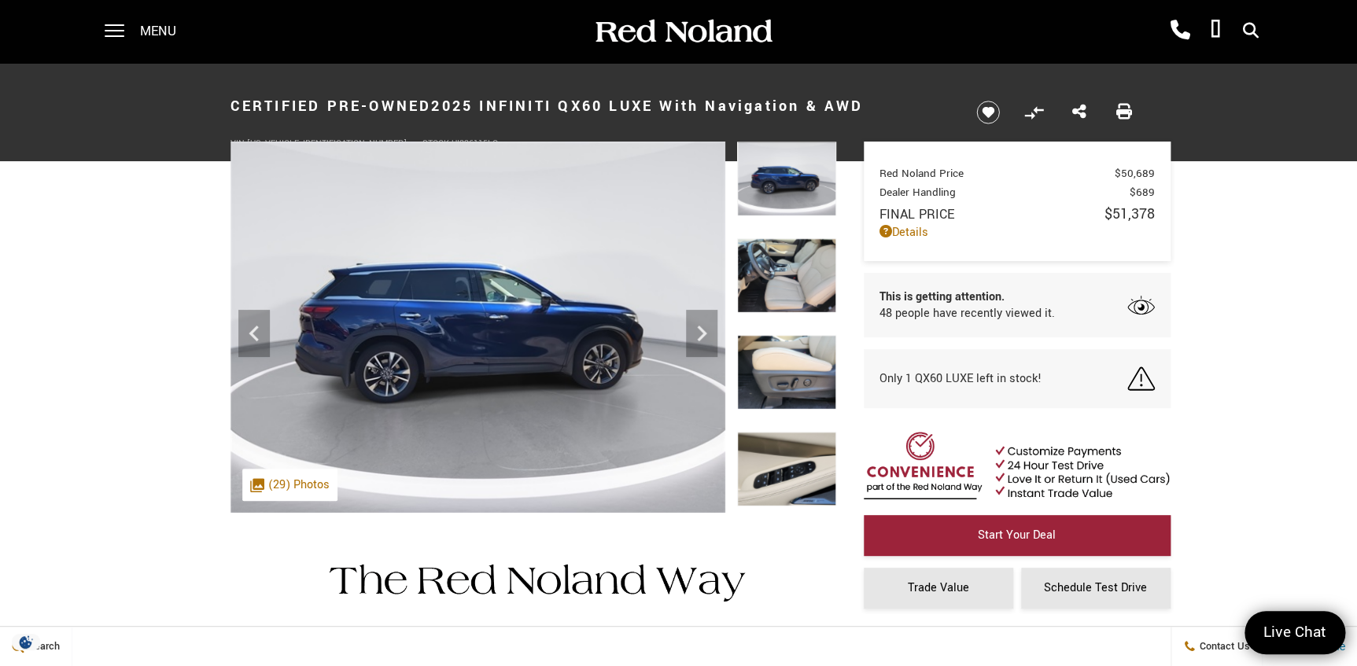
click at [770, 277] on img at bounding box center [786, 275] width 99 height 75
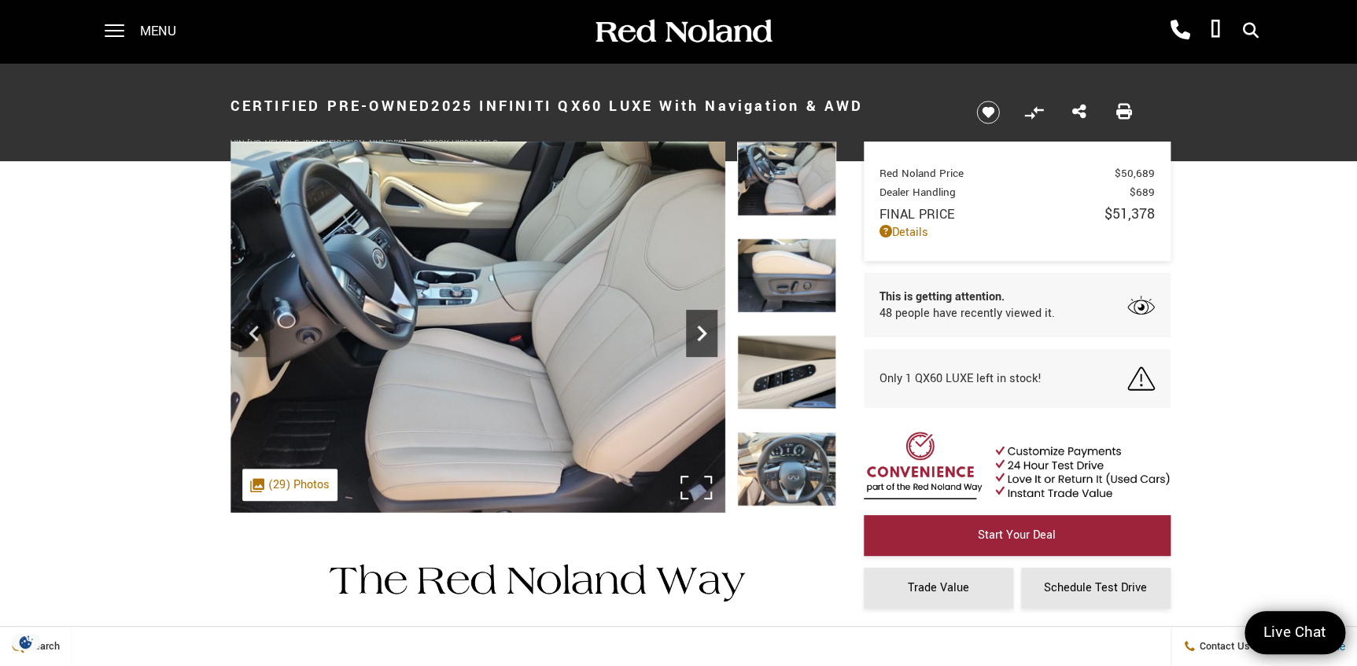
click at [713, 328] on icon "Next" at bounding box center [701, 333] width 31 height 31
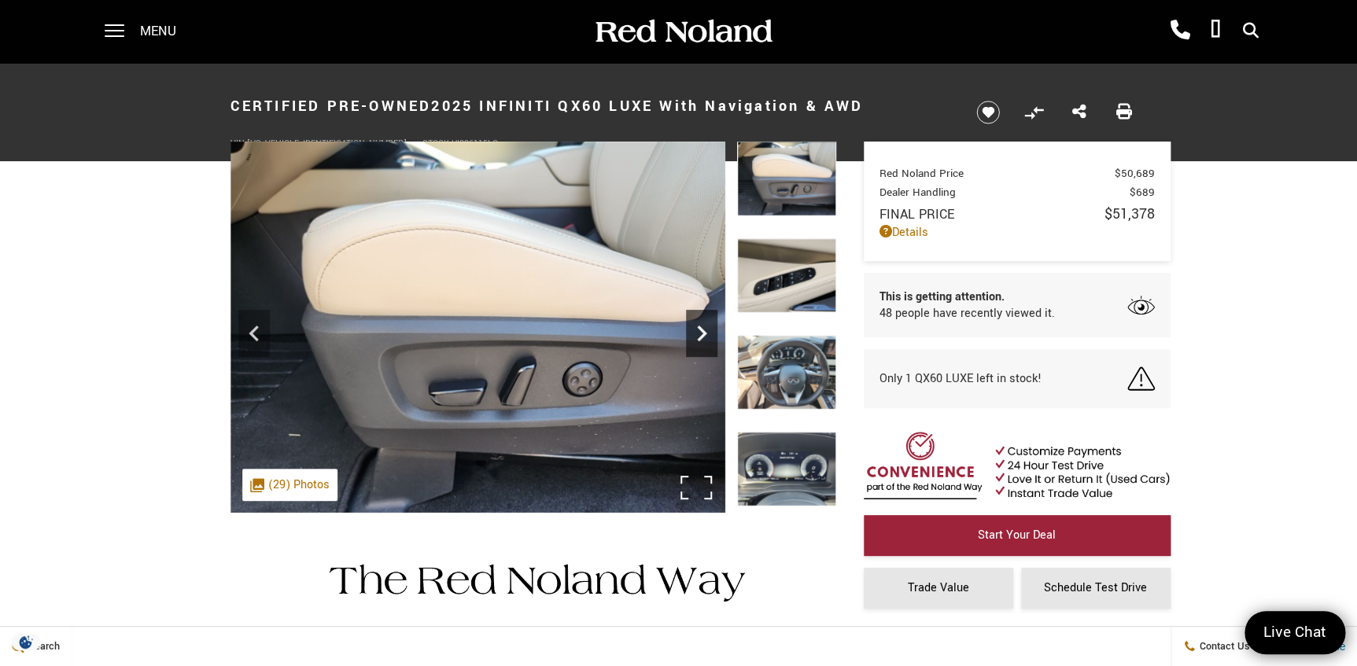
click at [713, 328] on icon "Next" at bounding box center [701, 333] width 31 height 31
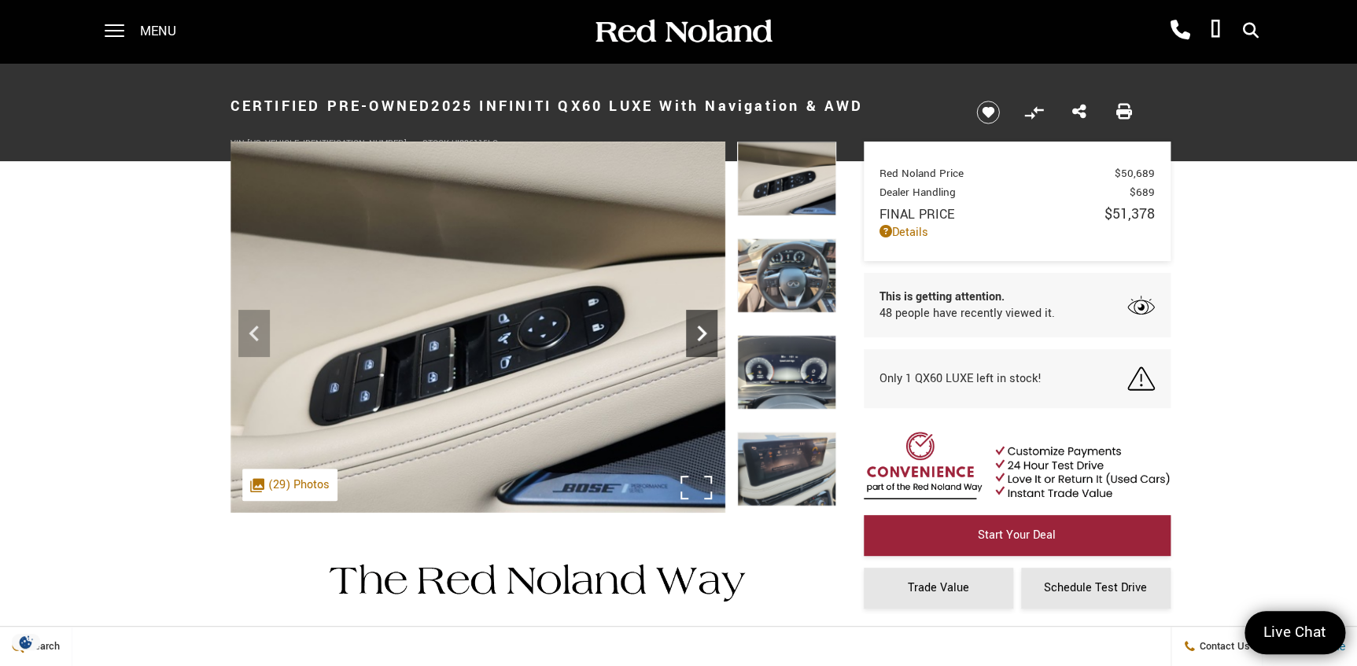
click at [713, 328] on icon "Next" at bounding box center [701, 333] width 31 height 31
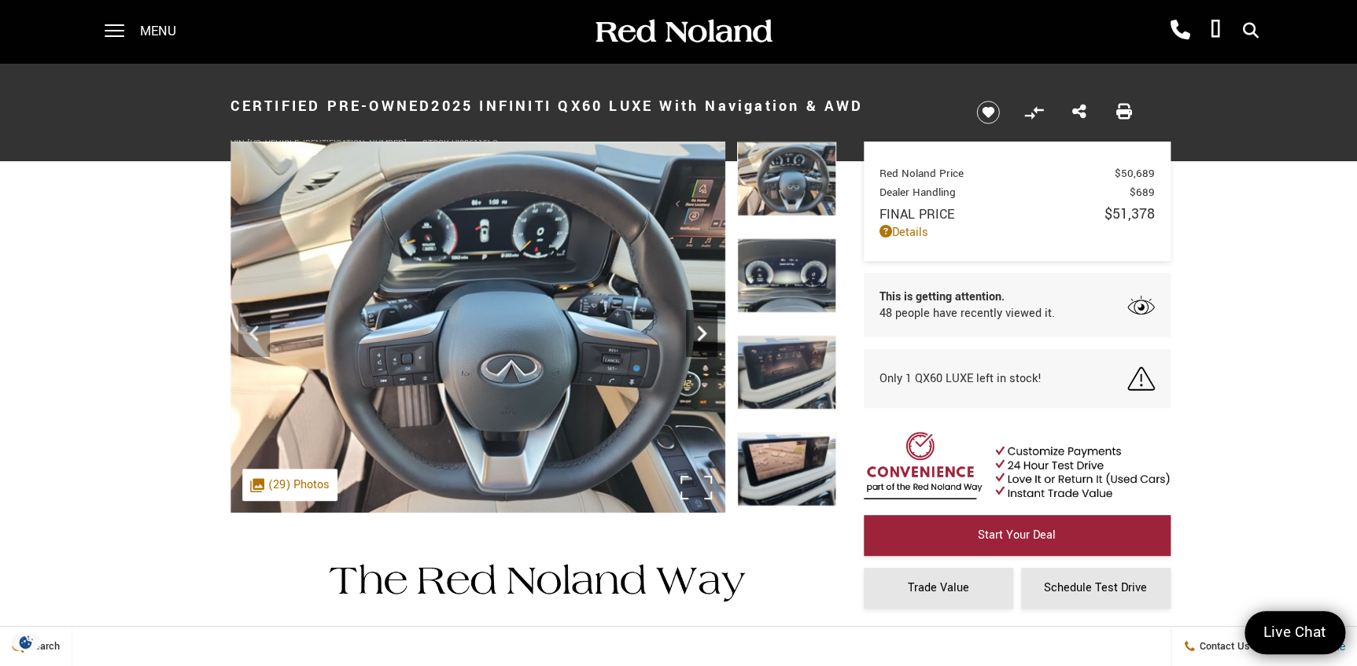
click at [713, 328] on icon "Next" at bounding box center [701, 333] width 31 height 31
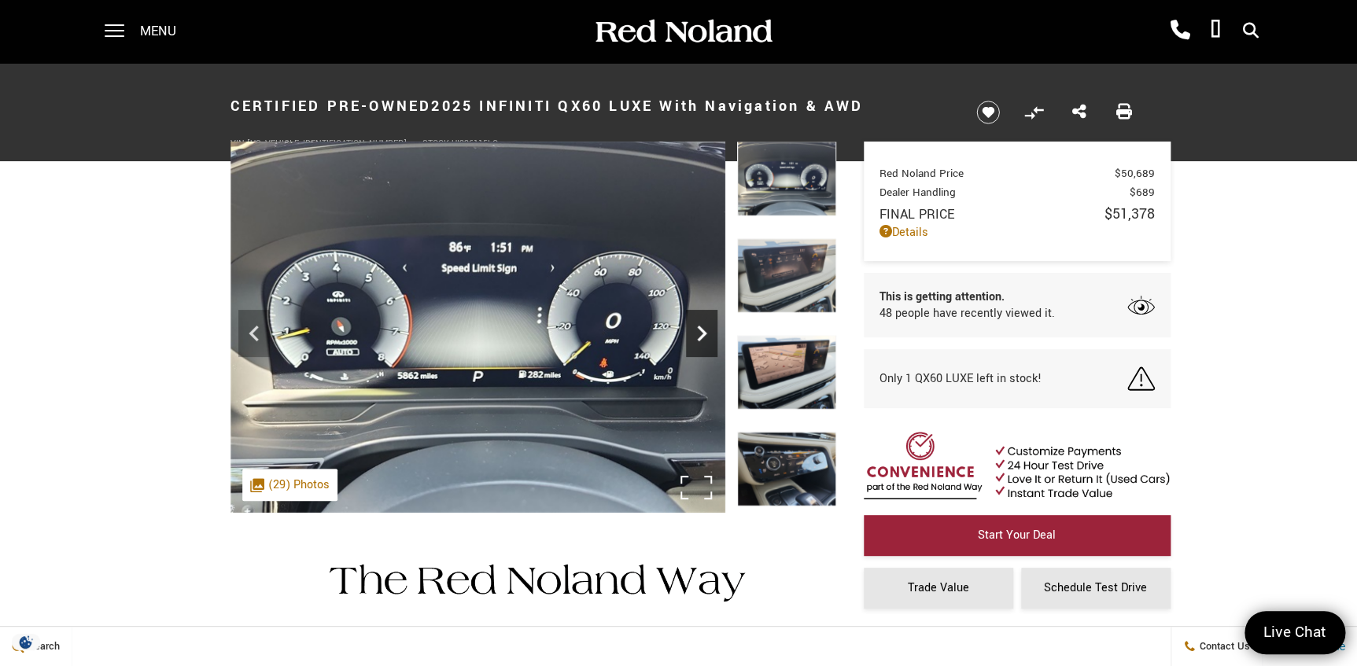
click at [713, 328] on icon "Next" at bounding box center [701, 333] width 31 height 31
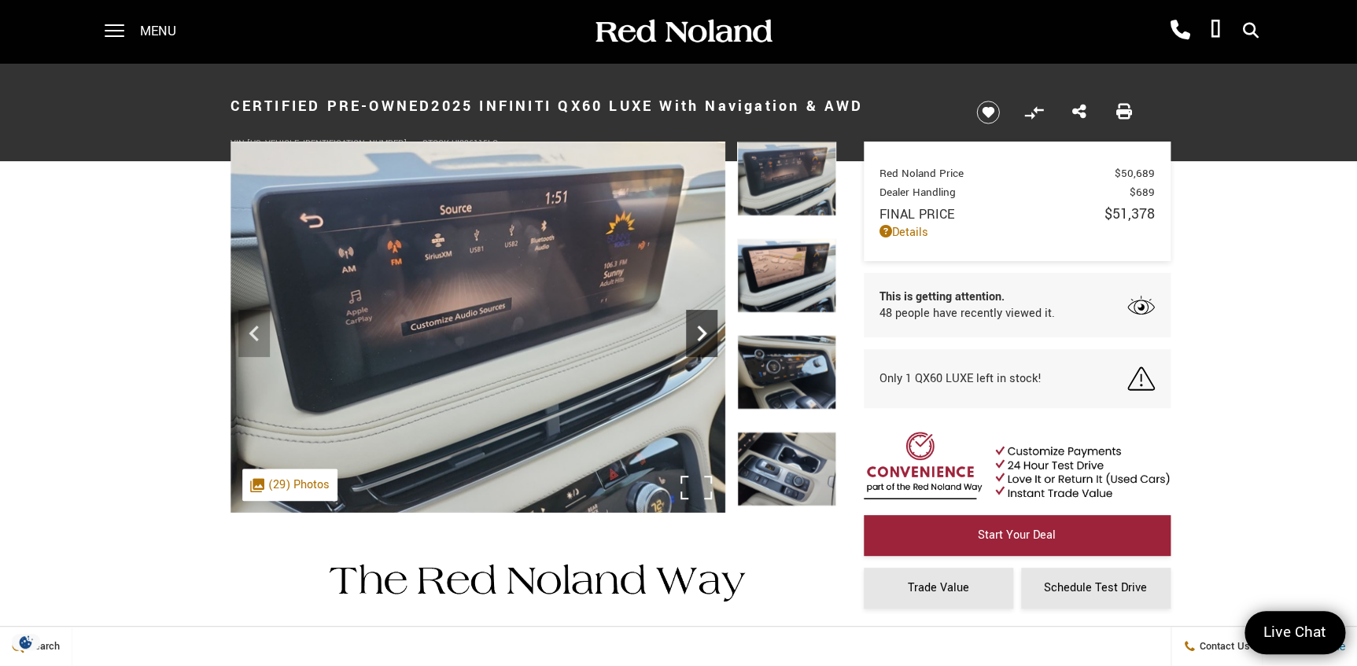
click at [713, 328] on icon "Next" at bounding box center [701, 333] width 31 height 31
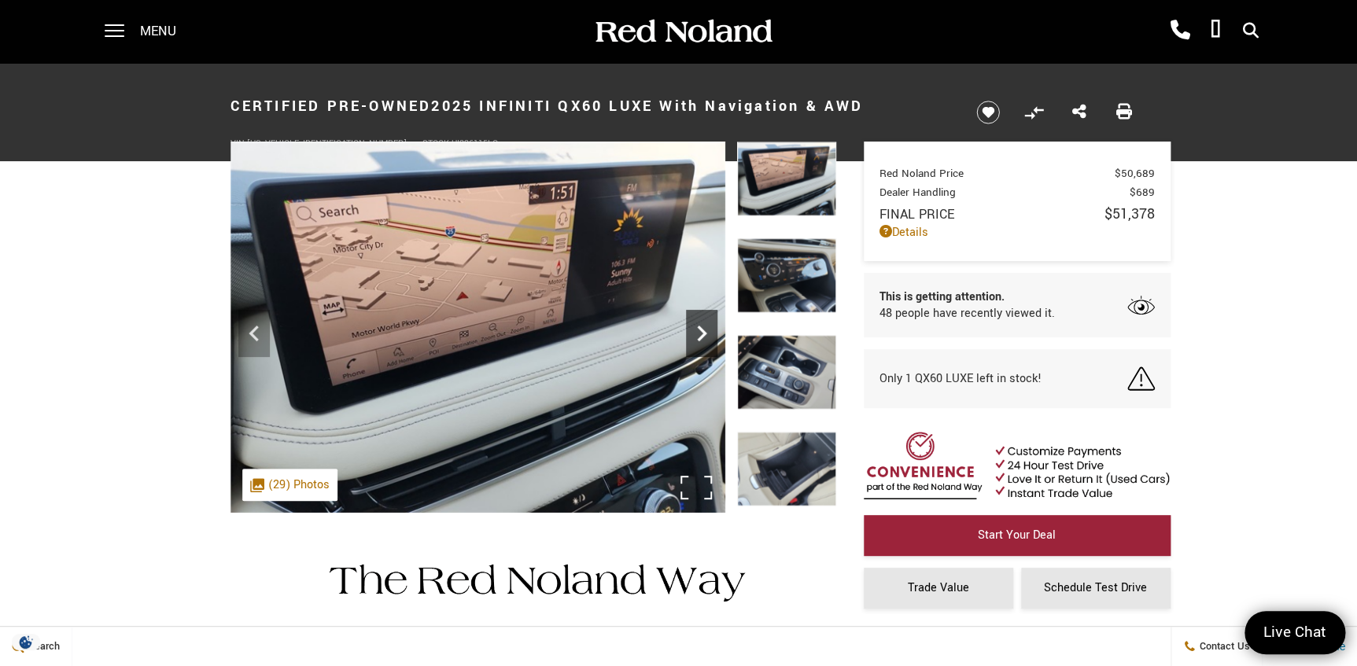
click at [713, 328] on icon "Next" at bounding box center [701, 333] width 31 height 31
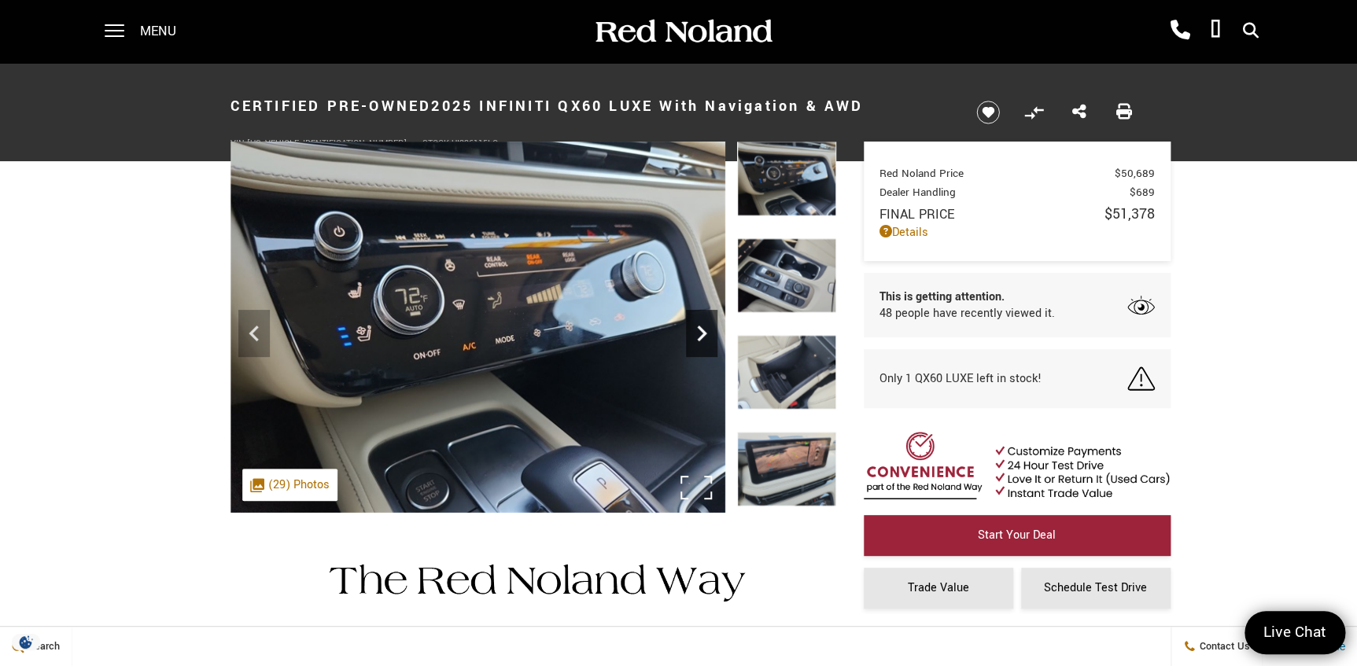
click at [713, 328] on icon "Next" at bounding box center [701, 333] width 31 height 31
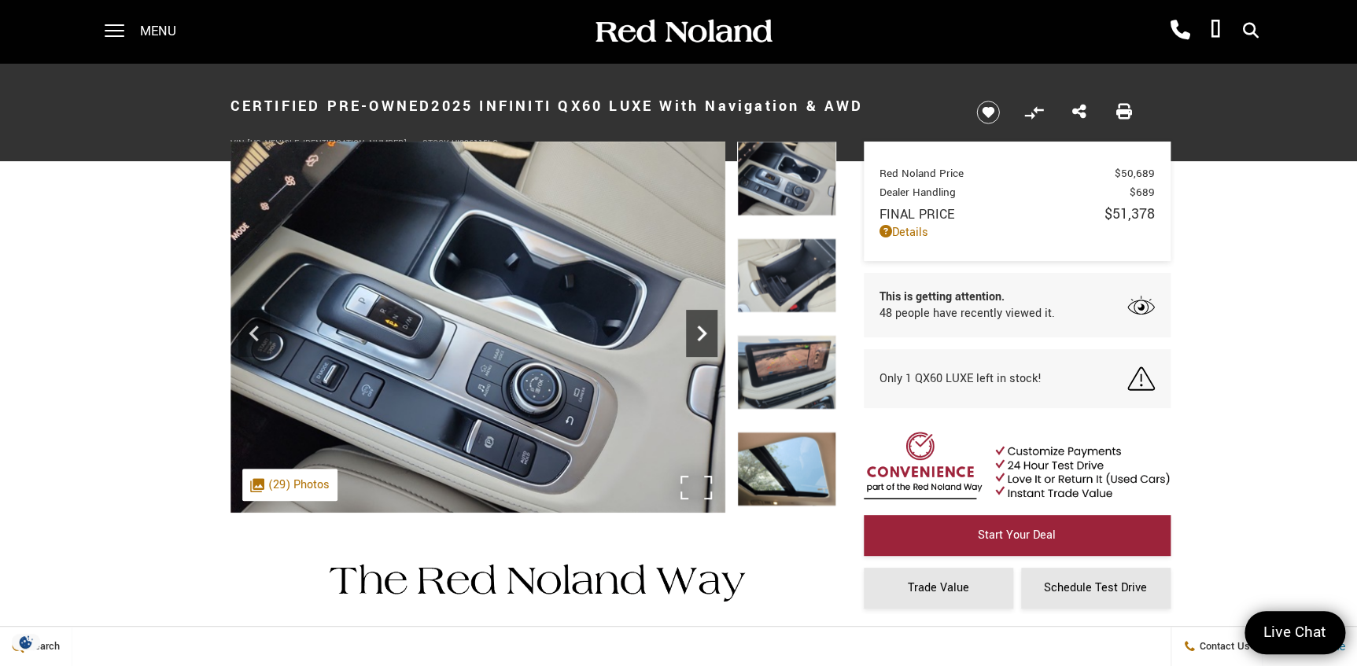
click at [713, 328] on icon "Next" at bounding box center [701, 333] width 31 height 31
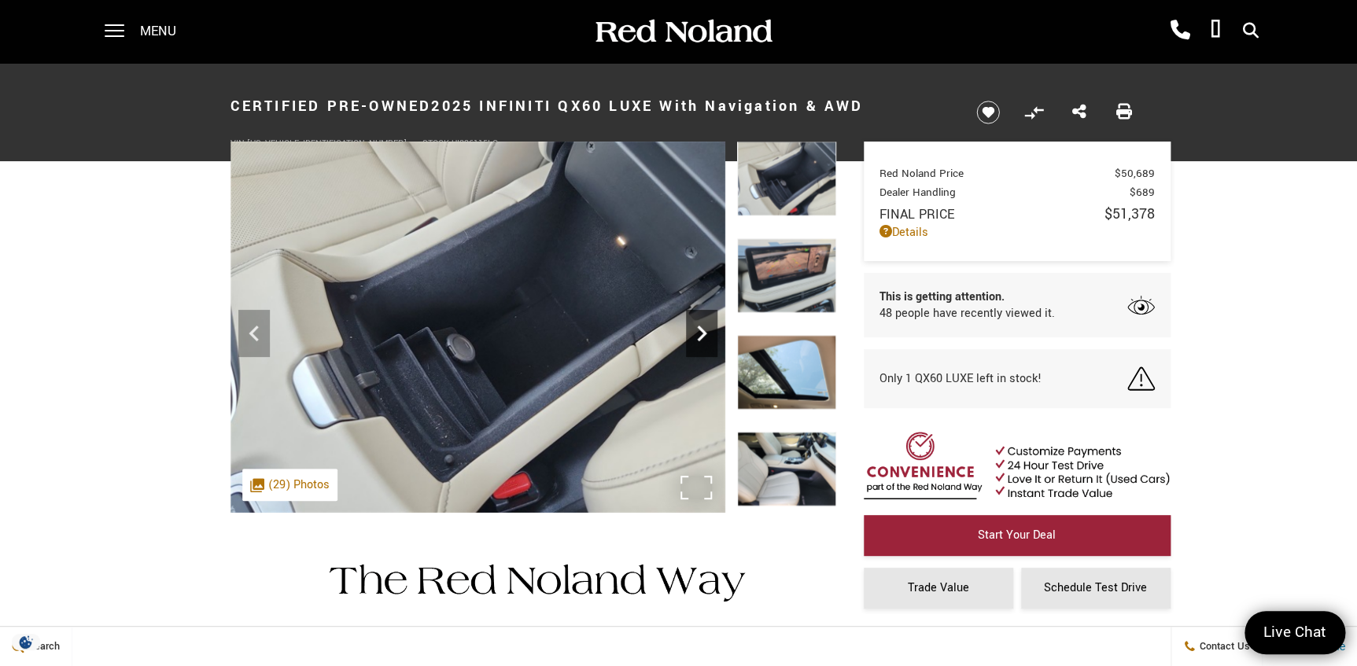
click at [713, 328] on icon "Next" at bounding box center [701, 333] width 31 height 31
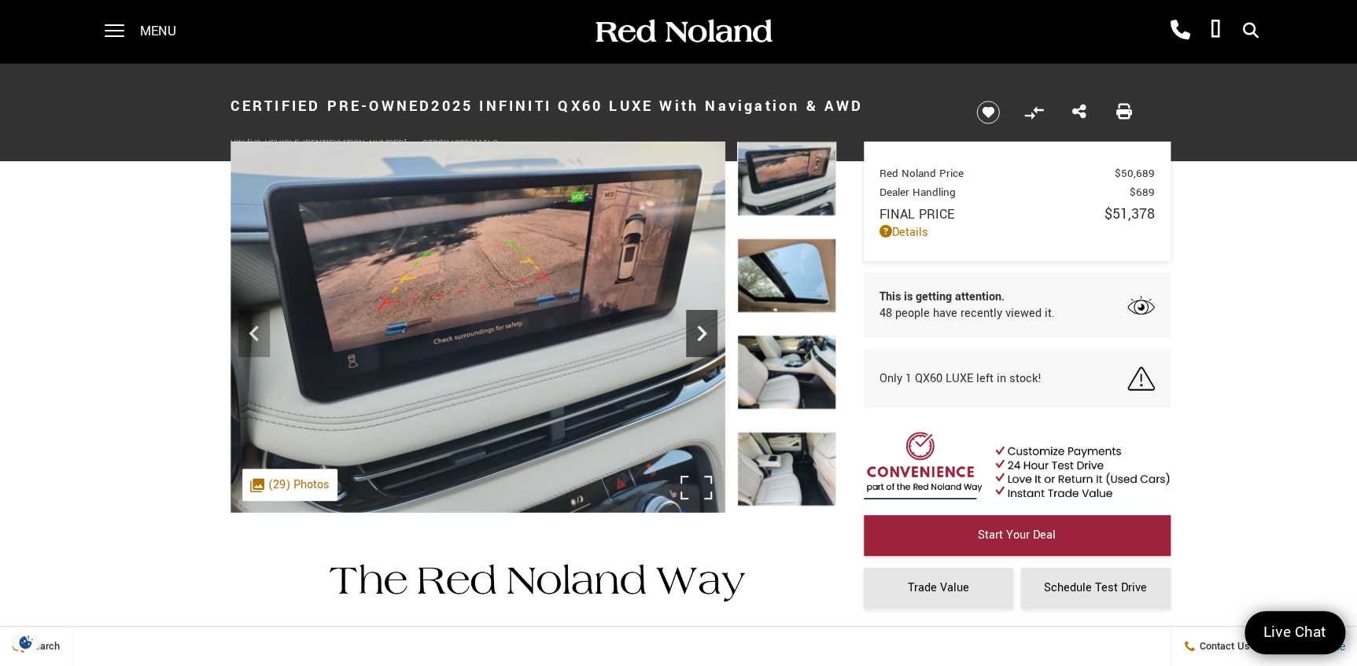
click at [713, 328] on icon "Next" at bounding box center [701, 333] width 31 height 31
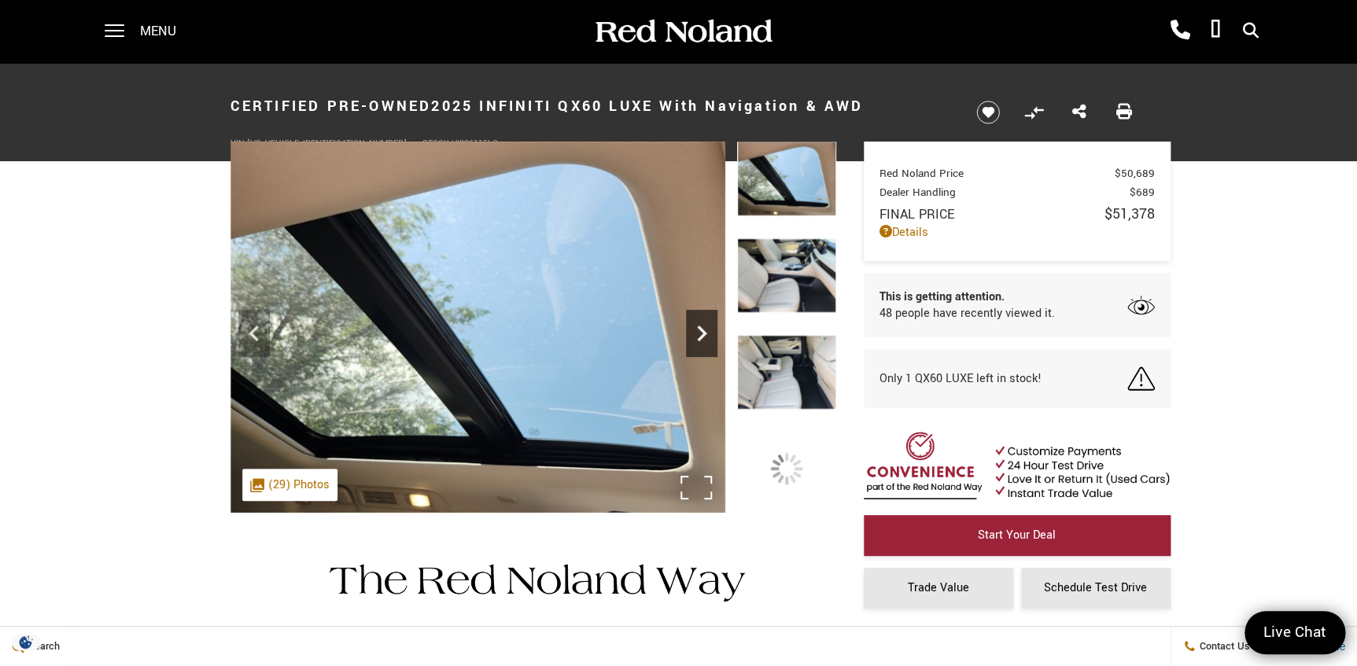
click at [715, 328] on icon "Next" at bounding box center [701, 333] width 31 height 31
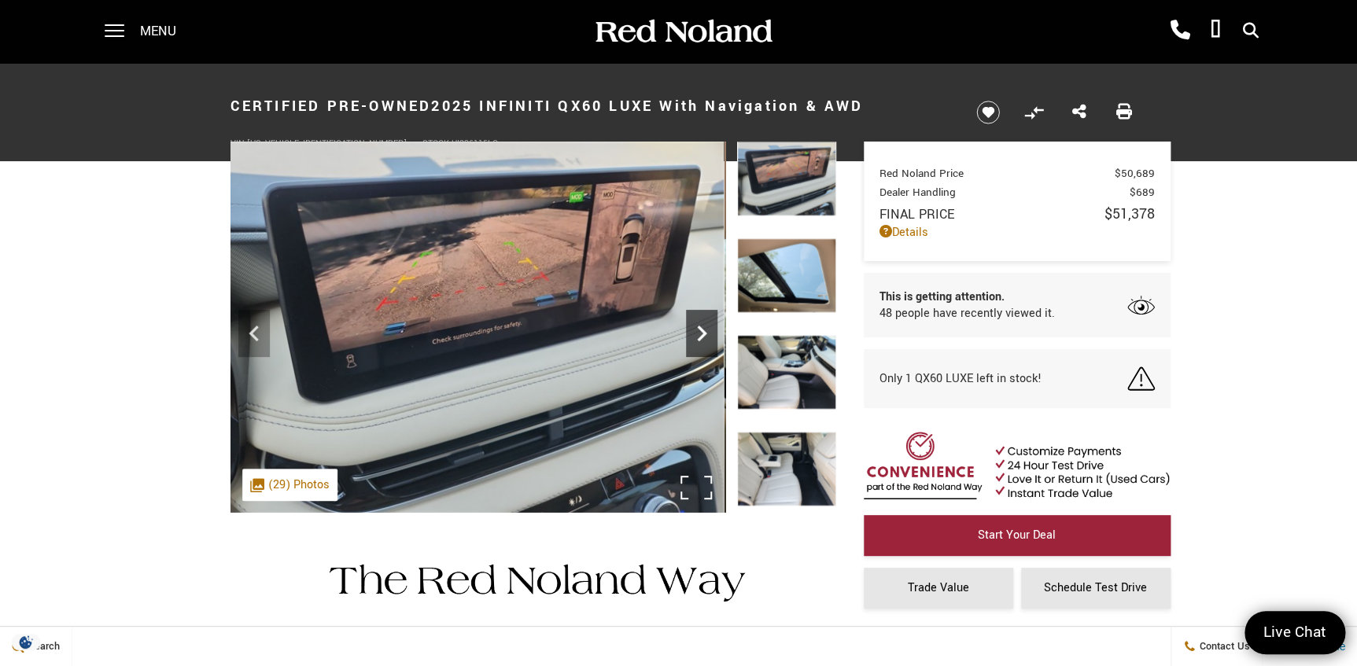
click at [704, 332] on icon "Next" at bounding box center [701, 333] width 31 height 31
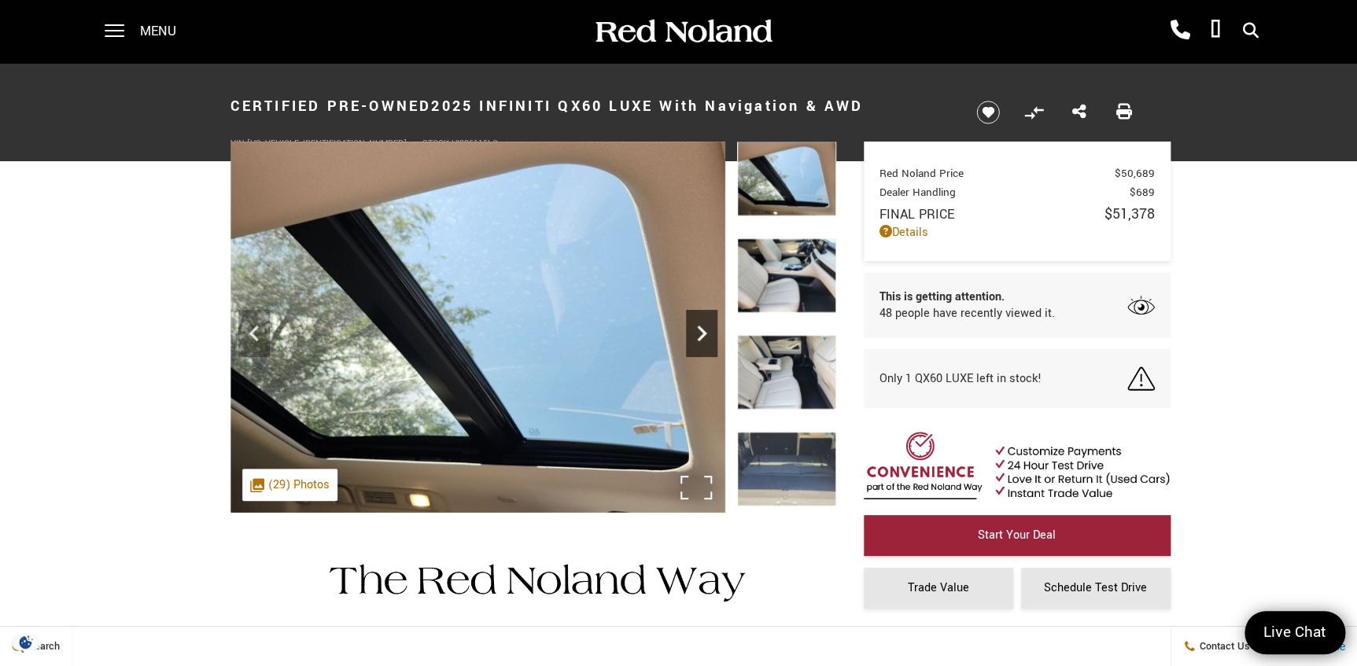
click at [702, 332] on icon "Next" at bounding box center [701, 334] width 9 height 16
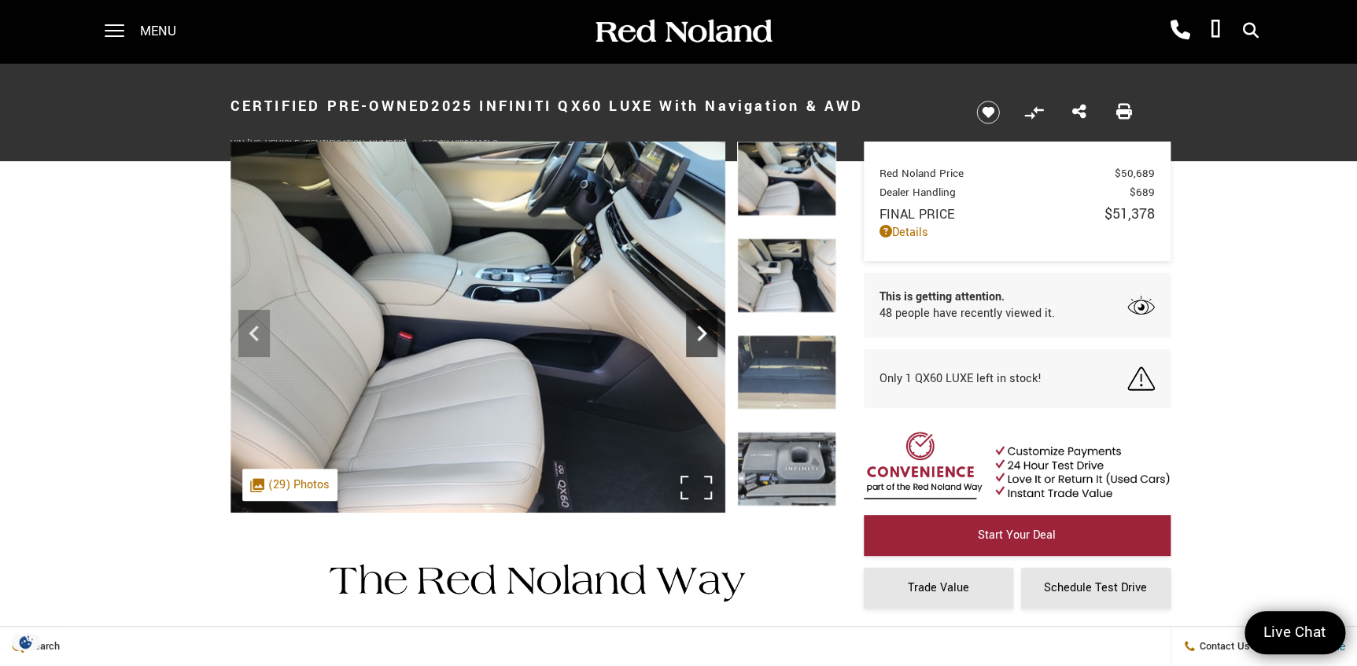
click at [698, 332] on icon "Next" at bounding box center [701, 333] width 31 height 31
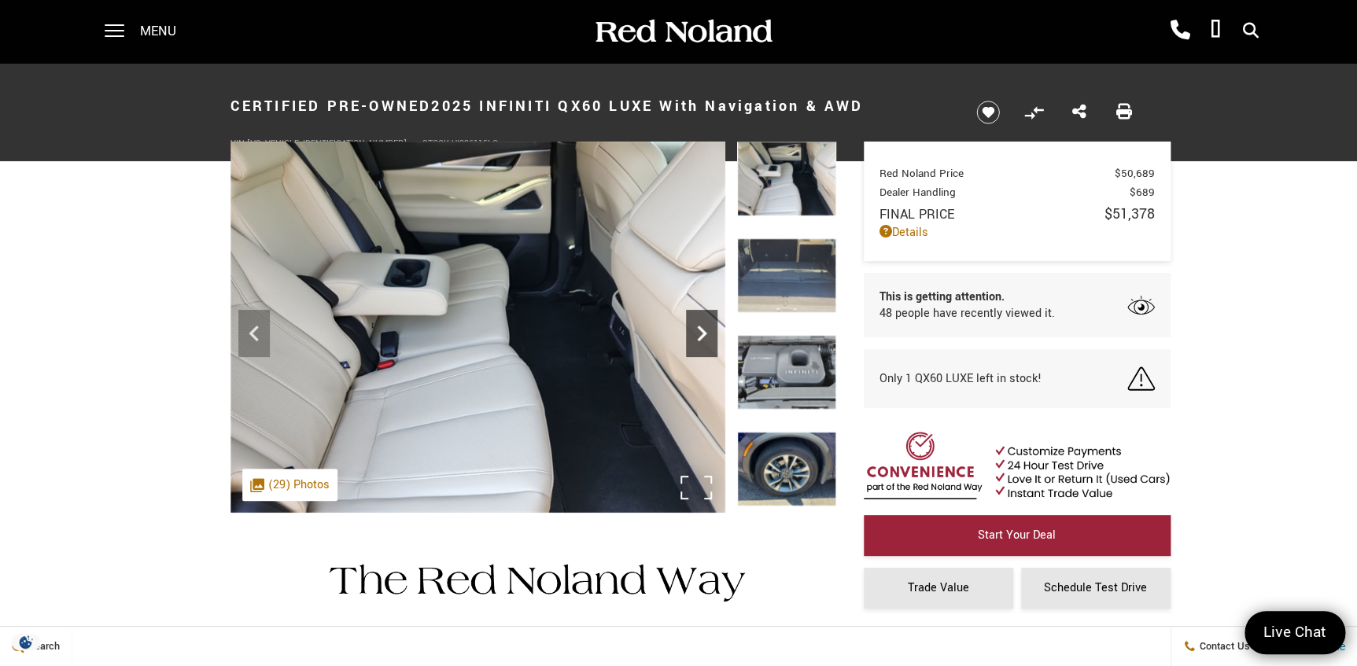
click at [698, 332] on icon "Next" at bounding box center [701, 333] width 31 height 31
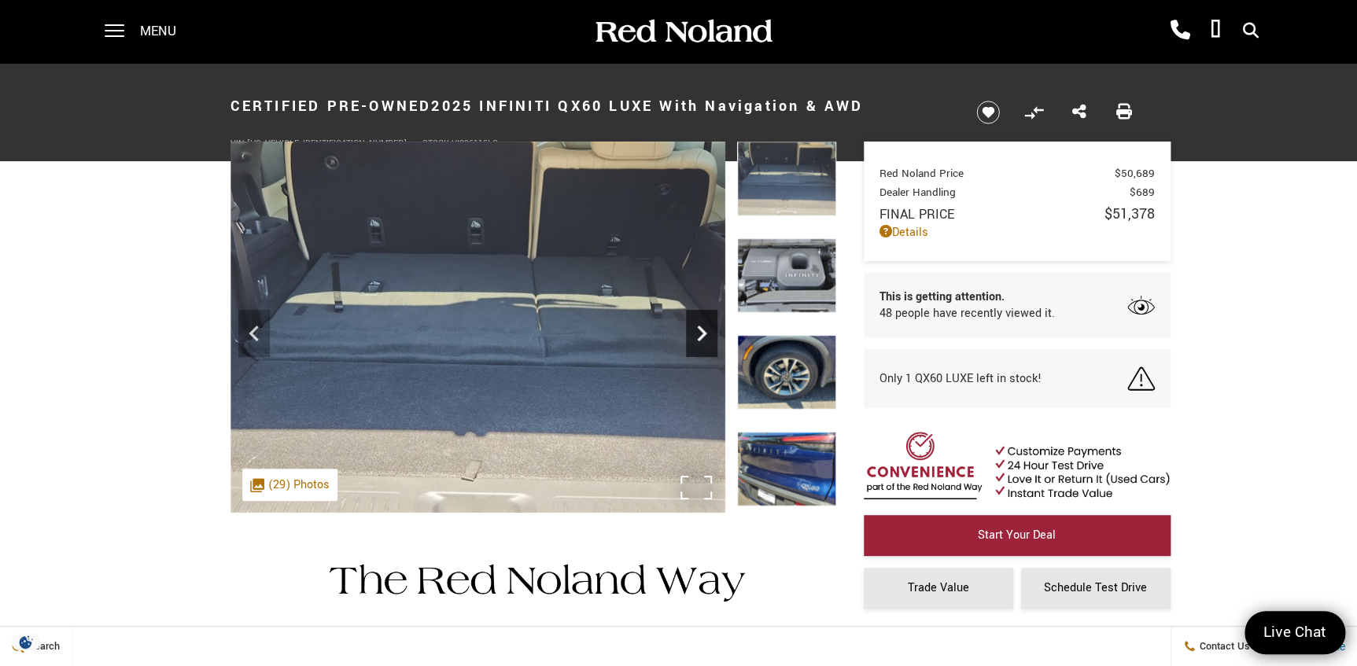
click at [698, 332] on icon "Next" at bounding box center [701, 333] width 31 height 31
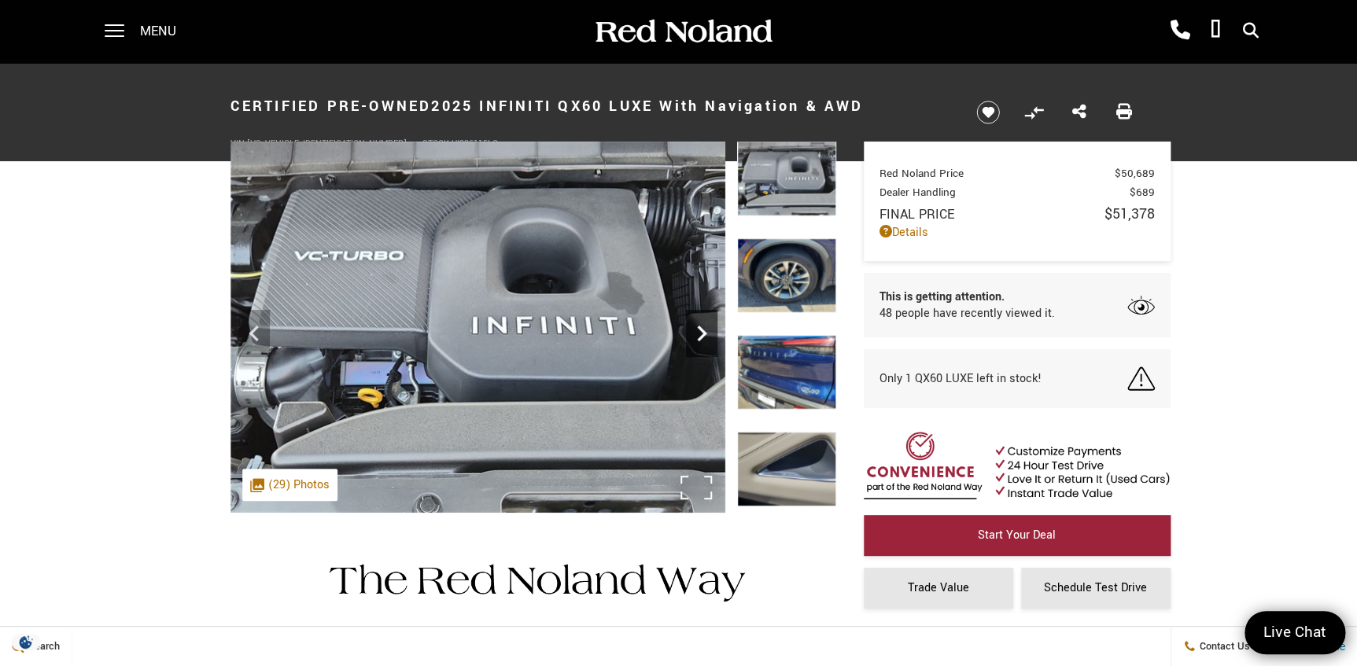
click at [698, 332] on icon "Next" at bounding box center [701, 333] width 31 height 31
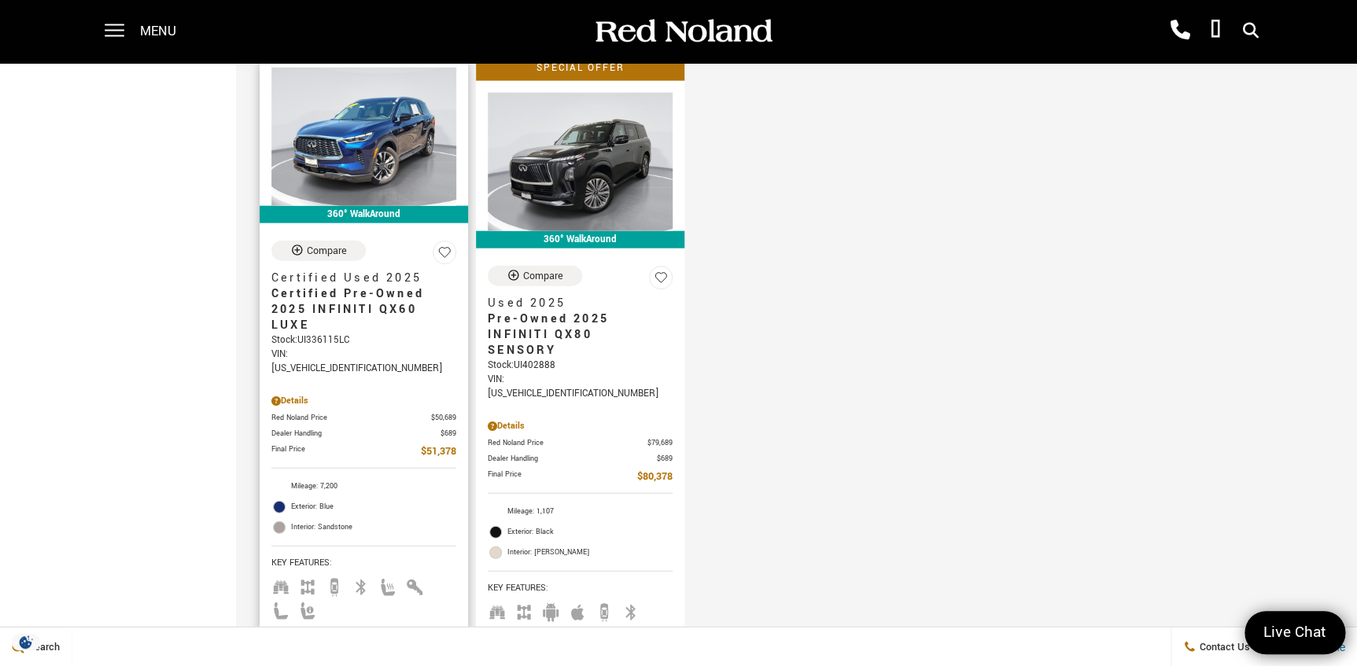
scroll to position [1787, 0]
